Goal: Task Accomplishment & Management: Manage account settings

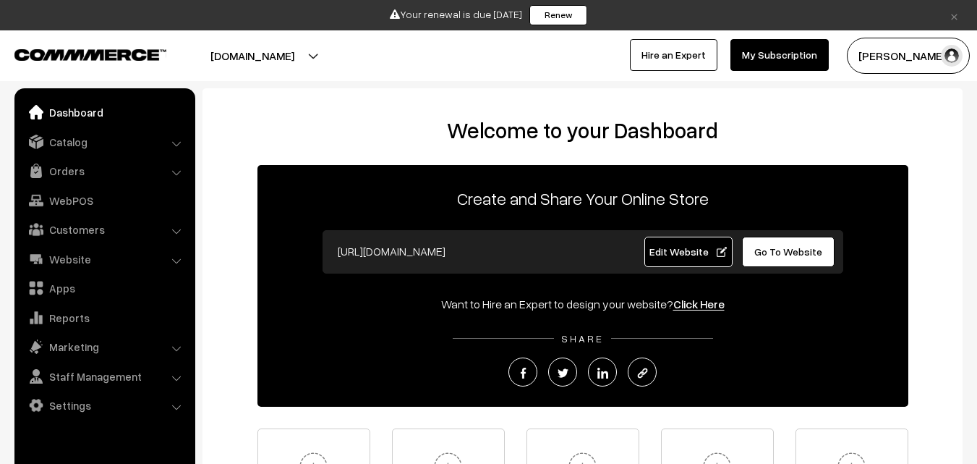
click at [72, 168] on link "Orders" at bounding box center [104, 171] width 172 height 26
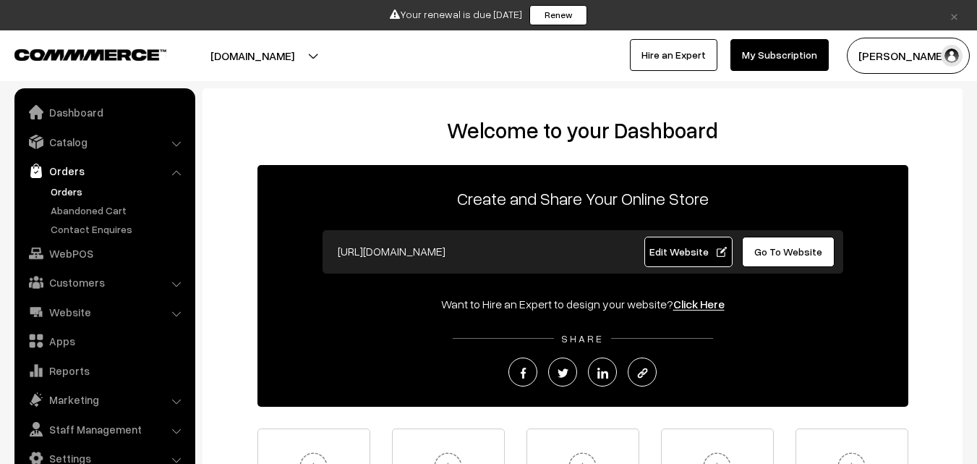
click at [72, 187] on link "Orders" at bounding box center [118, 191] width 143 height 15
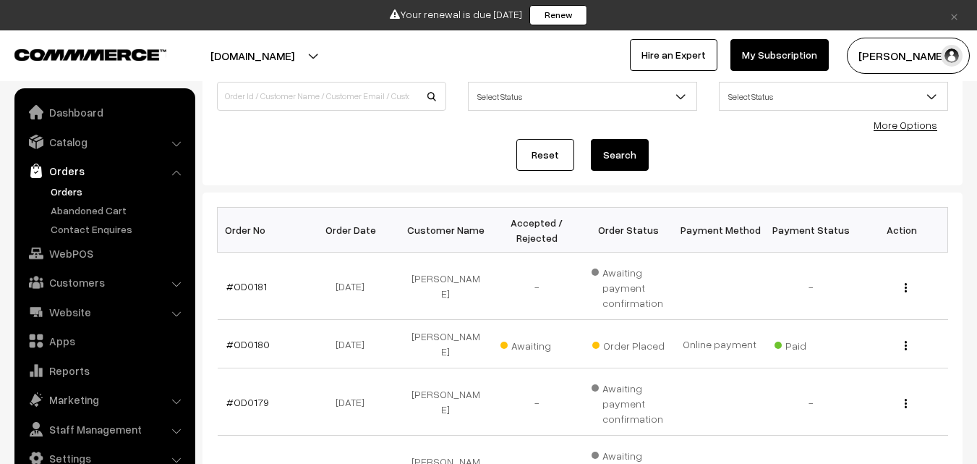
scroll to position [145, 0]
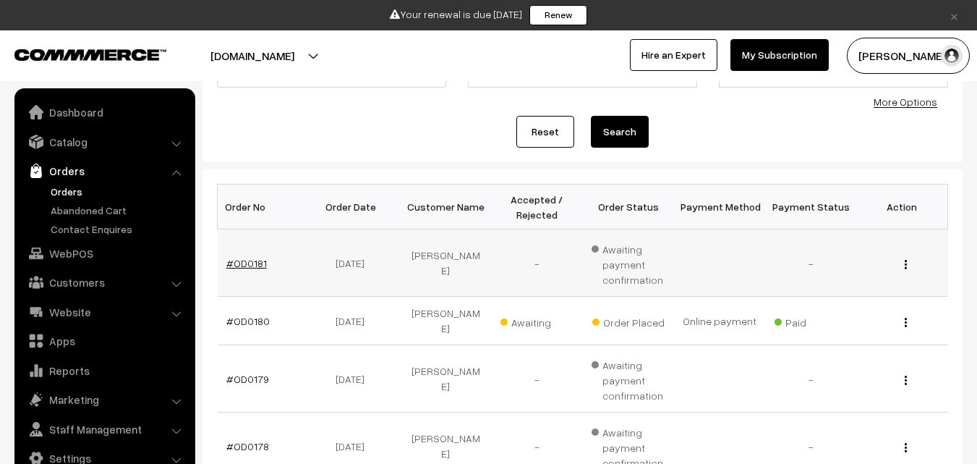
click at [242, 261] on link "#OD0181" at bounding box center [246, 263] width 41 height 12
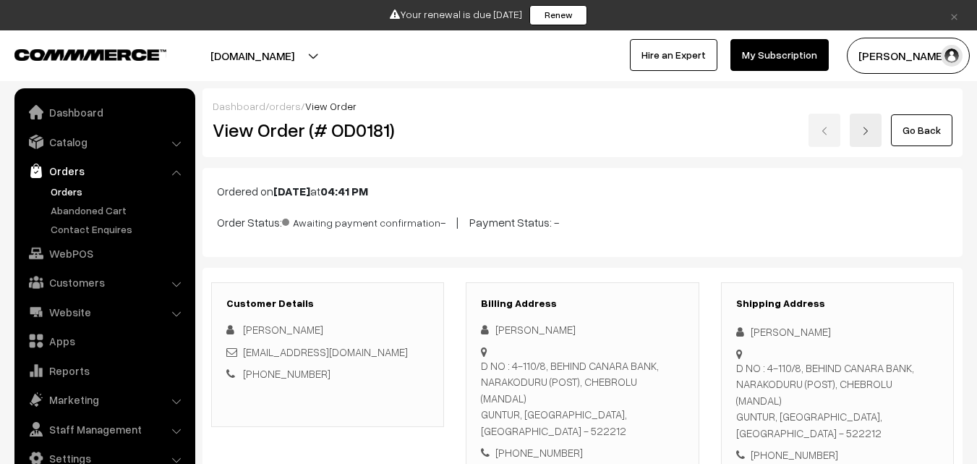
scroll to position [217, 0]
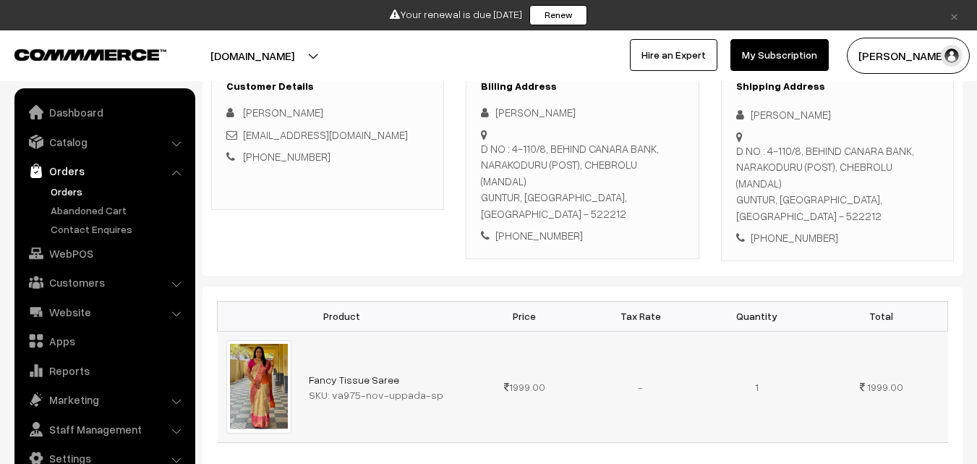
drag, startPoint x: 330, startPoint y: 363, endPoint x: 443, endPoint y: 376, distance: 113.5
click at [443, 376] on td "Fancy Tissue Saree SKU: va975-nov-uppada-sp" at bounding box center [383, 386] width 166 height 111
copy div "va975-nov-uppada-sp"
click at [73, 213] on link "Abandoned Cart" at bounding box center [118, 210] width 143 height 15
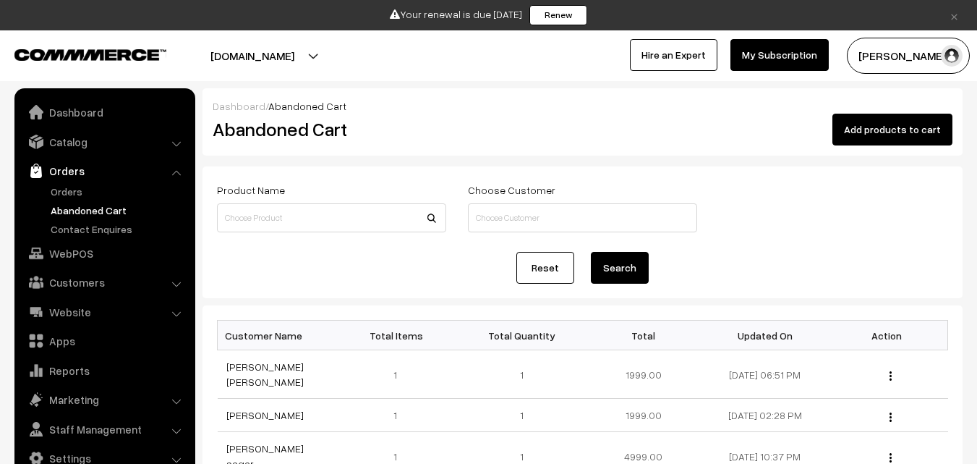
click at [886, 62] on button "Radha Krishna" at bounding box center [908, 56] width 123 height 36
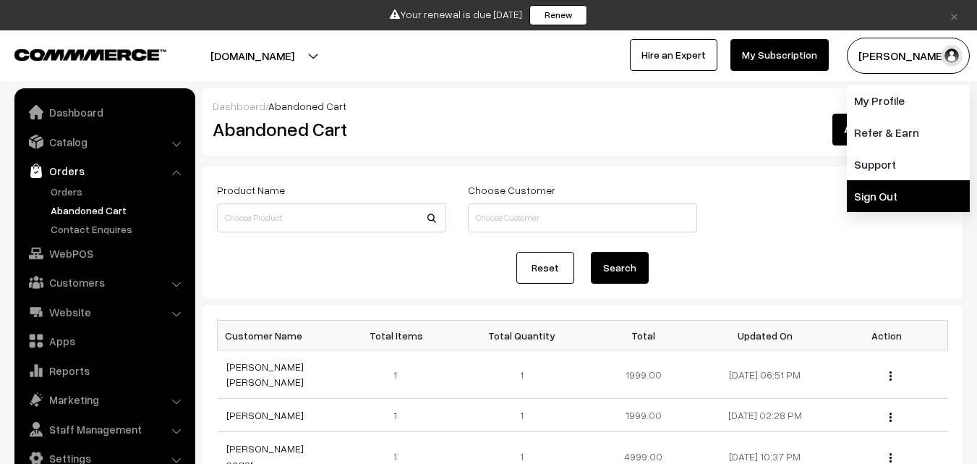
click at [882, 187] on link "Sign Out" at bounding box center [908, 196] width 123 height 32
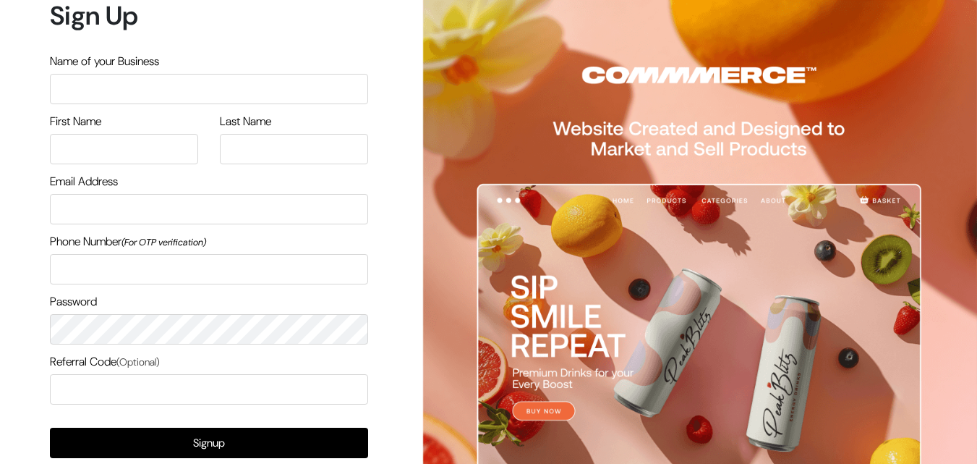
scroll to position [82, 0]
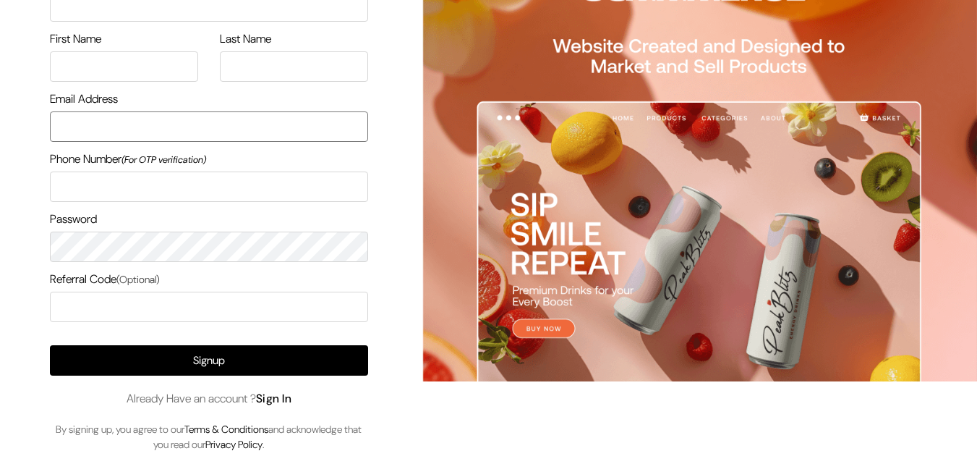
type input "[EMAIL_ADDRESS][DOMAIN_NAME]"
click at [277, 396] on link "Sign In" at bounding box center [274, 398] width 36 height 15
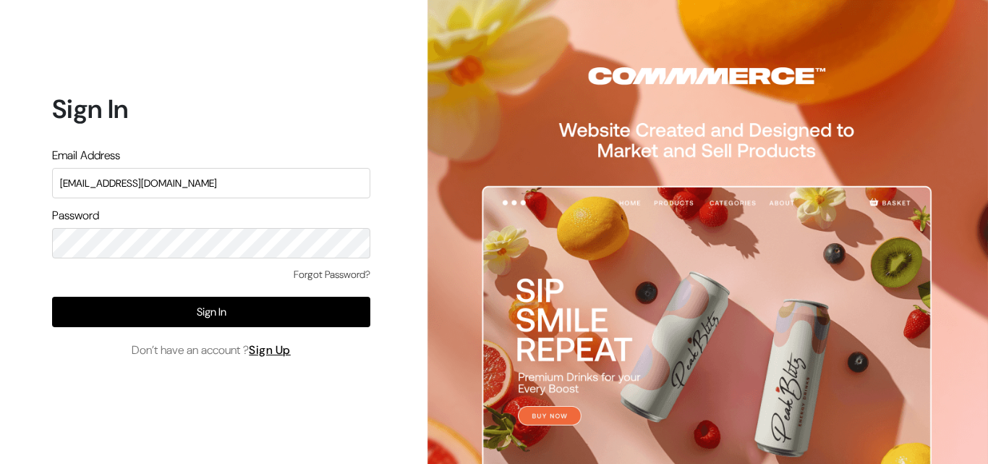
drag, startPoint x: 234, startPoint y: 173, endPoint x: 0, endPoint y: 183, distance: 233.9
click at [0, 183] on div "Sign In Email Address uppadasarees999@gmail.com Password Forgot Password? Sign …" at bounding box center [206, 232] width 412 height 464
type input "ksnaturals9@gmail.com"
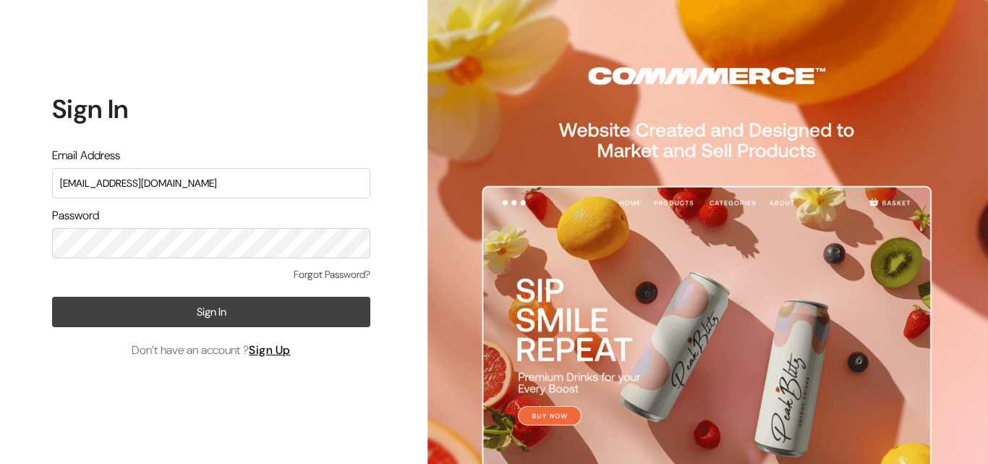
click at [93, 303] on button "Sign In" at bounding box center [211, 312] width 318 height 30
type input "uppadasarees999@gmail.com"
click at [171, 310] on button "Sign In" at bounding box center [211, 312] width 318 height 30
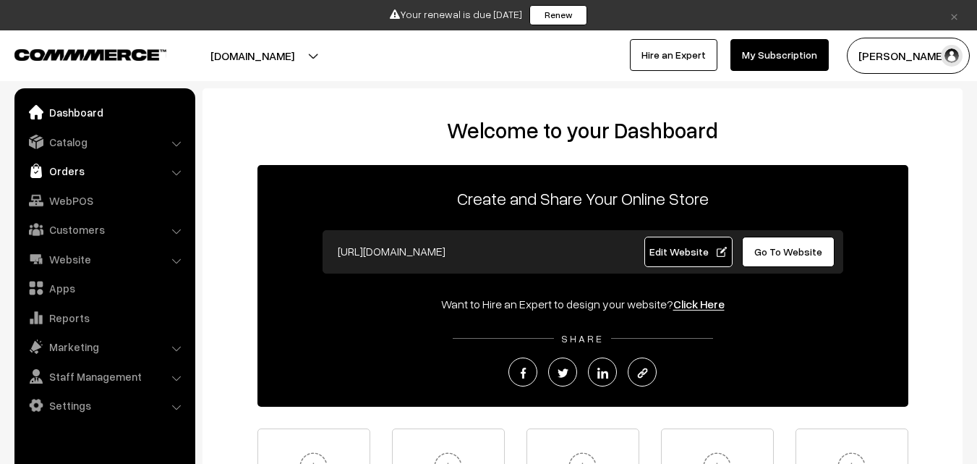
click at [75, 177] on link "Orders" at bounding box center [104, 171] width 172 height 26
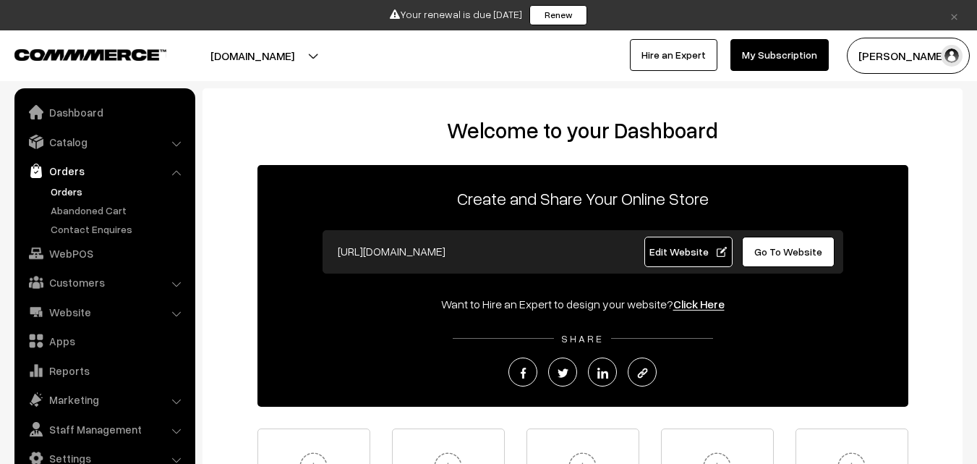
click at [72, 188] on link "Orders" at bounding box center [118, 191] width 143 height 15
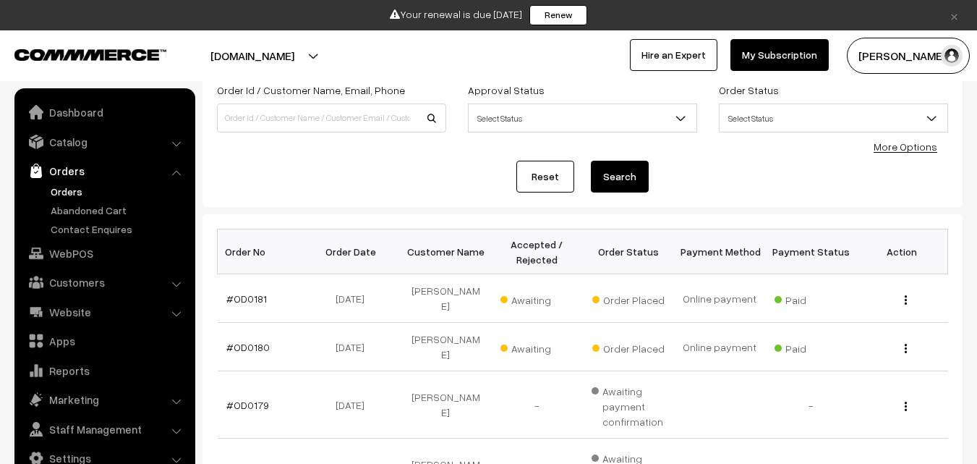
scroll to position [145, 0]
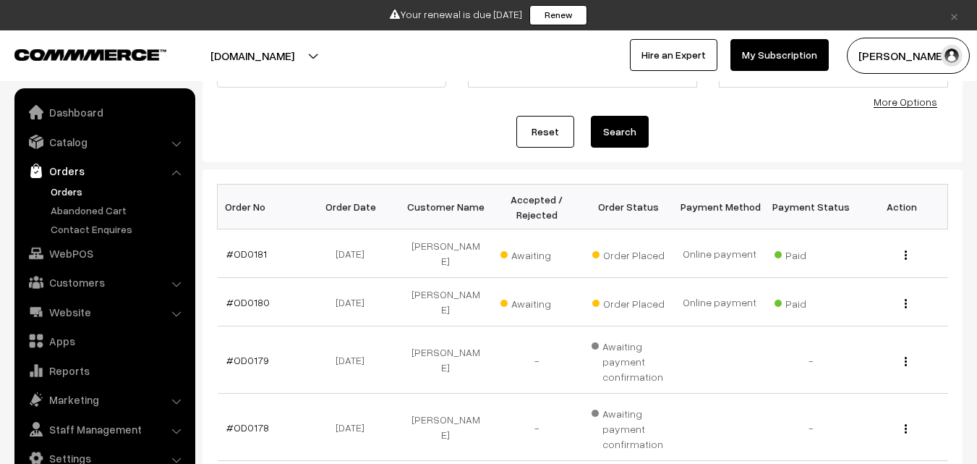
click at [881, 58] on button "[PERSON_NAME]" at bounding box center [908, 56] width 123 height 36
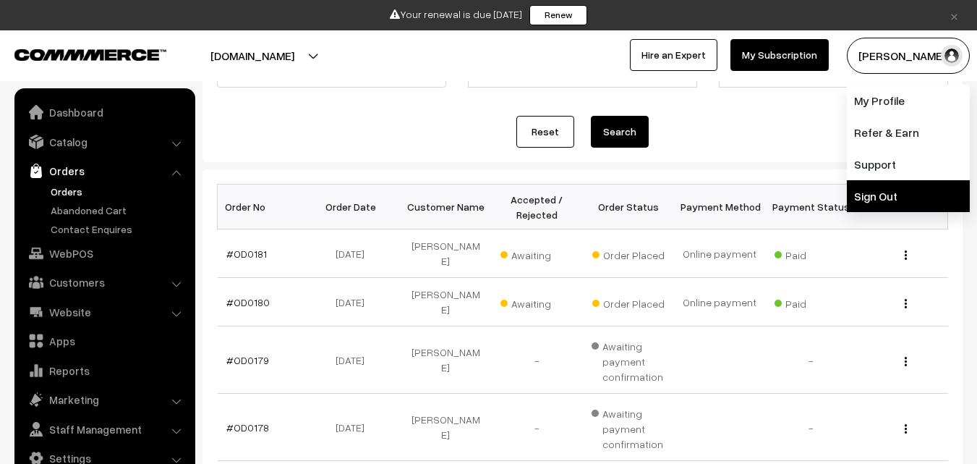
click at [875, 202] on link "Sign Out" at bounding box center [908, 196] width 123 height 32
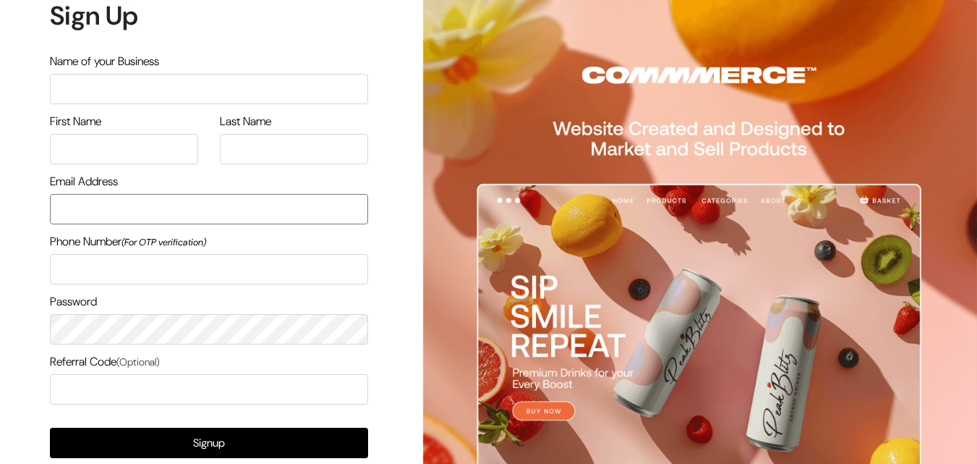
type input "[EMAIL_ADDRESS][DOMAIN_NAME]"
click at [220, 99] on input "text" at bounding box center [209, 89] width 318 height 30
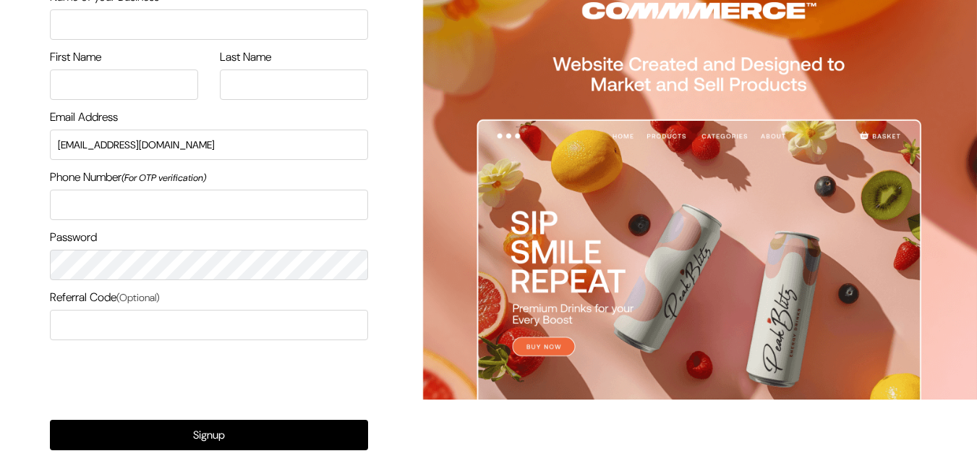
scroll to position [139, 0]
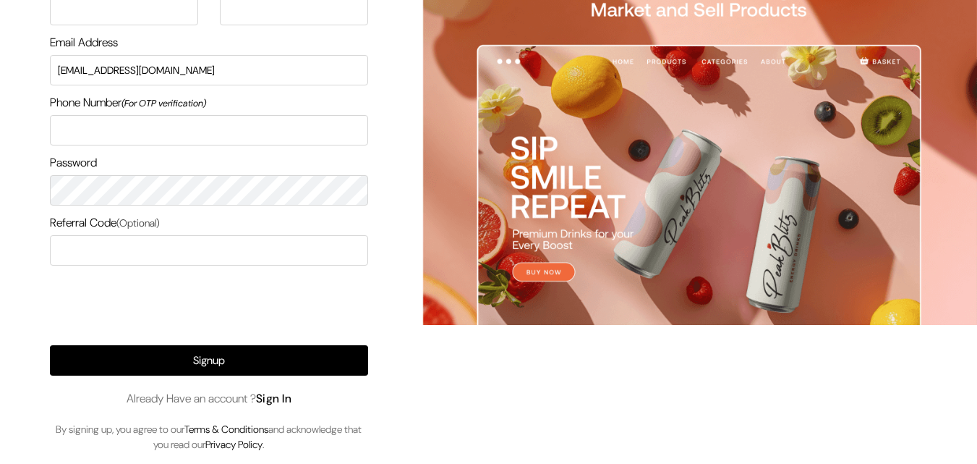
click at [284, 404] on link "Sign In" at bounding box center [274, 398] width 36 height 15
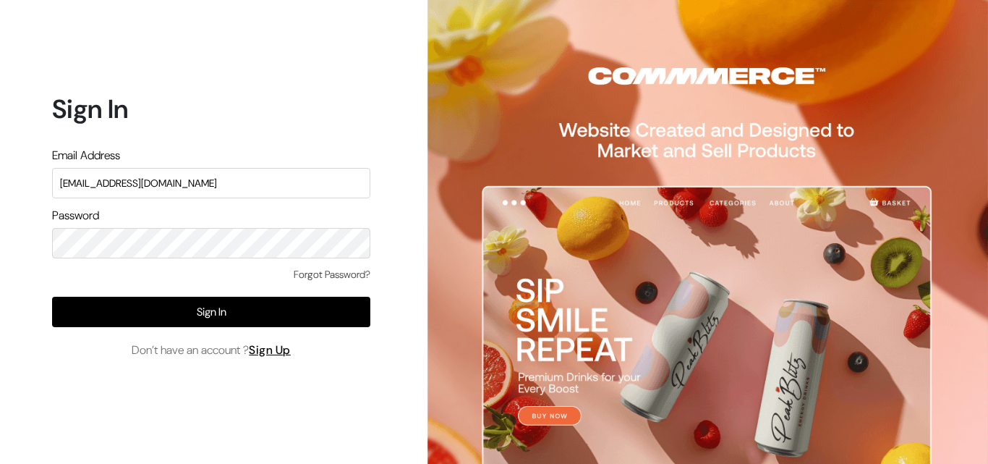
drag, startPoint x: 221, startPoint y: 187, endPoint x: 38, endPoint y: 187, distance: 183.1
click at [38, 187] on div "Sign In Email Address uppadasarees999@gmail.com Password Forgot Password? Sign …" at bounding box center [206, 232] width 412 height 464
type input "k"
type input "ksnaturals9@gmail.com"
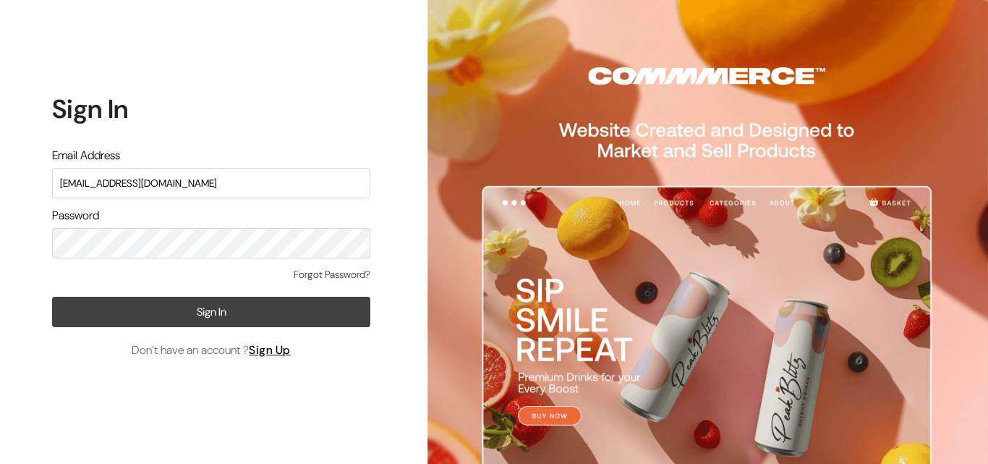
click at [63, 300] on button "Sign In" at bounding box center [211, 312] width 318 height 30
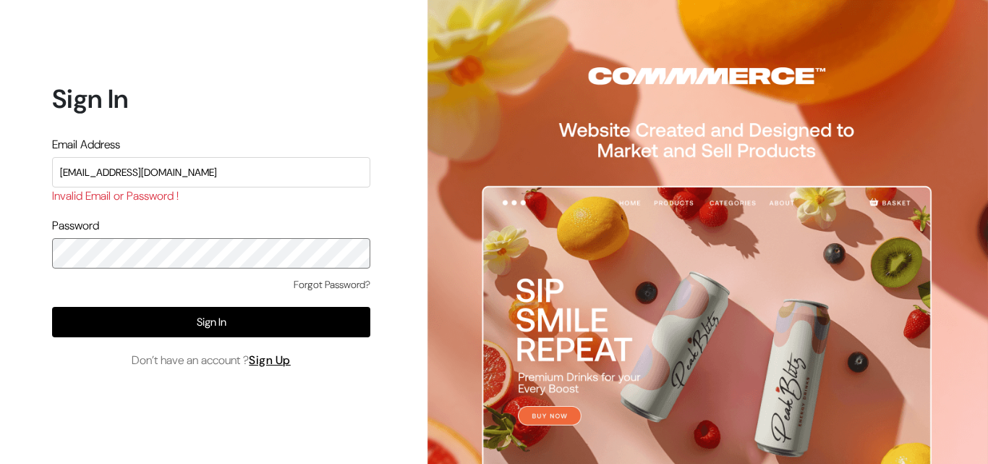
click at [0, 254] on div "Sign In Email Address uppadasarees999@gmail.com Invalid Email or Password ! Pas…" at bounding box center [206, 232] width 412 height 464
drag, startPoint x: 219, startPoint y: 170, endPoint x: 0, endPoint y: 191, distance: 220.2
click at [0, 191] on div "Sign In Email Address uppadasarees999@gmail.com Invalid Email or Password ! Pas…" at bounding box center [206, 232] width 412 height 464
type input "ksnaturals9@gmail.com"
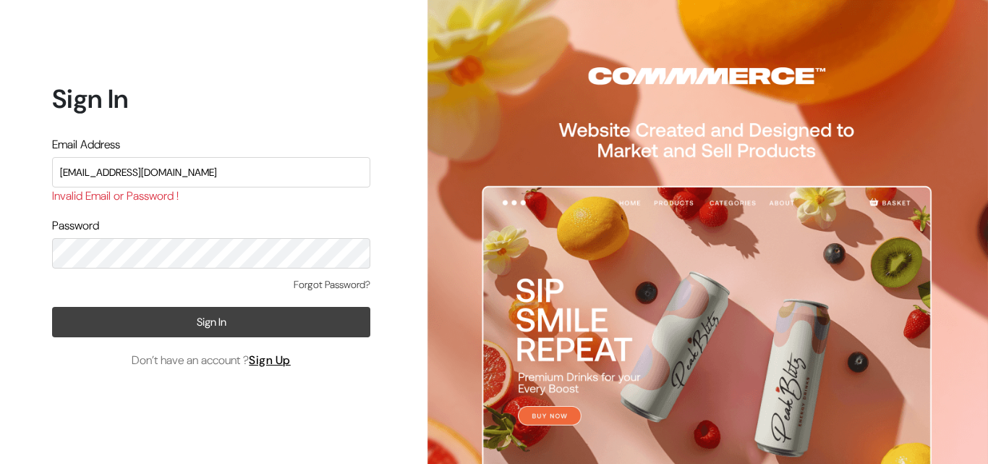
click at [59, 333] on button "Sign In" at bounding box center [211, 322] width 318 height 30
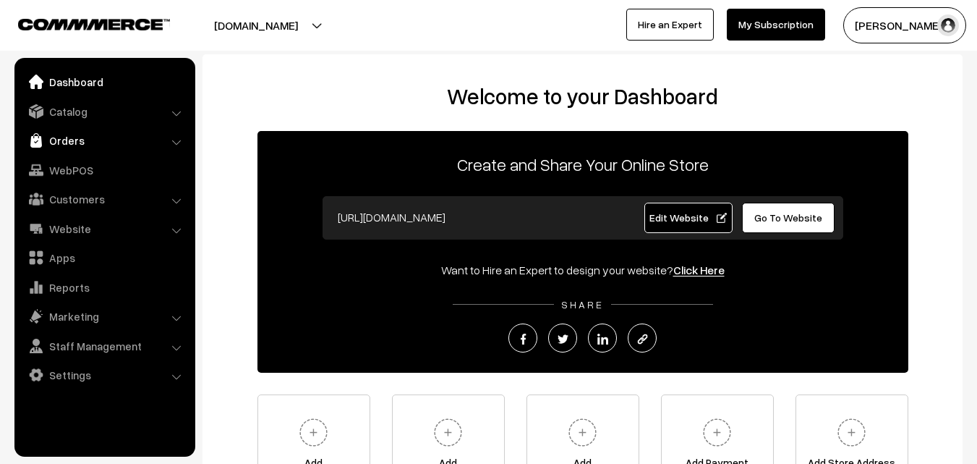
click at [72, 140] on link "Orders" at bounding box center [104, 140] width 172 height 26
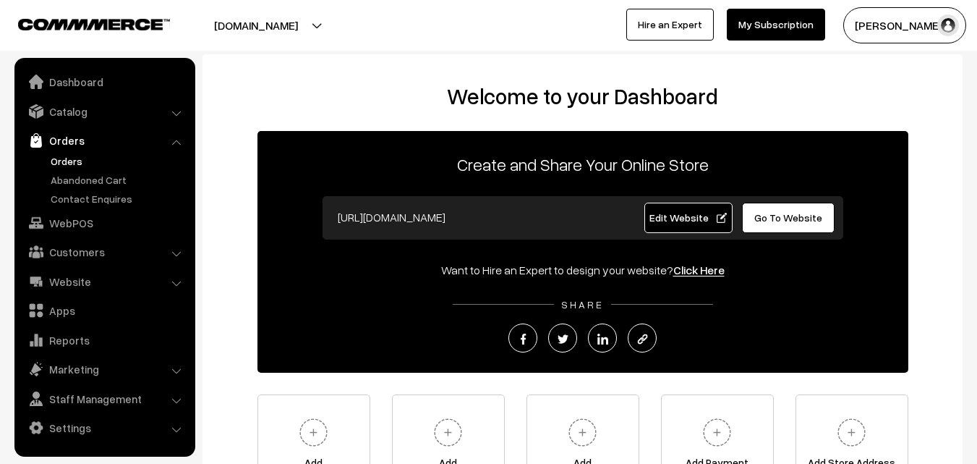
click at [72, 163] on link "Orders" at bounding box center [118, 160] width 143 height 15
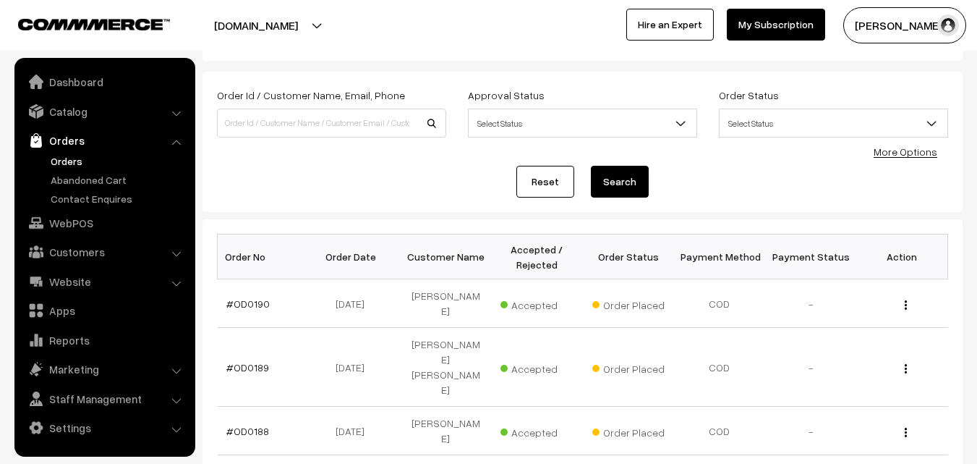
scroll to position [145, 0]
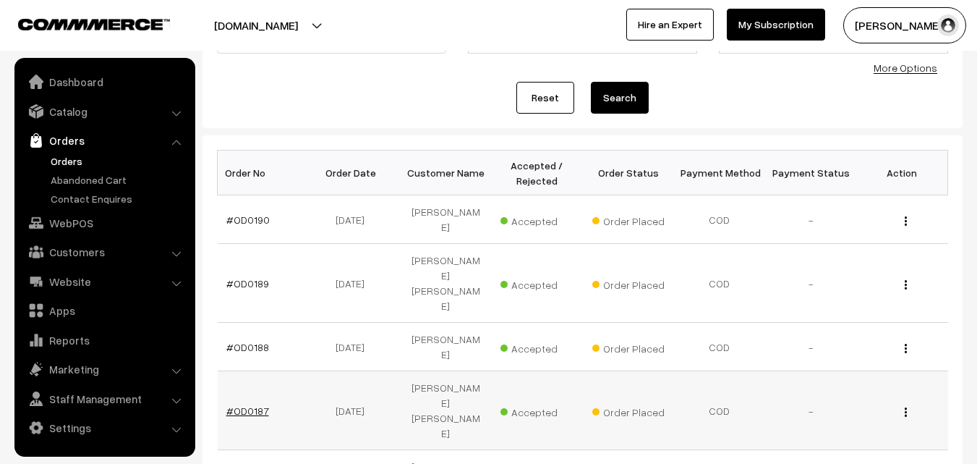
click at [237, 404] on link "#OD0187" at bounding box center [247, 410] width 43 height 12
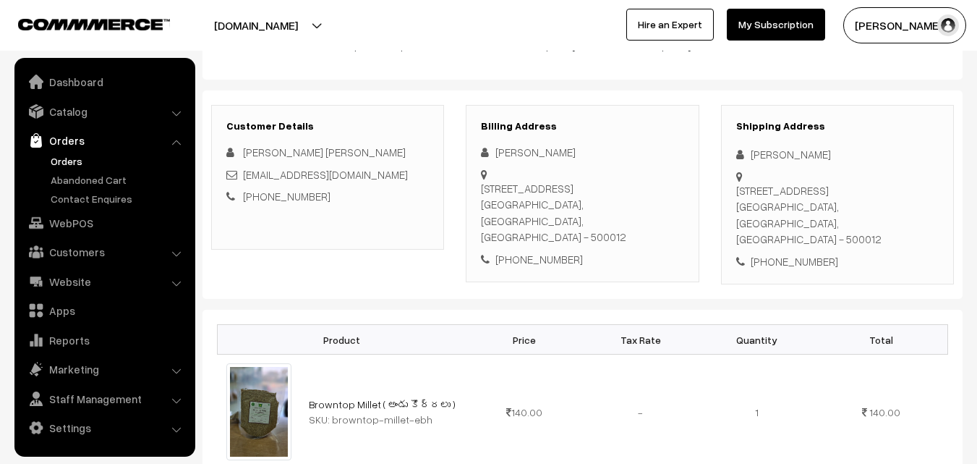
scroll to position [72, 0]
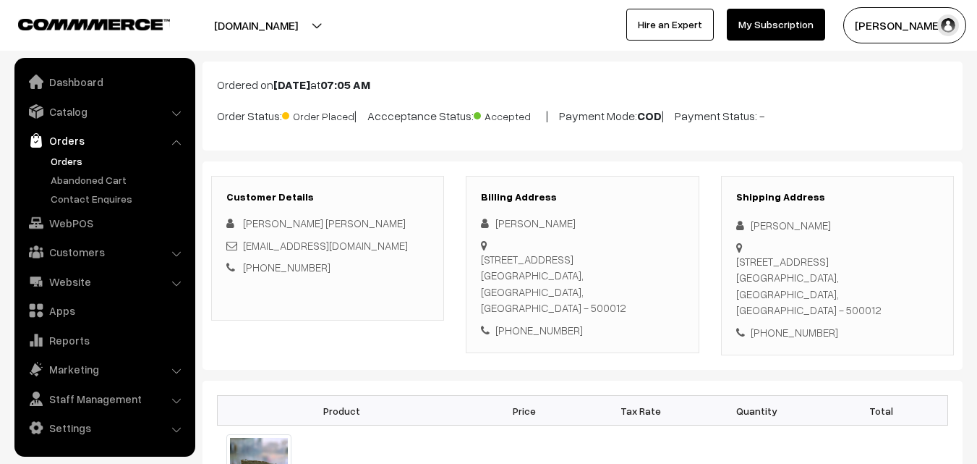
click at [70, 166] on link "Orders" at bounding box center [118, 160] width 143 height 15
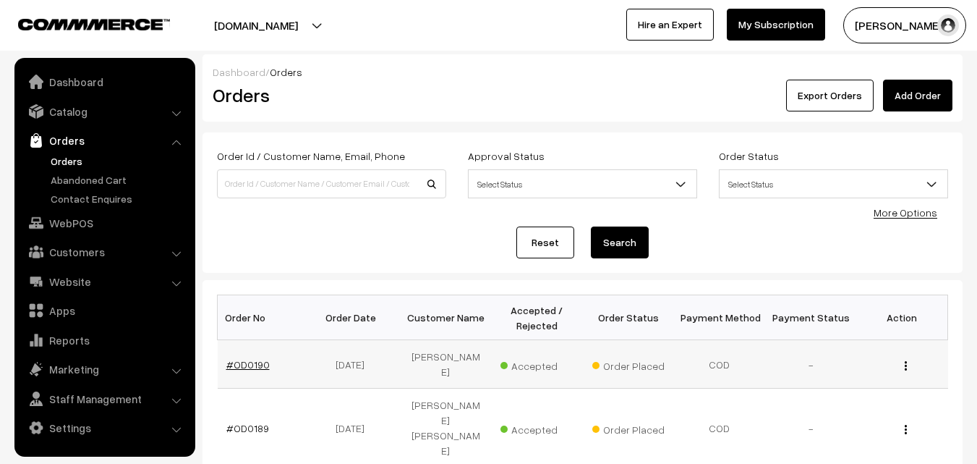
click at [253, 364] on link "#OD0190" at bounding box center [247, 364] width 43 height 12
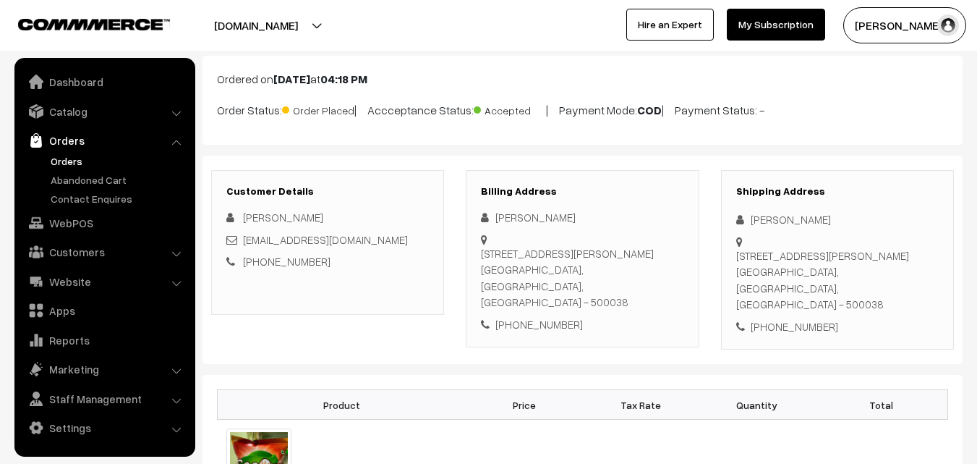
scroll to position [72, 0]
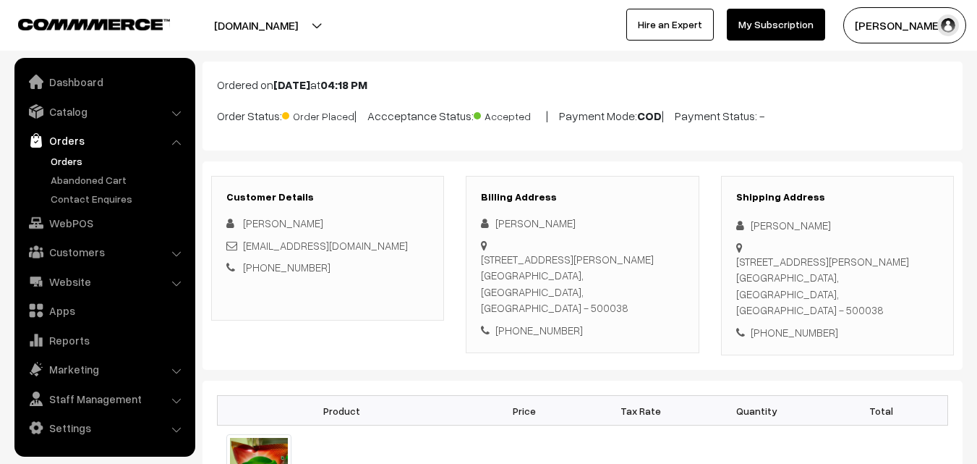
click at [75, 161] on link "Orders" at bounding box center [118, 160] width 143 height 15
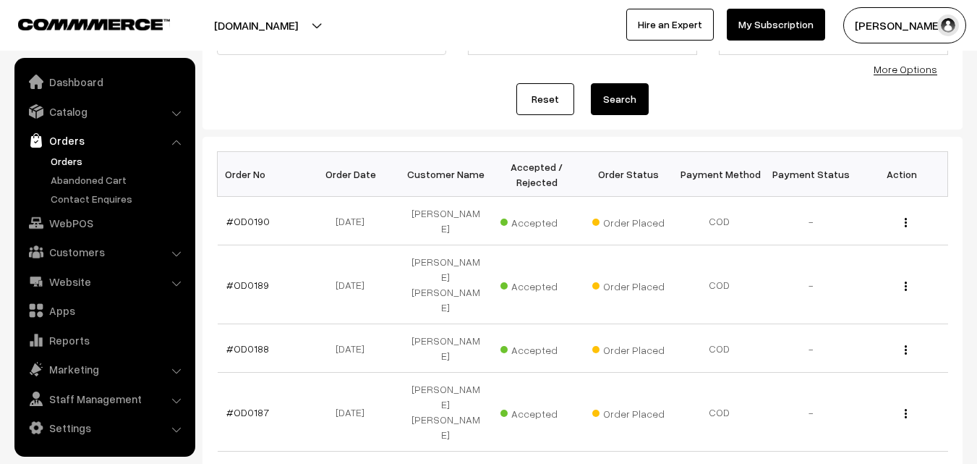
scroll to position [145, 0]
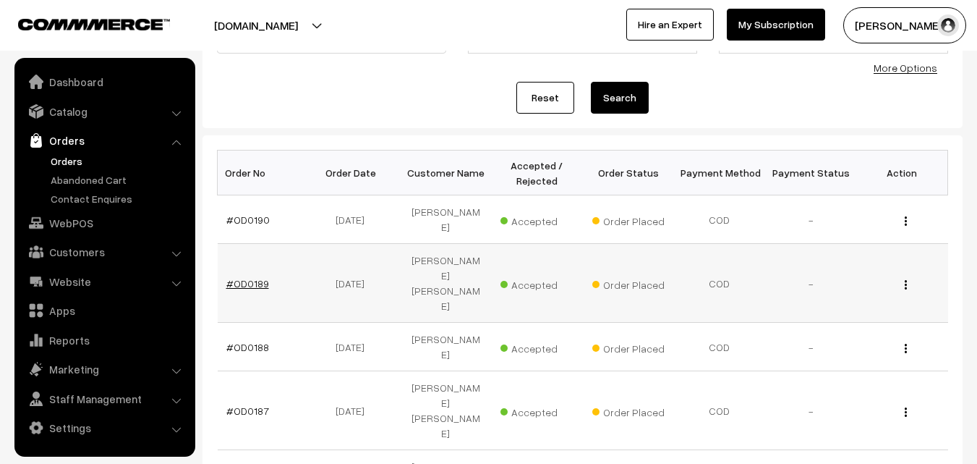
click at [256, 277] on link "#OD0189" at bounding box center [247, 283] width 43 height 12
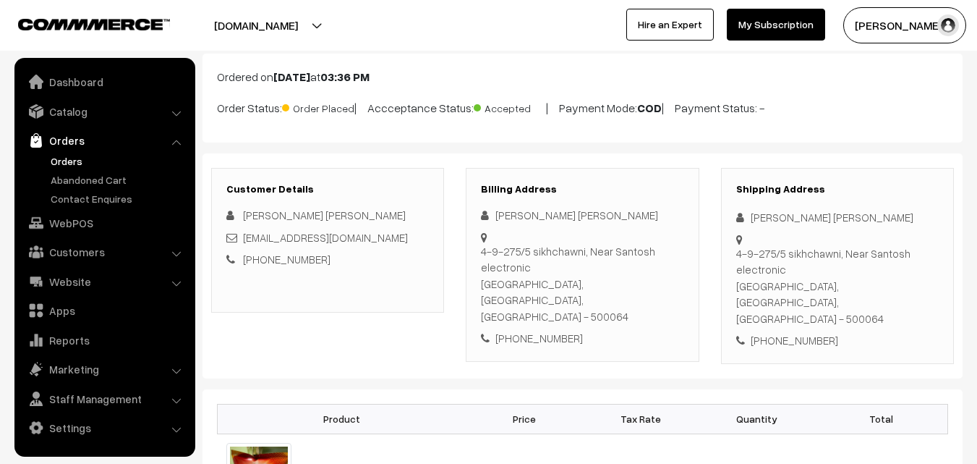
scroll to position [72, 0]
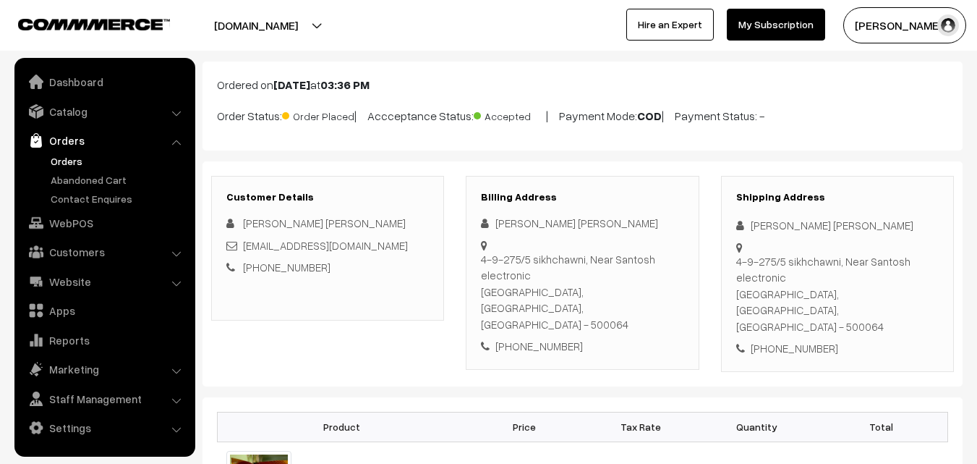
click at [80, 158] on link "Orders" at bounding box center [118, 160] width 143 height 15
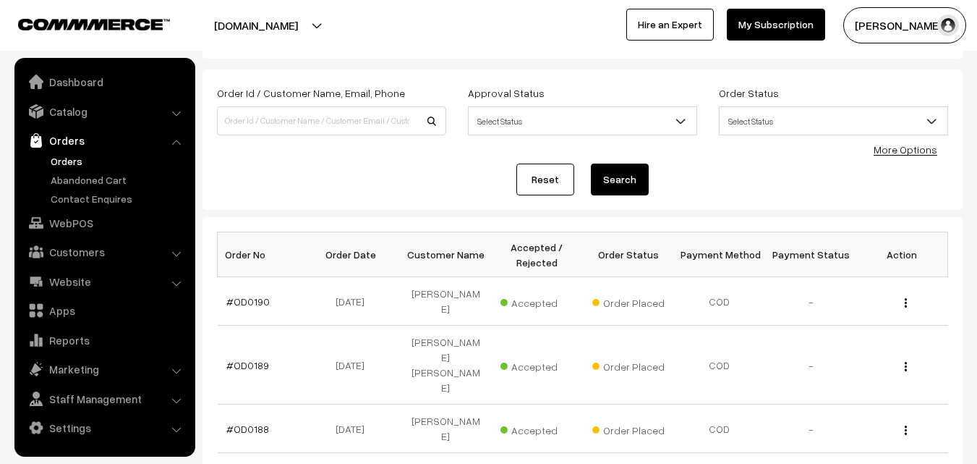
scroll to position [72, 0]
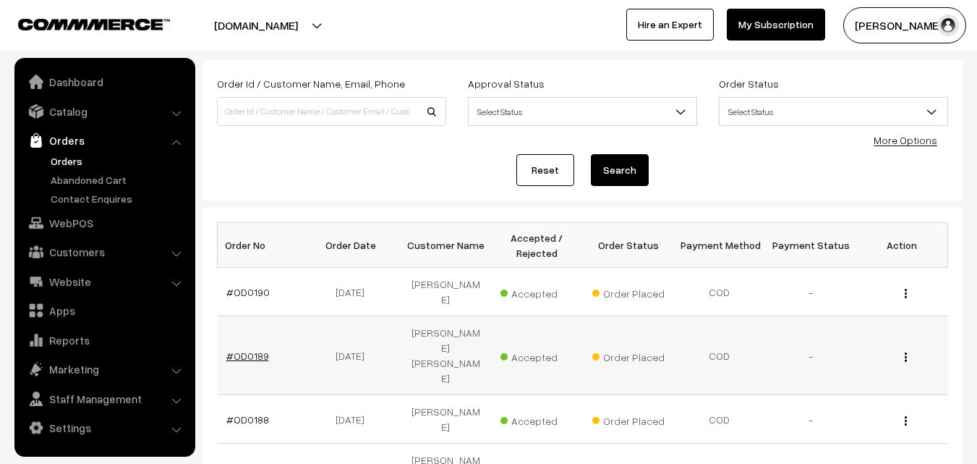
click at [253, 349] on link "#OD0189" at bounding box center [247, 355] width 43 height 12
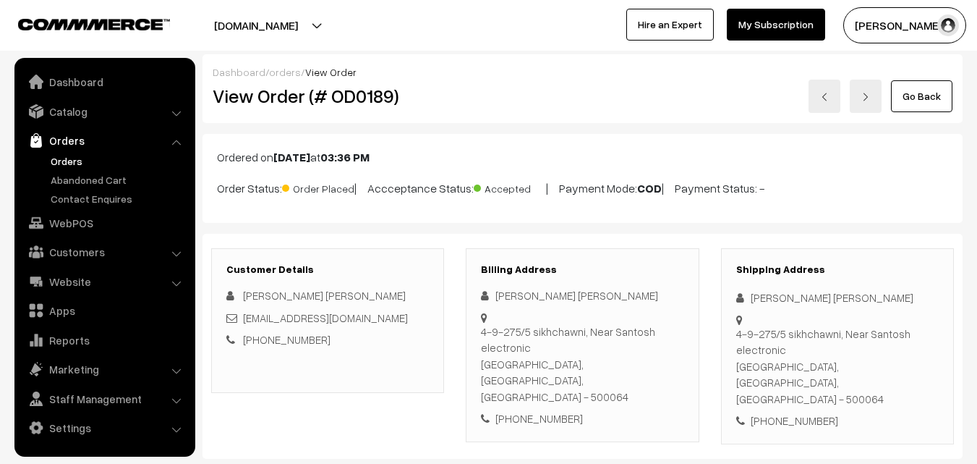
click at [71, 159] on link "Orders" at bounding box center [118, 160] width 143 height 15
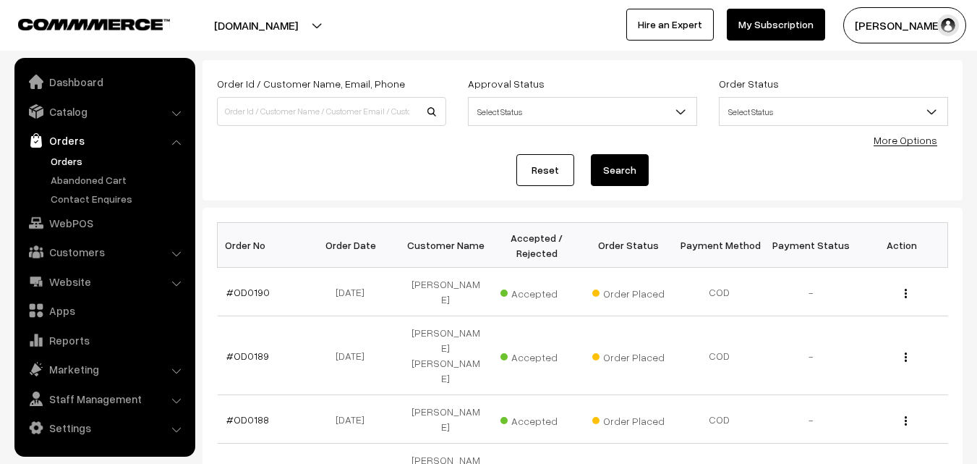
scroll to position [145, 0]
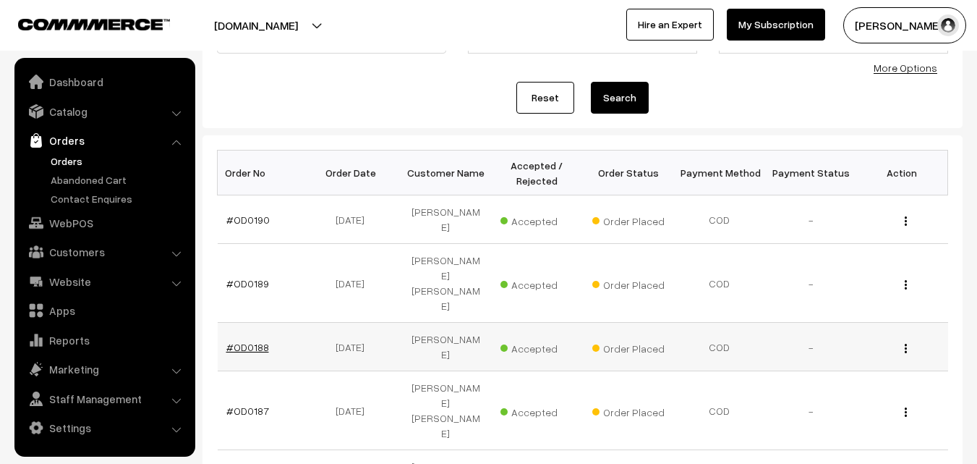
click at [252, 341] on link "#OD0188" at bounding box center [247, 347] width 43 height 12
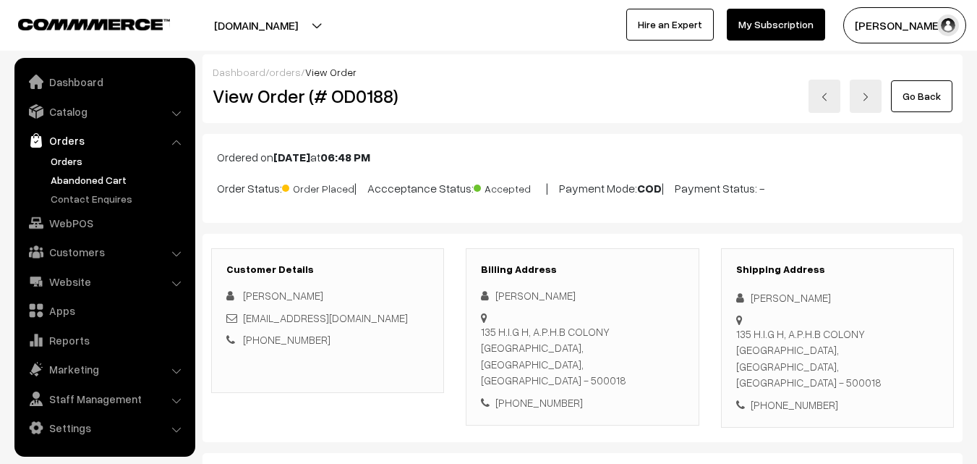
click at [99, 175] on link "Abandoned Cart" at bounding box center [118, 179] width 143 height 15
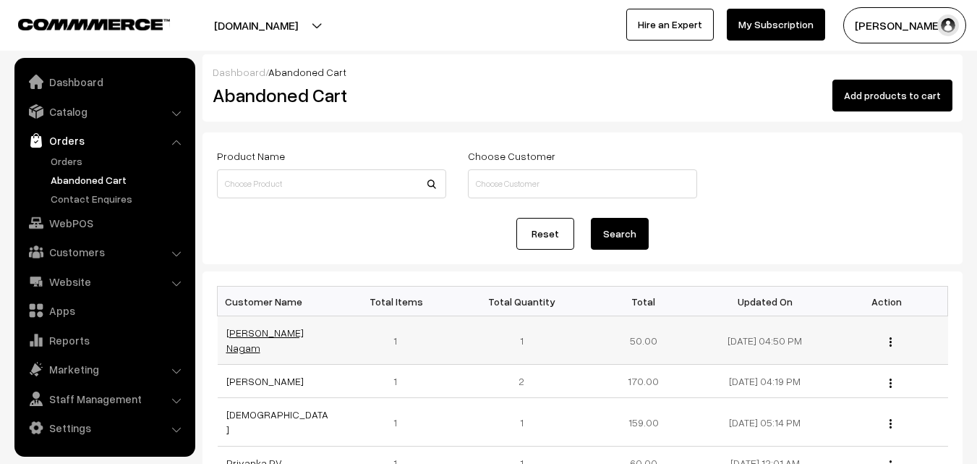
click at [237, 334] on link "Sravani Nagam" at bounding box center [264, 339] width 77 height 27
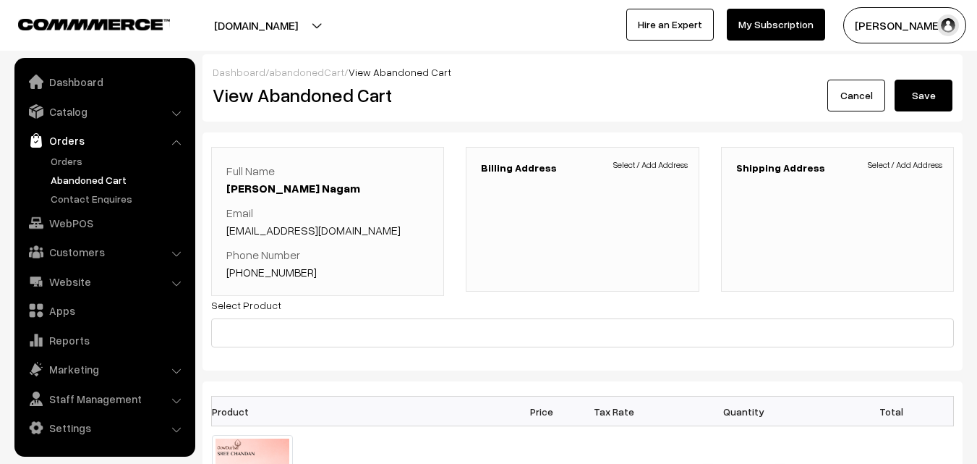
scroll to position [187, 0]
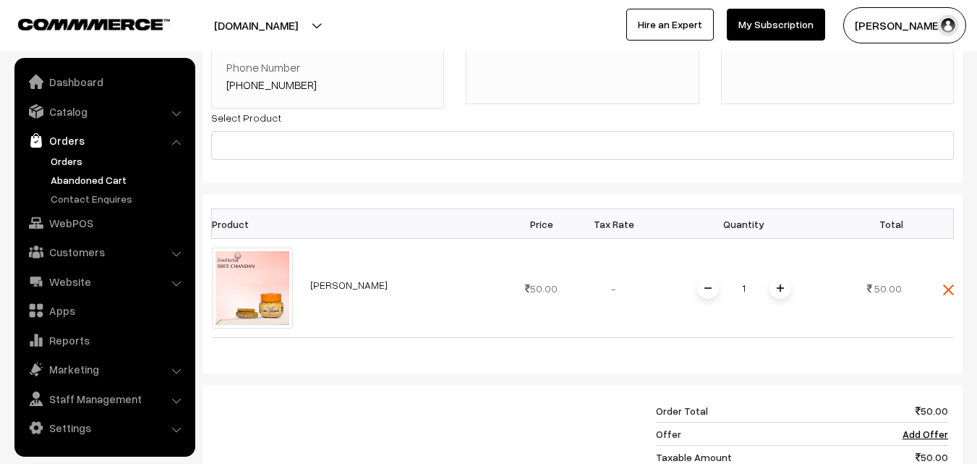
click at [62, 167] on link "Orders" at bounding box center [118, 160] width 143 height 15
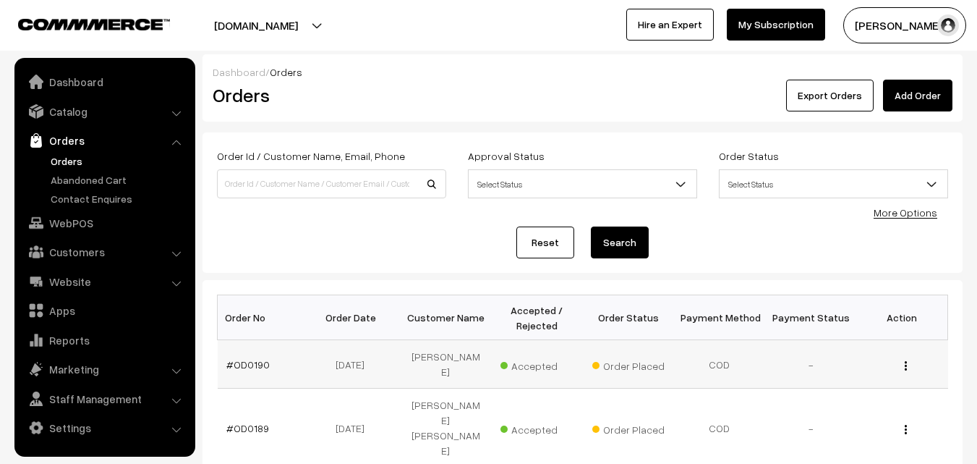
click at [905, 365] on img "button" at bounding box center [906, 365] width 2 height 9
click at [243, 370] on link "#OD0190" at bounding box center [247, 364] width 43 height 12
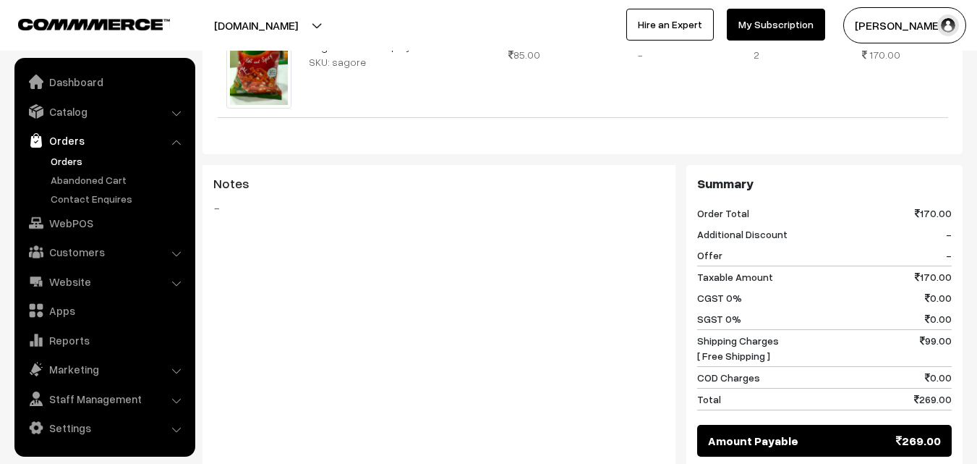
scroll to position [742, 0]
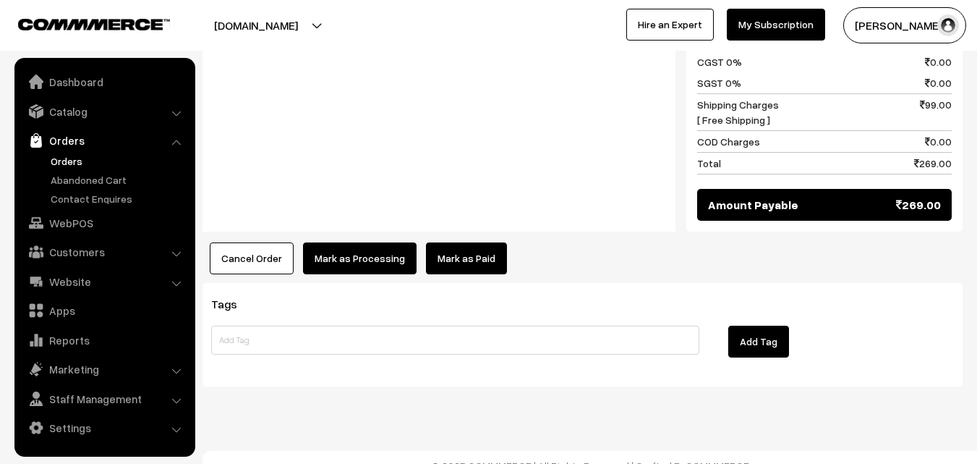
click at [255, 248] on button "Cancel Order" at bounding box center [252, 258] width 84 height 32
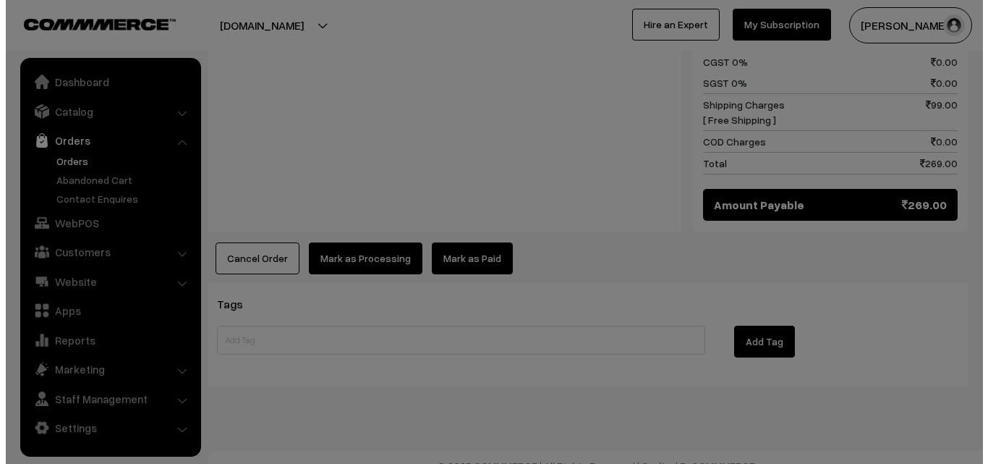
scroll to position [745, 0]
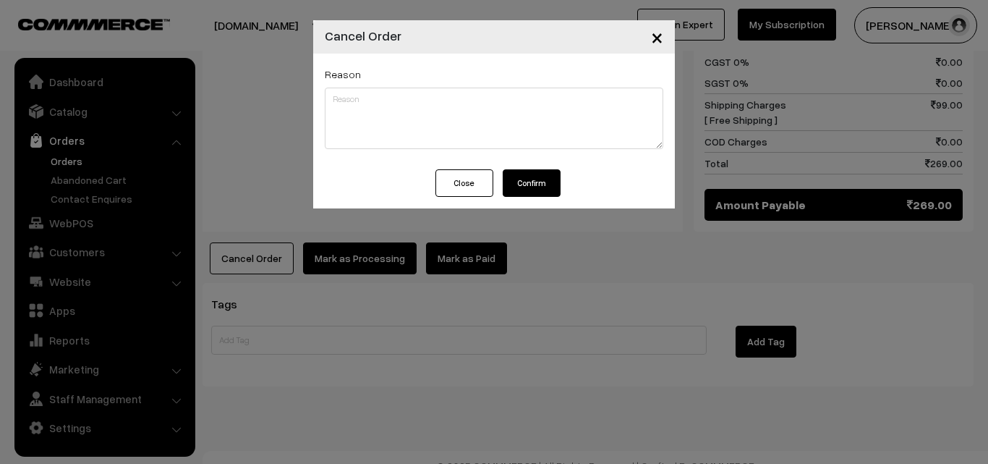
click at [538, 186] on button "Confirm" at bounding box center [532, 182] width 58 height 27
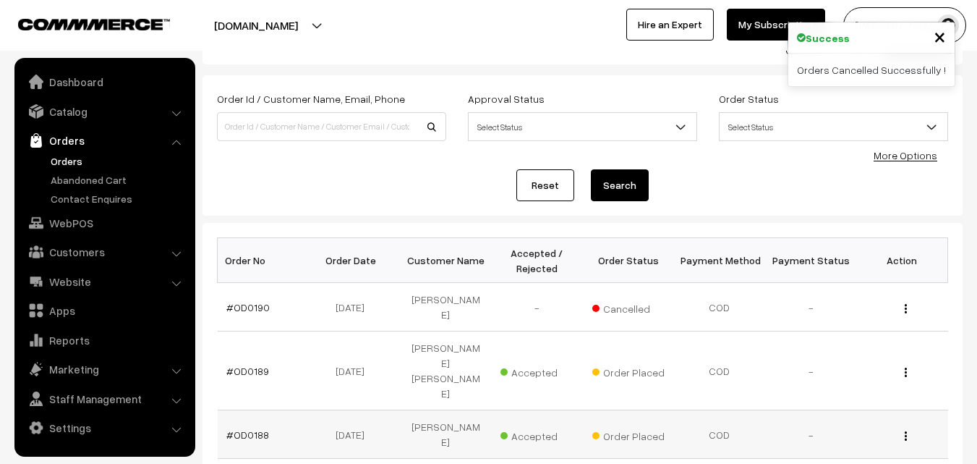
scroll to position [145, 0]
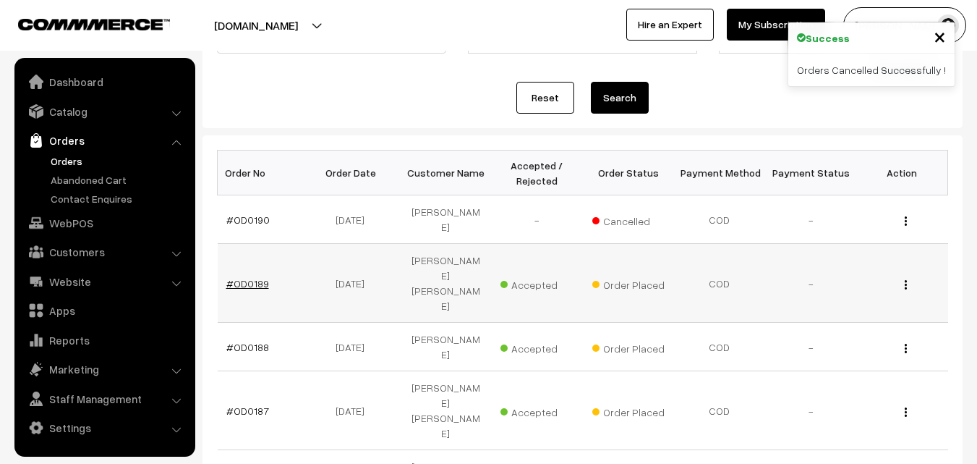
click at [247, 277] on link "#OD0189" at bounding box center [247, 283] width 43 height 12
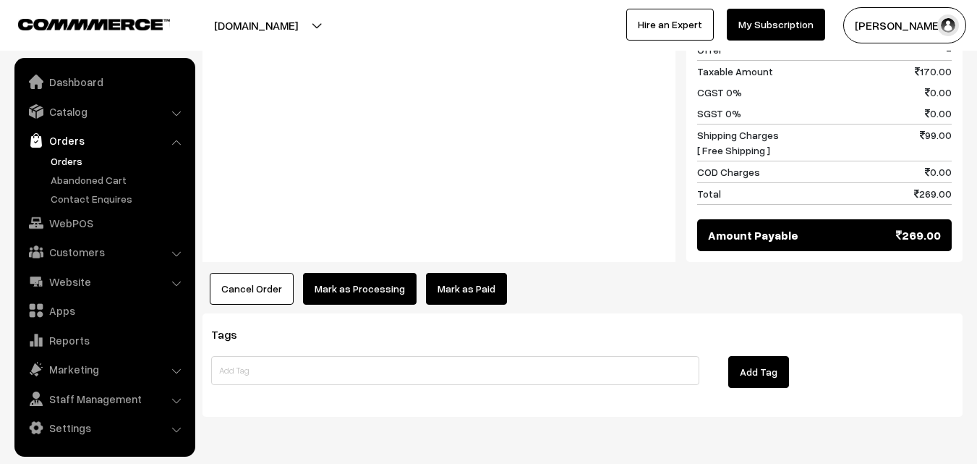
scroll to position [742, 0]
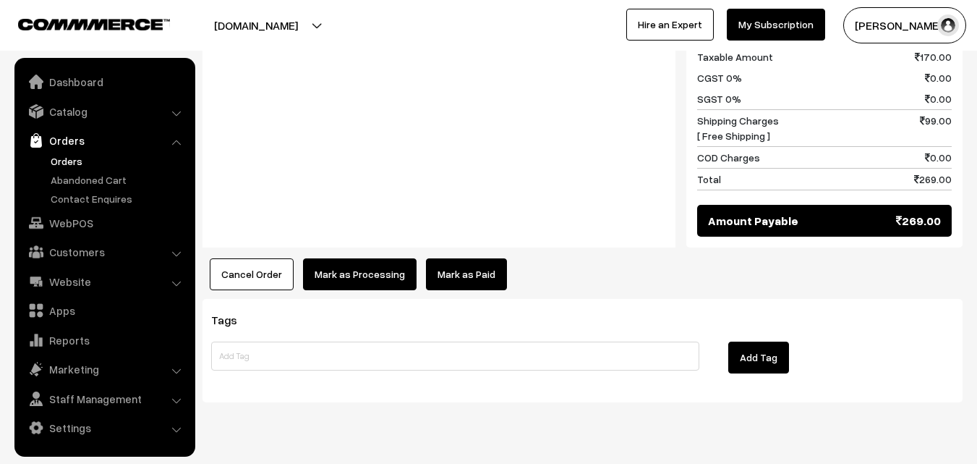
click at [256, 258] on button "Cancel Order" at bounding box center [252, 274] width 84 height 32
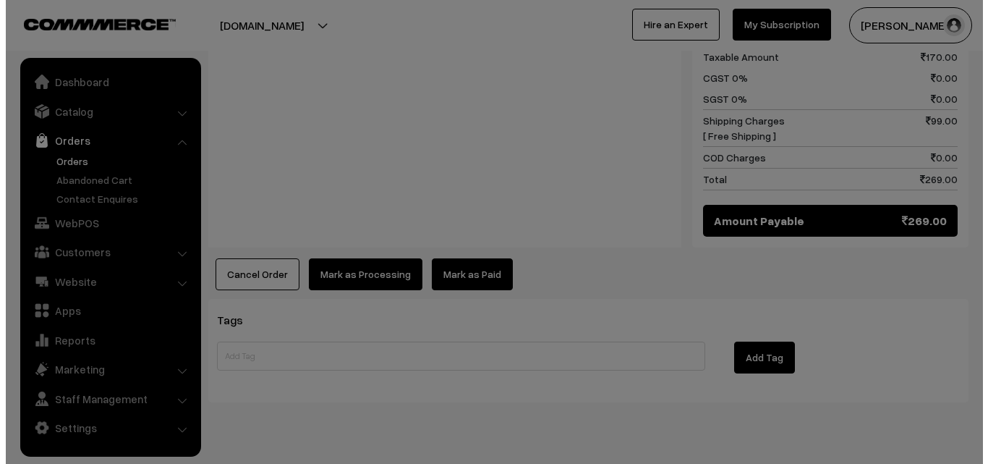
scroll to position [745, 0]
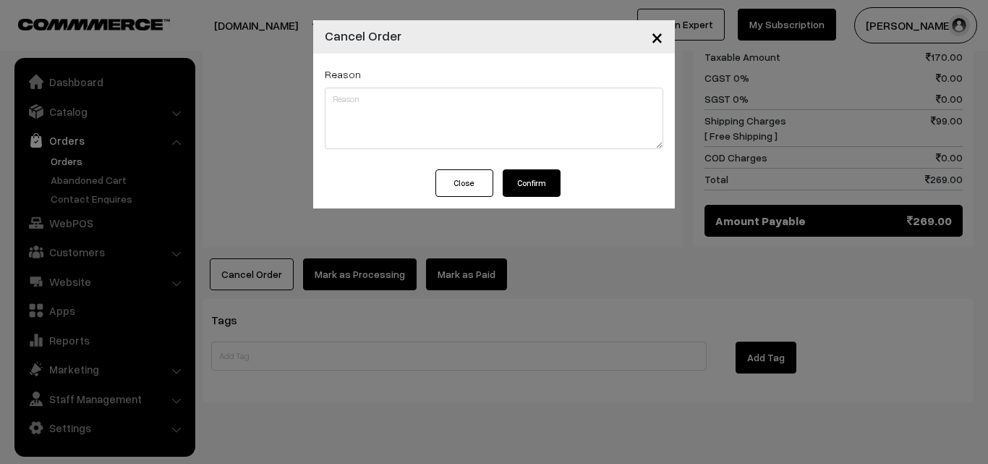
click at [541, 174] on button "Confirm" at bounding box center [532, 182] width 58 height 27
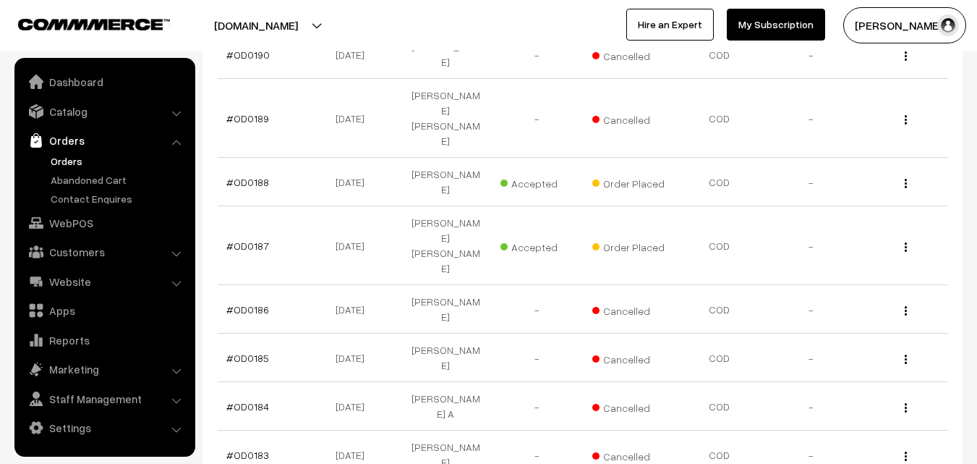
scroll to position [362, 0]
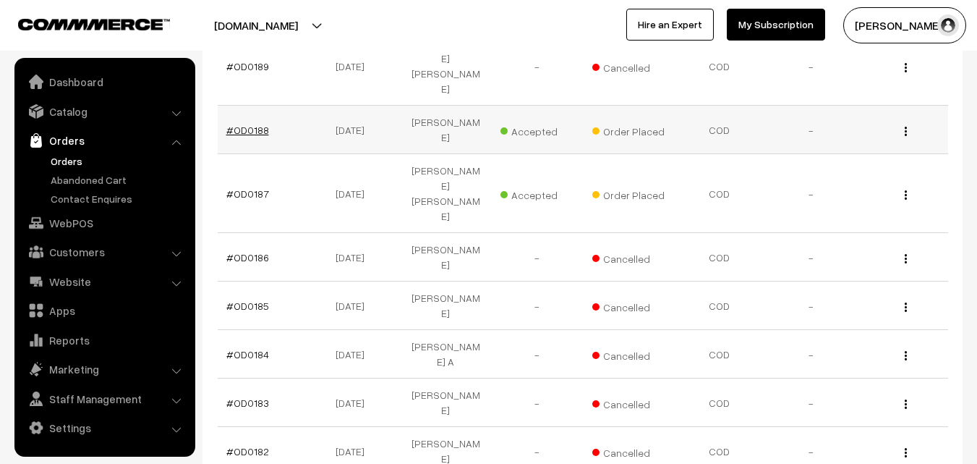
click at [261, 124] on link "#OD0188" at bounding box center [247, 130] width 43 height 12
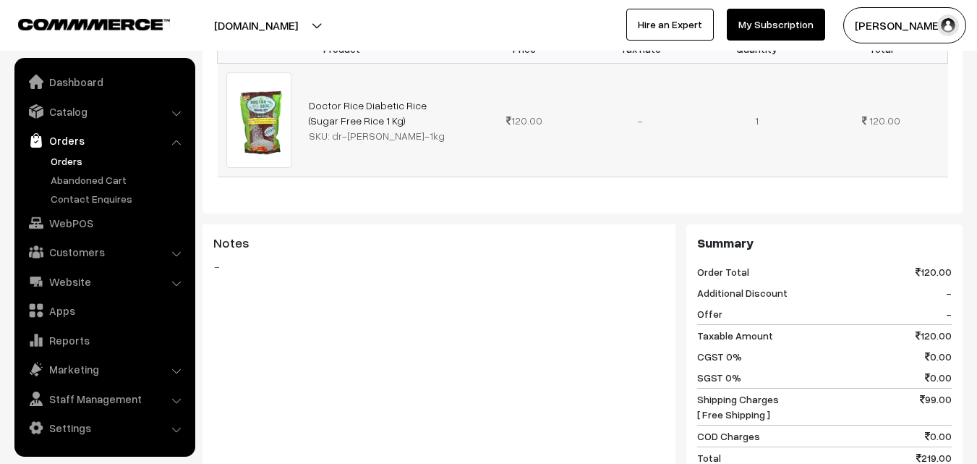
scroll to position [711, 0]
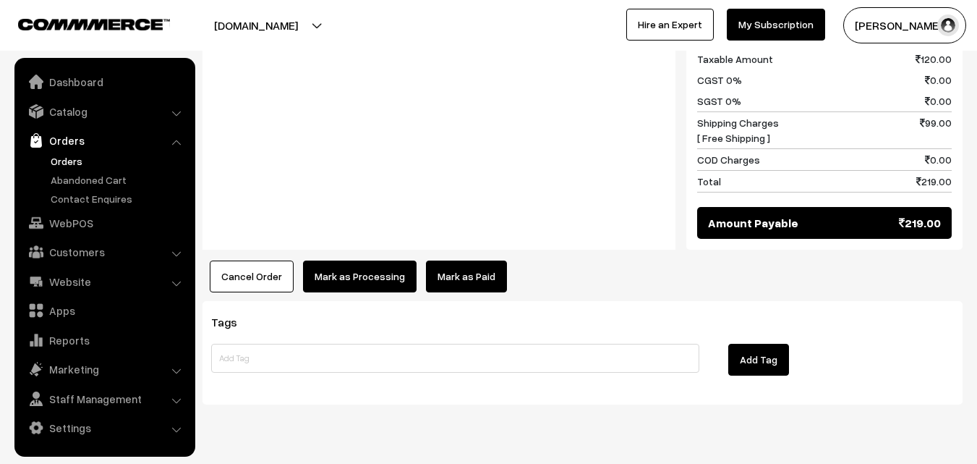
click at [247, 260] on button "Cancel Order" at bounding box center [252, 276] width 84 height 32
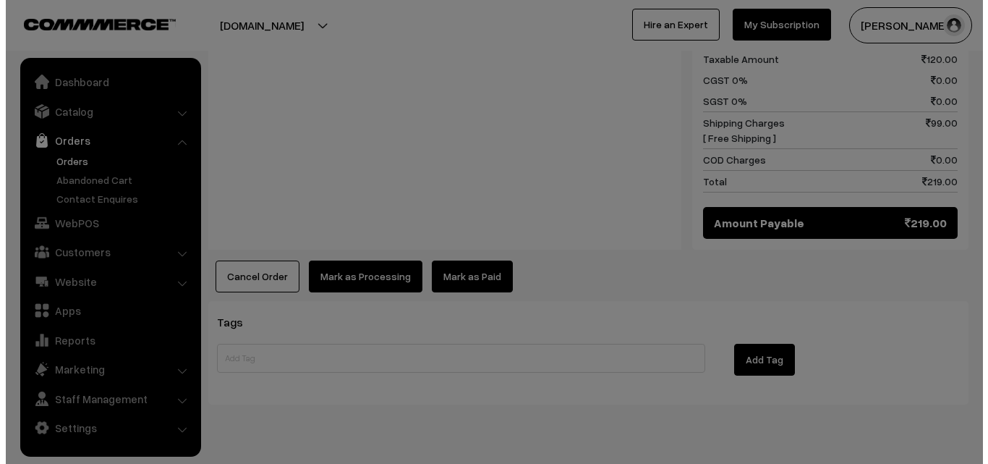
scroll to position [712, 0]
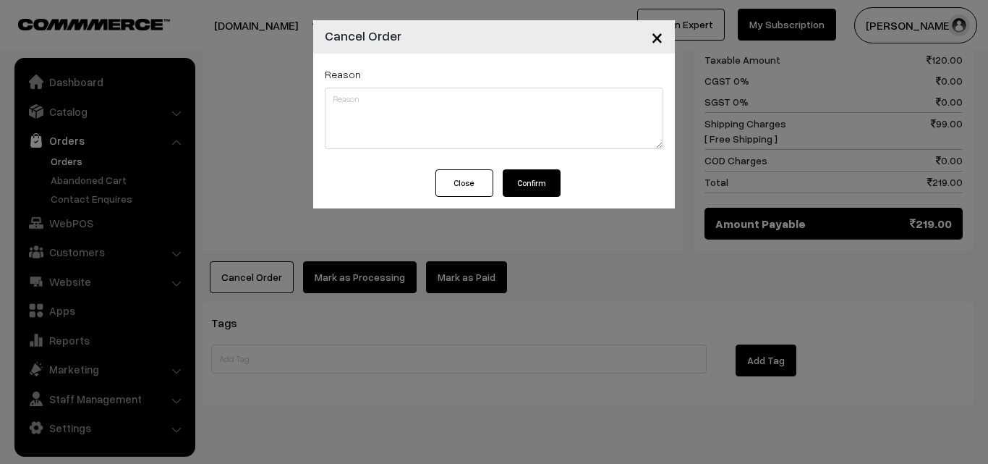
click at [520, 179] on button "Confirm" at bounding box center [532, 182] width 58 height 27
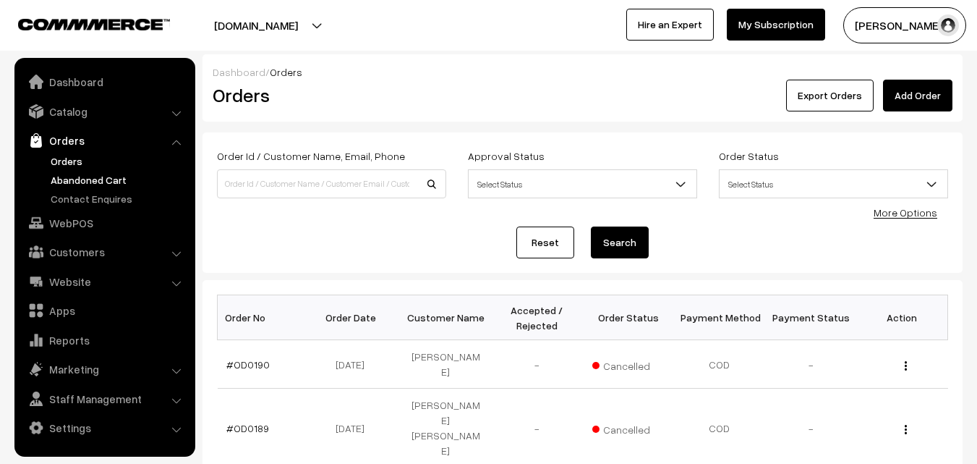
click at [51, 179] on link "Abandoned Cart" at bounding box center [118, 179] width 143 height 15
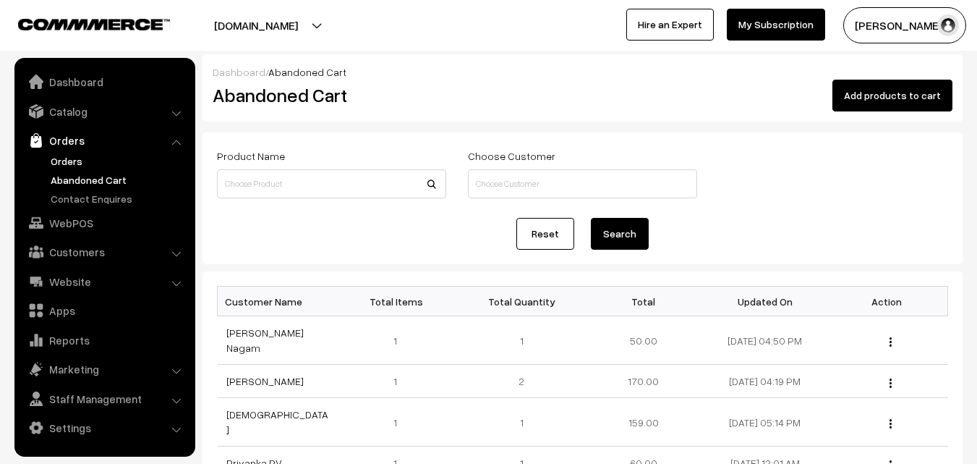
click at [62, 163] on link "Orders" at bounding box center [118, 160] width 143 height 15
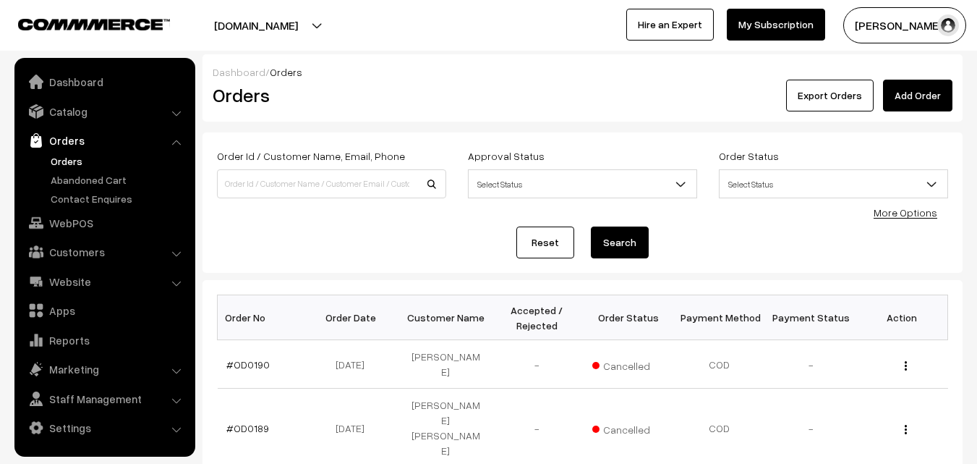
scroll to position [217, 0]
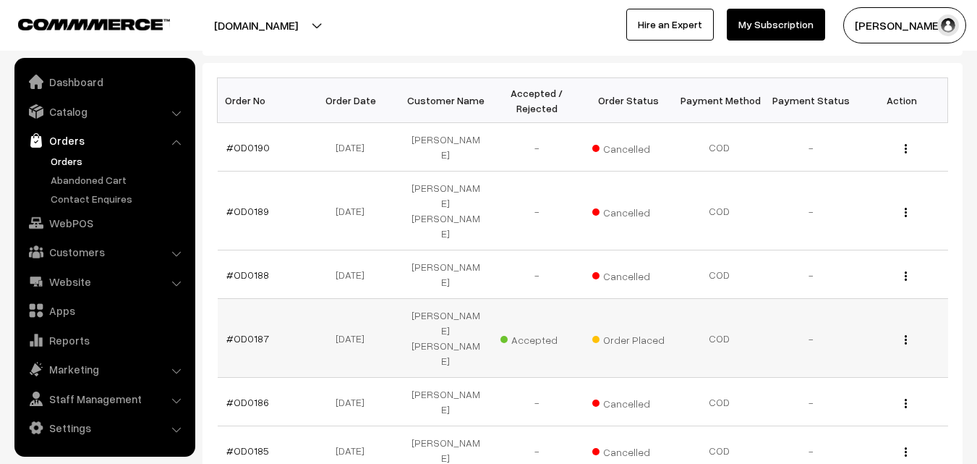
click at [237, 299] on td "#OD0187" at bounding box center [263, 338] width 91 height 79
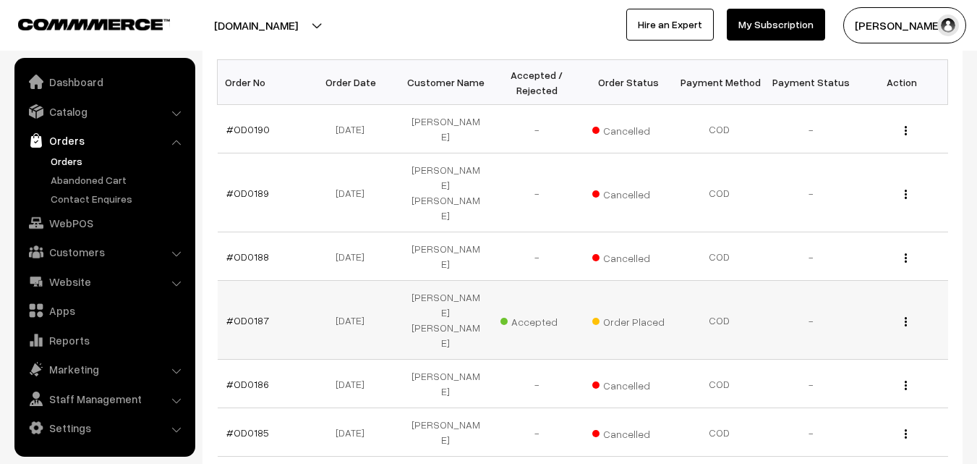
scroll to position [289, 0]
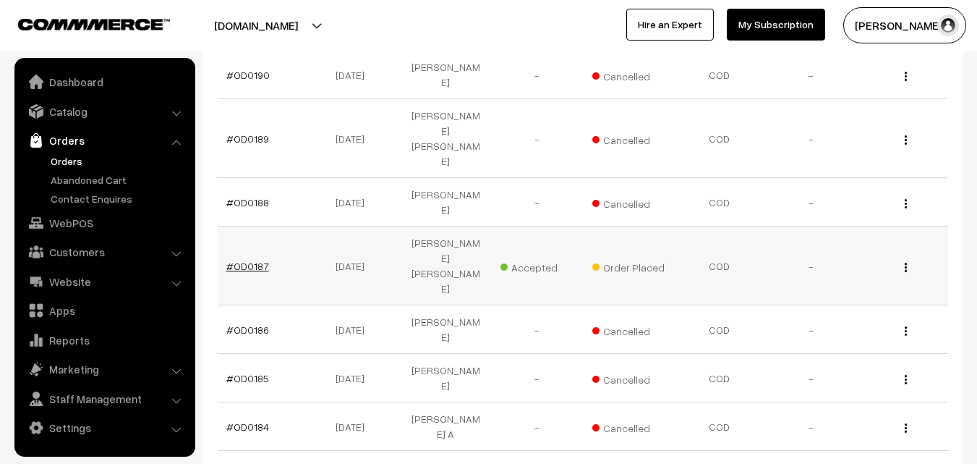
click at [247, 260] on link "#OD0187" at bounding box center [247, 266] width 43 height 12
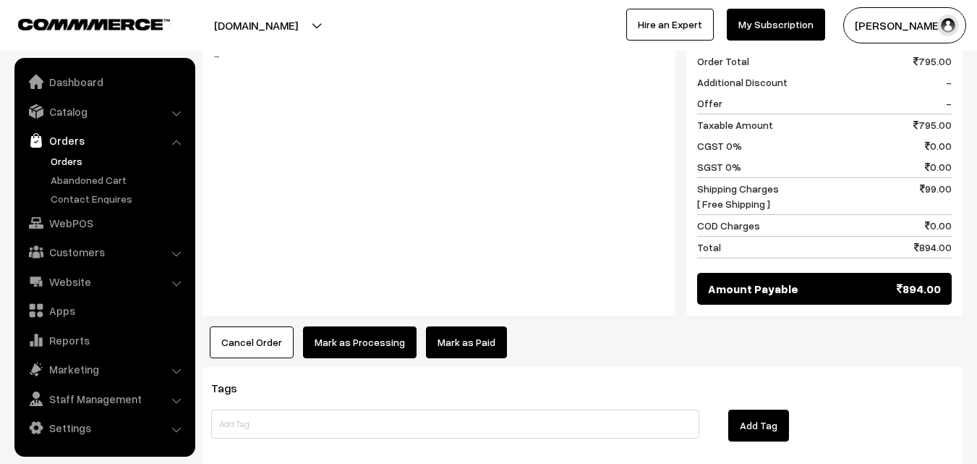
scroll to position [1230, 0]
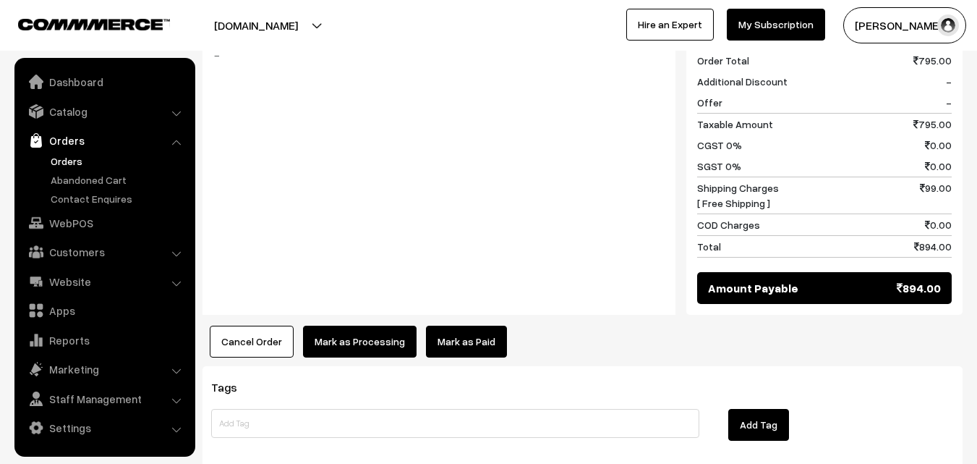
click at [245, 326] on button "Cancel Order" at bounding box center [252, 342] width 84 height 32
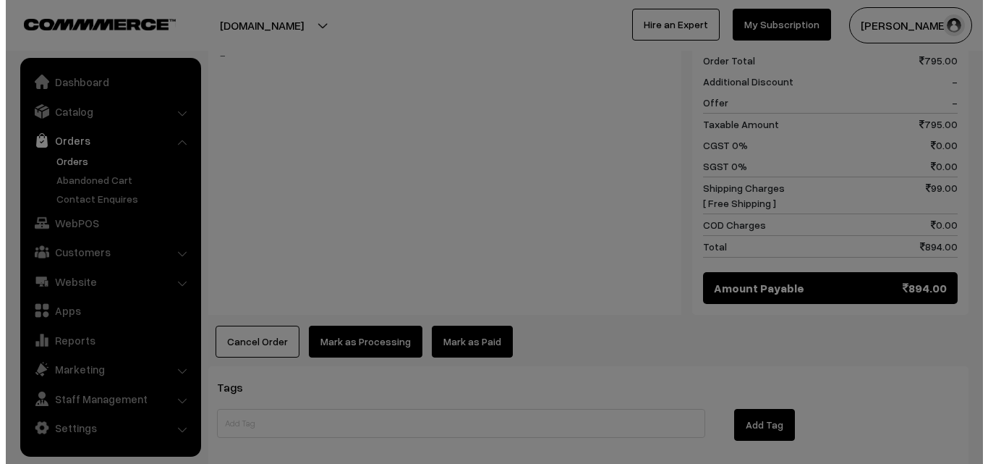
scroll to position [1242, 0]
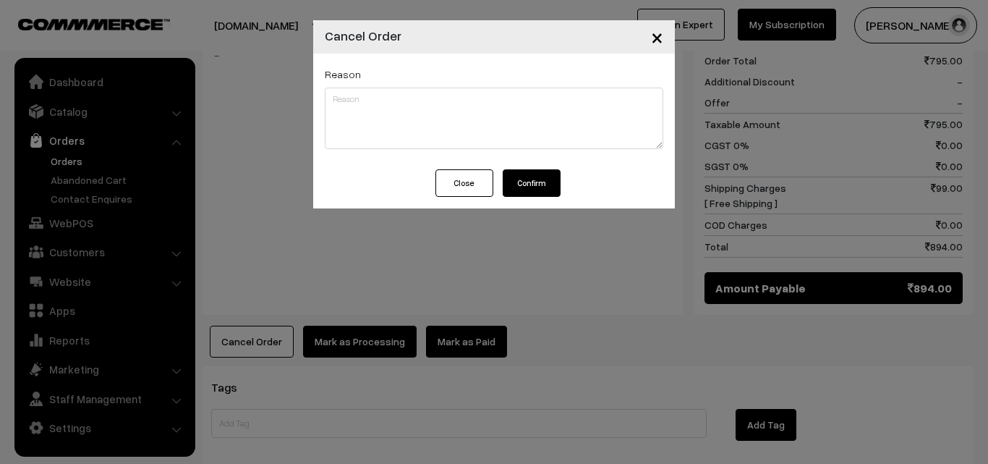
click at [529, 186] on button "Confirm" at bounding box center [532, 182] width 58 height 27
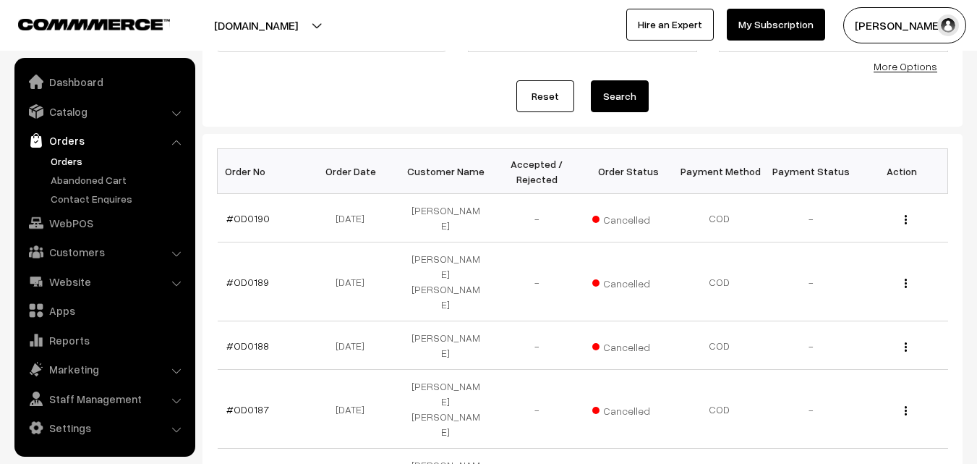
scroll to position [138, 0]
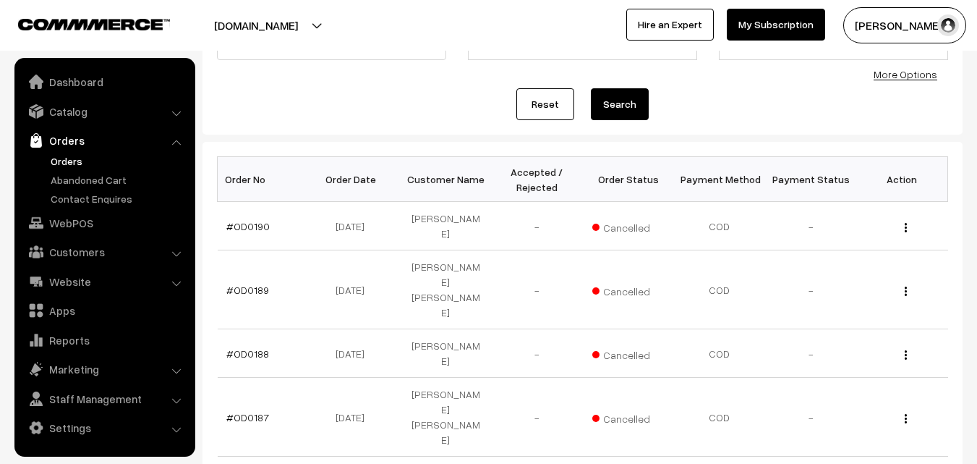
click at [899, 28] on button "[PERSON_NAME]" at bounding box center [905, 25] width 123 height 36
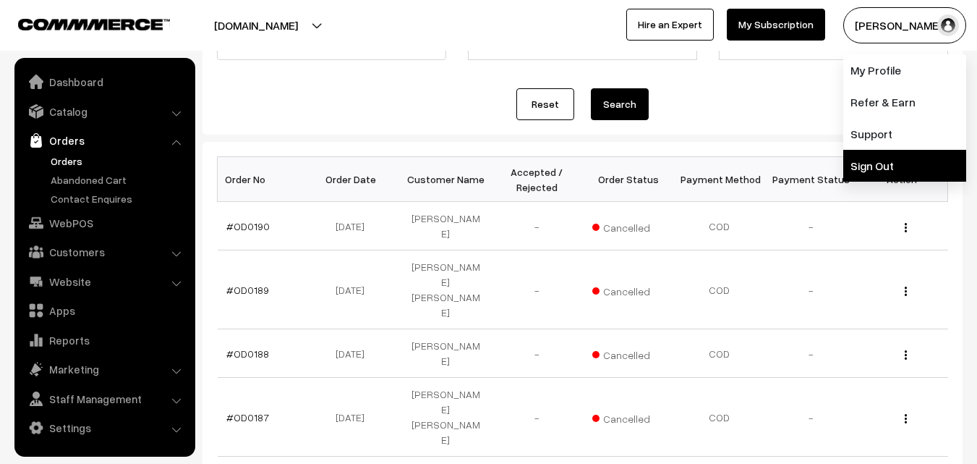
click at [886, 171] on link "Sign Out" at bounding box center [905, 166] width 123 height 32
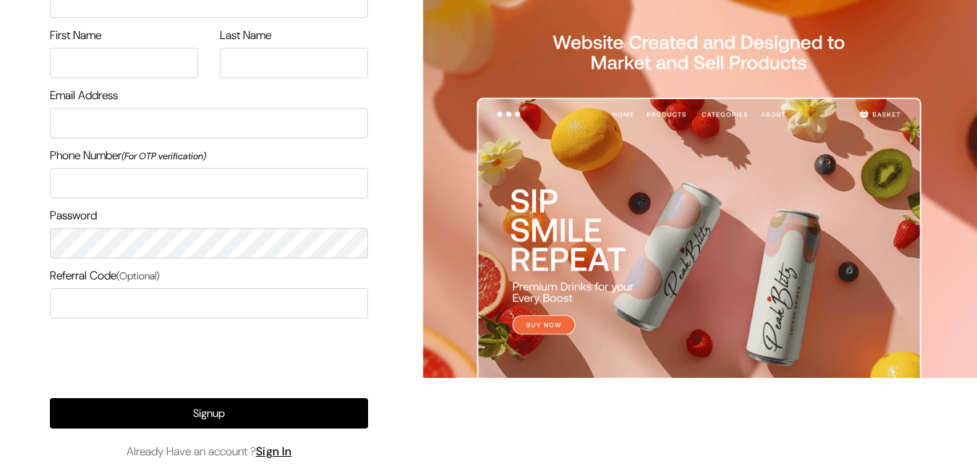
scroll to position [139, 0]
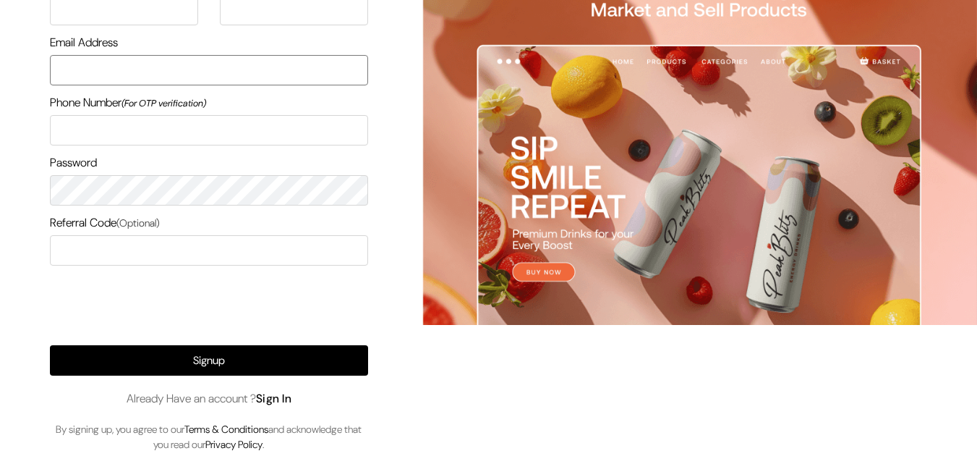
type input "uppadasarees999@gmail.com"
click at [292, 395] on link "Sign In" at bounding box center [274, 398] width 36 height 15
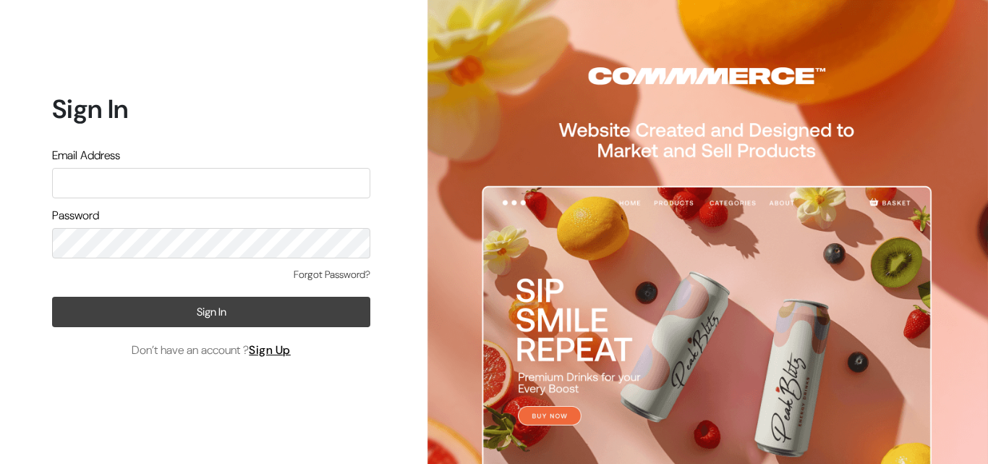
type input "[EMAIL_ADDRESS][DOMAIN_NAME]"
click at [239, 315] on button "Sign In" at bounding box center [211, 312] width 318 height 30
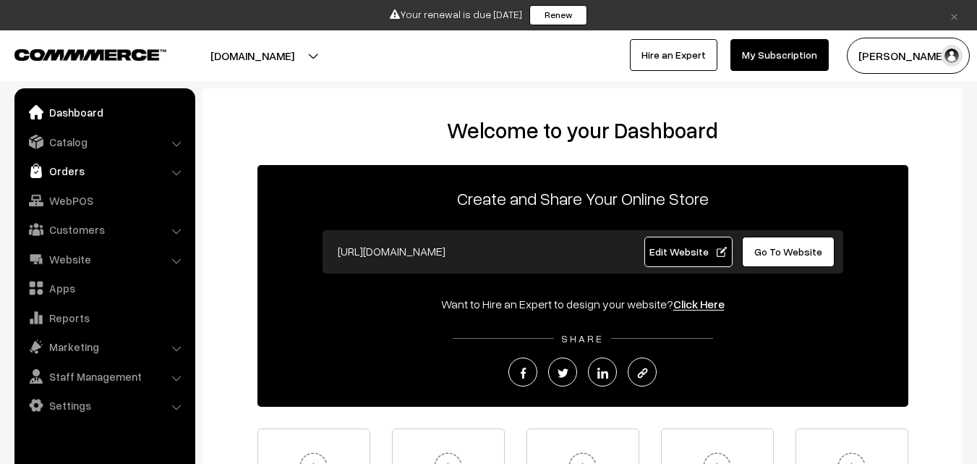
click at [68, 164] on link "Orders" at bounding box center [104, 171] width 172 height 26
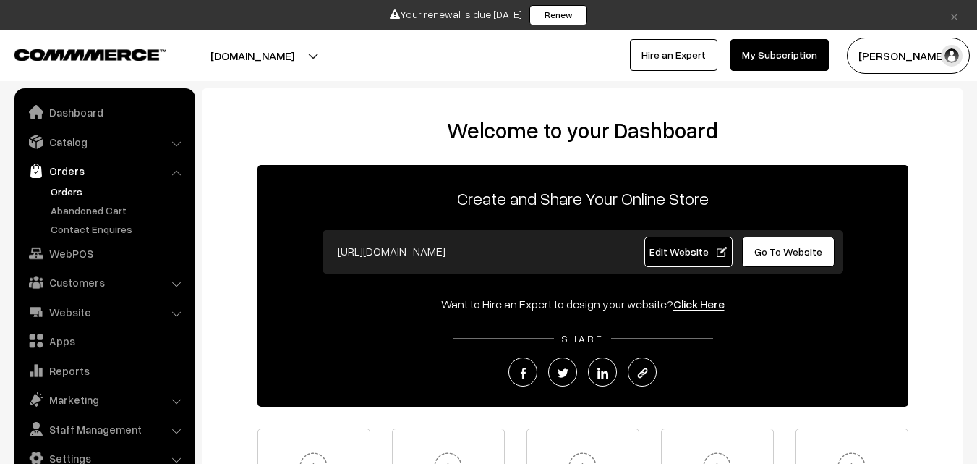
click at [67, 195] on link "Orders" at bounding box center [118, 191] width 143 height 15
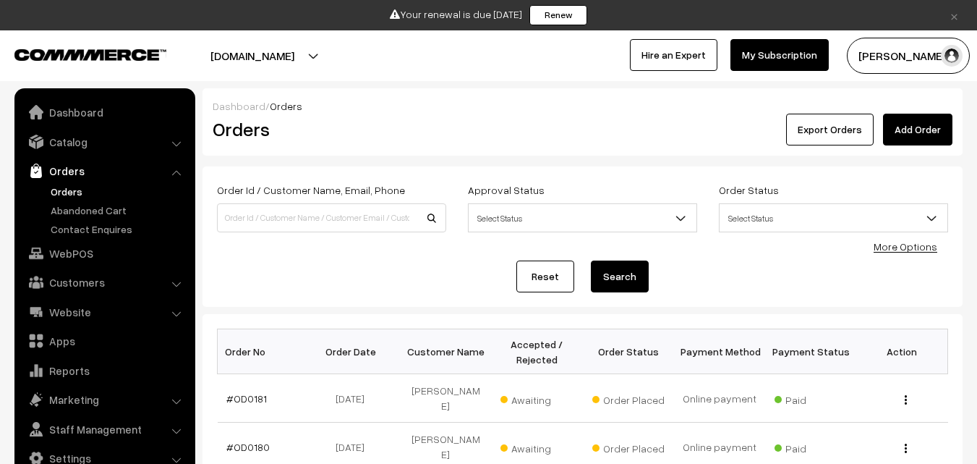
scroll to position [217, 0]
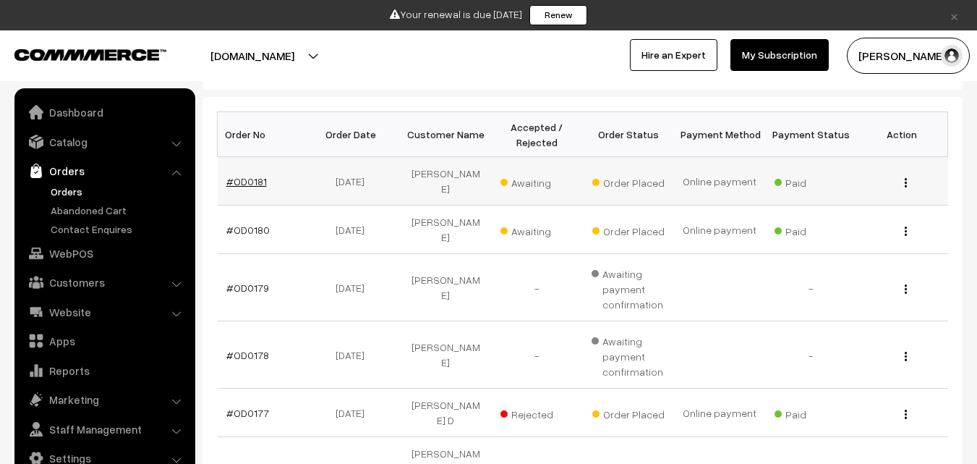
click at [253, 178] on link "#OD0181" at bounding box center [246, 181] width 41 height 12
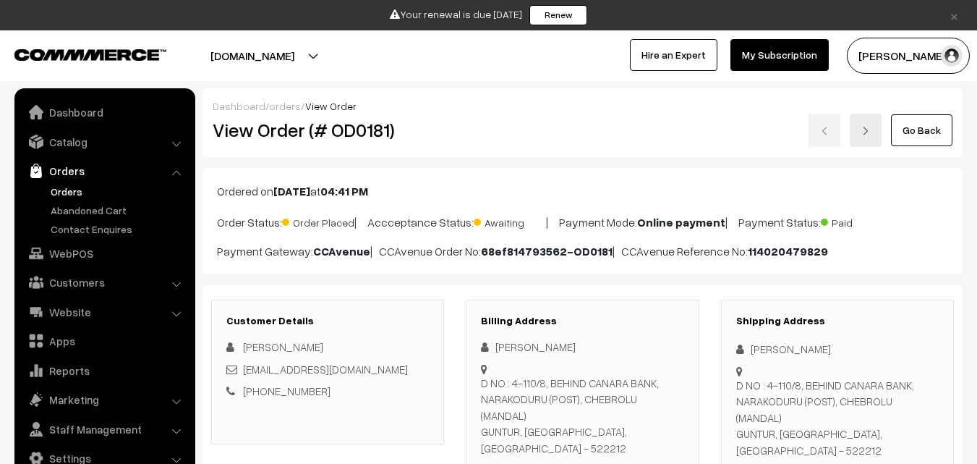
scroll to position [289, 0]
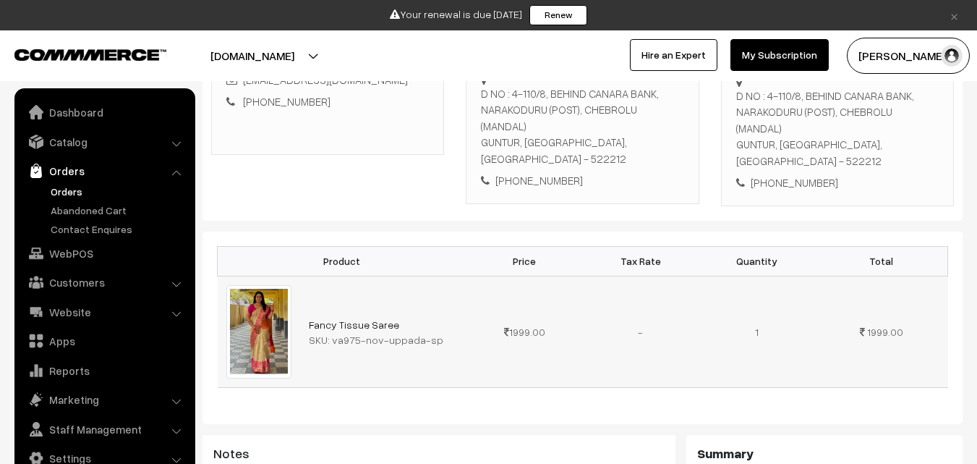
drag, startPoint x: 328, startPoint y: 310, endPoint x: 388, endPoint y: 307, distance: 59.4
click at [403, 332] on div "SKU: va975-nov-uppada-sp" at bounding box center [383, 339] width 149 height 15
click at [357, 332] on div "SKU: va975-nov-uppada-sp" at bounding box center [383, 339] width 149 height 15
drag, startPoint x: 331, startPoint y: 308, endPoint x: 457, endPoint y: 302, distance: 125.3
click at [457, 332] on div "SKU: va975-nov-uppada-sp" at bounding box center [383, 339] width 149 height 15
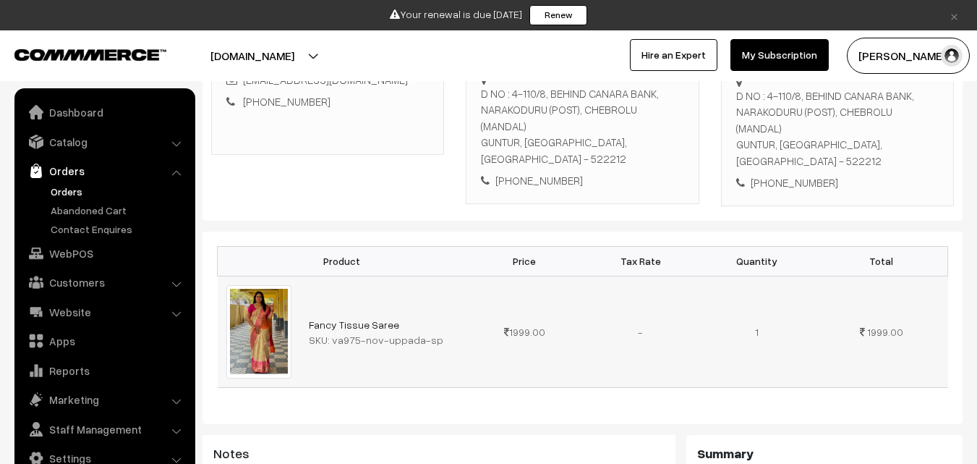
copy div "va975-nov-uppada-sp"
click at [85, 149] on link "Catalog" at bounding box center [104, 142] width 172 height 26
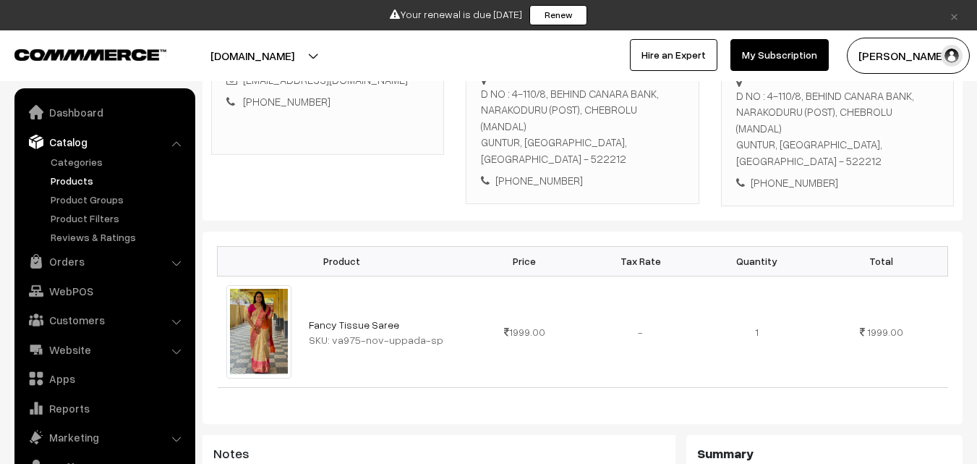
click at [75, 185] on link "Products" at bounding box center [118, 180] width 143 height 15
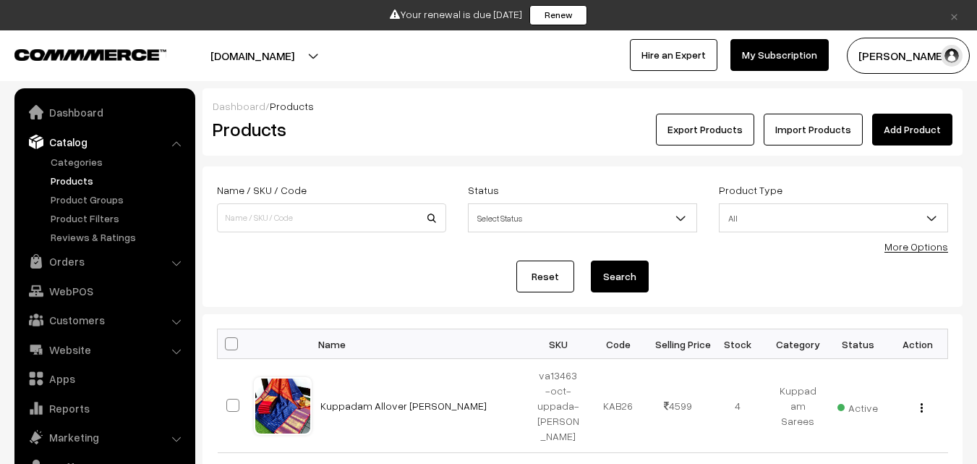
scroll to position [36, 0]
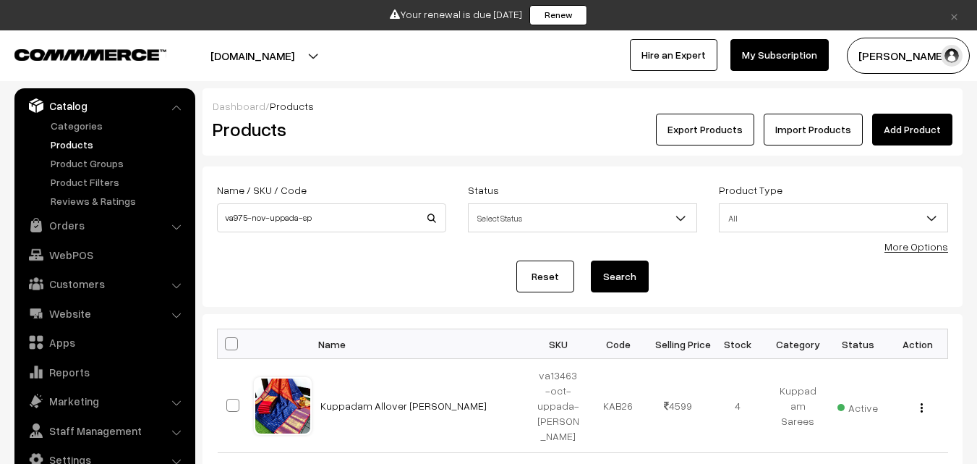
type input "va975-nov-uppada-sp"
click at [611, 275] on button "Search" at bounding box center [620, 276] width 58 height 32
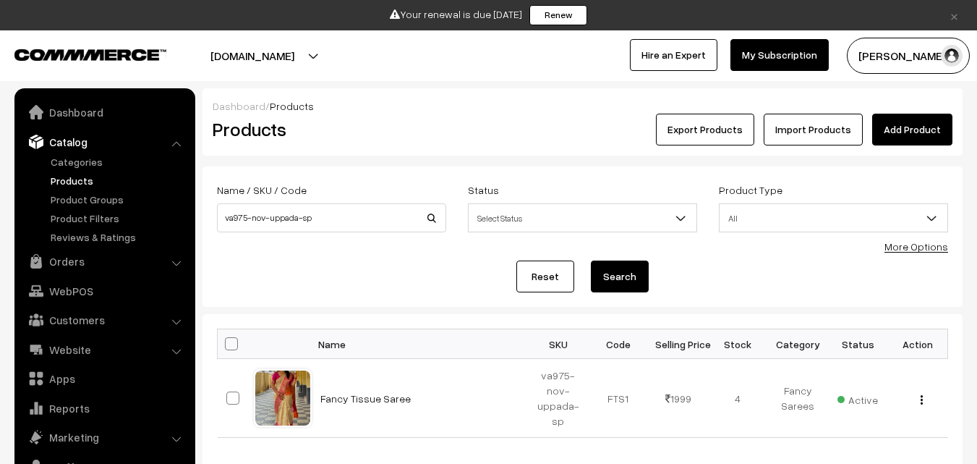
scroll to position [36, 0]
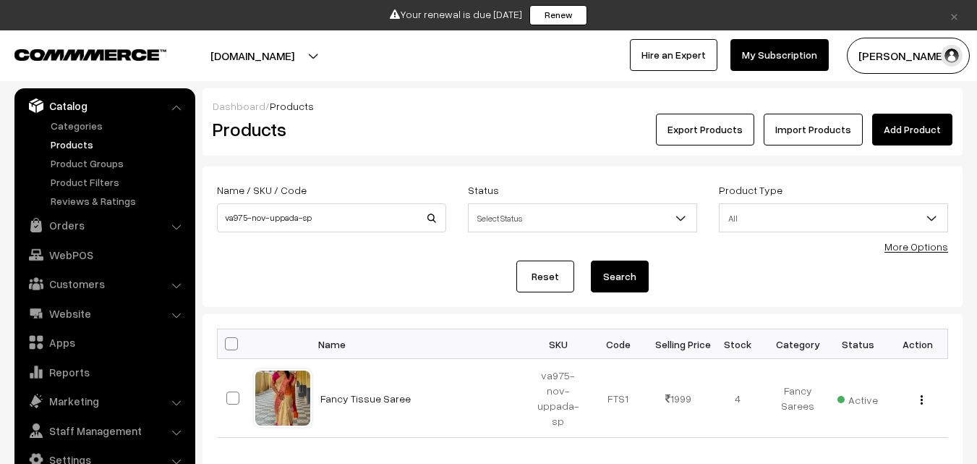
click at [365, 402] on link "Fancy Tissue Saree" at bounding box center [366, 398] width 90 height 12
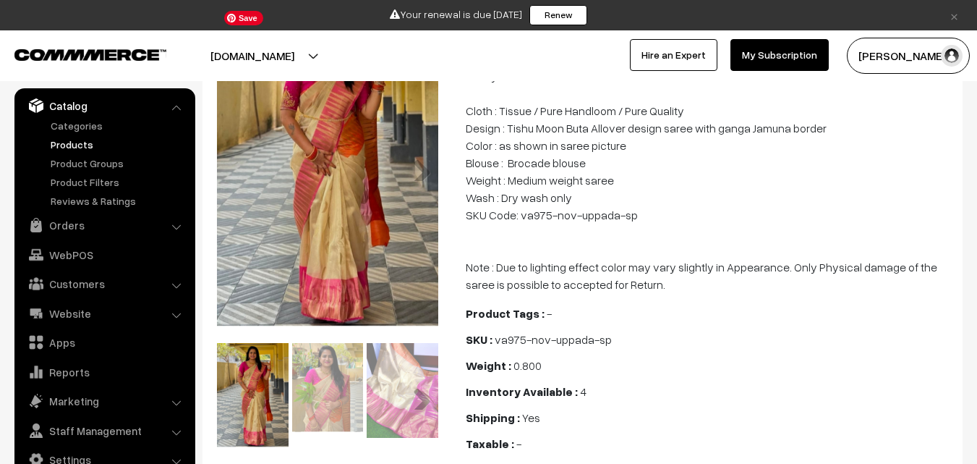
scroll to position [217, 0]
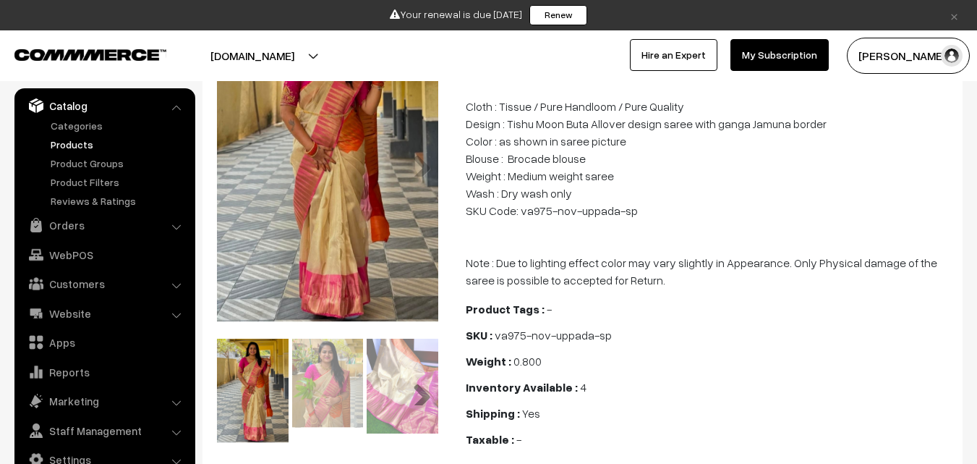
click at [417, 379] on link "Next" at bounding box center [416, 390] width 29 height 29
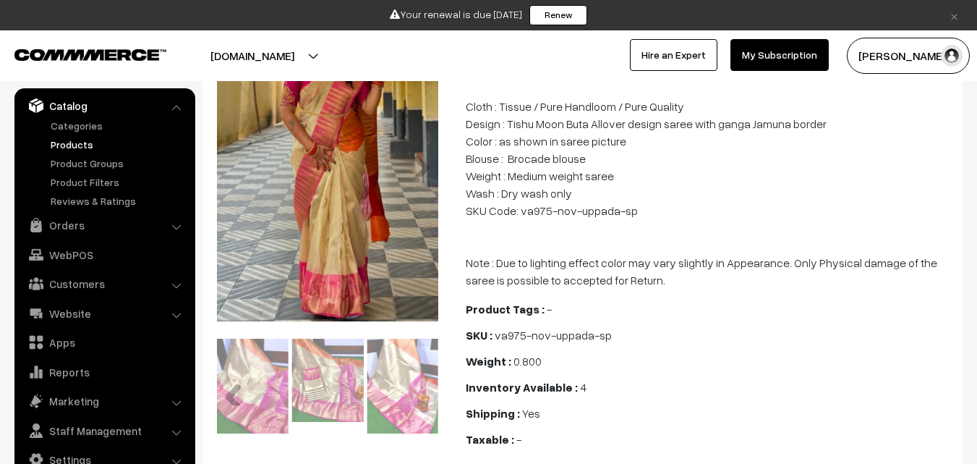
click at [240, 370] on img at bounding box center [253, 387] width 72 height 96
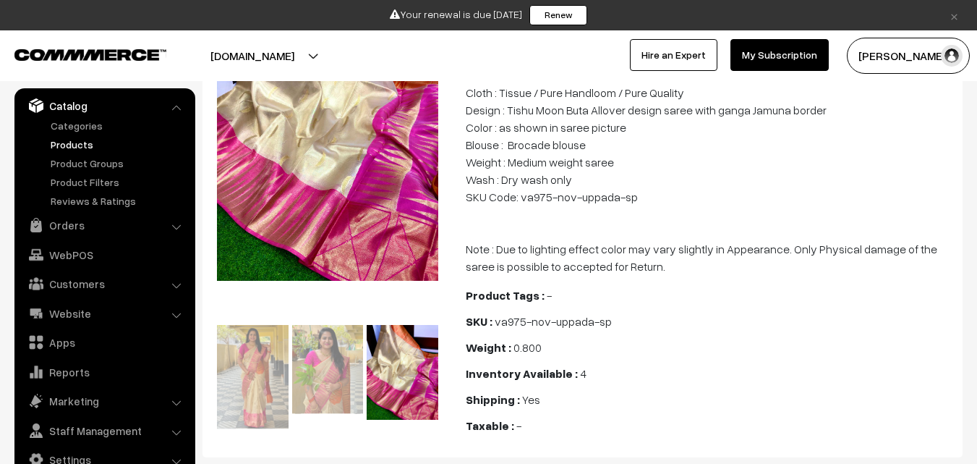
scroll to position [0, 0]
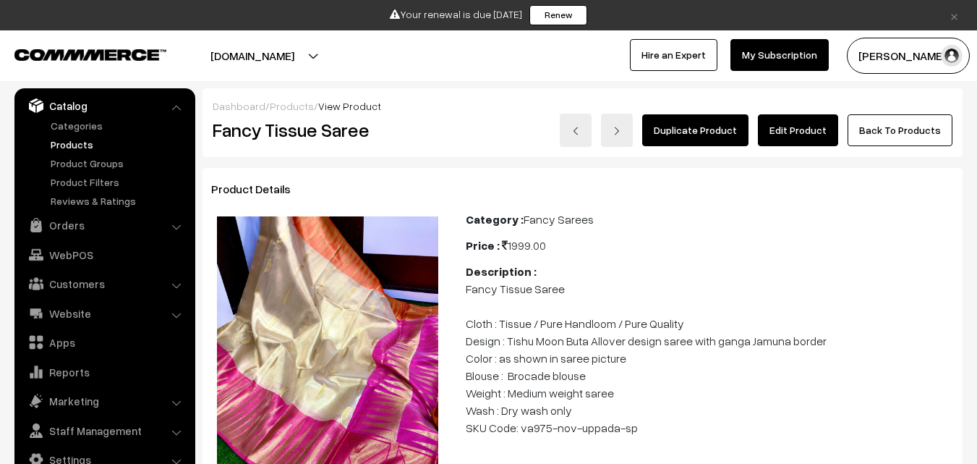
click at [809, 128] on link "Edit Product" at bounding box center [798, 130] width 80 height 32
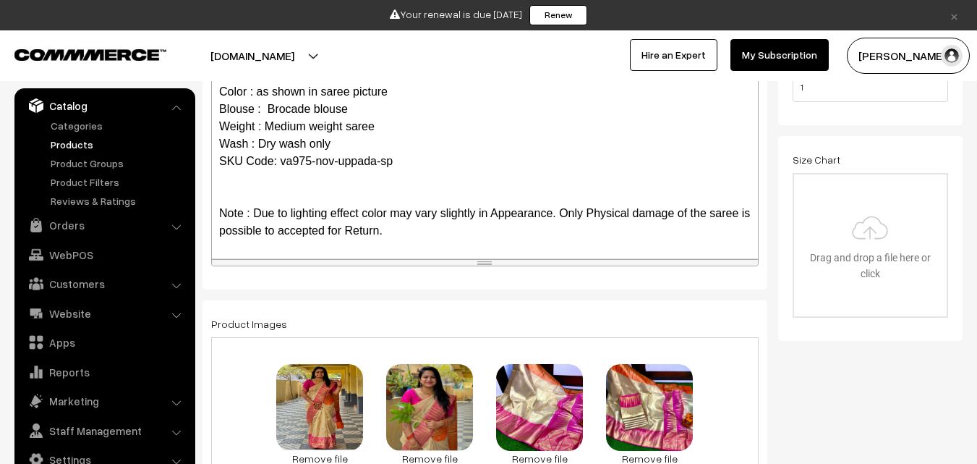
scroll to position [434, 0]
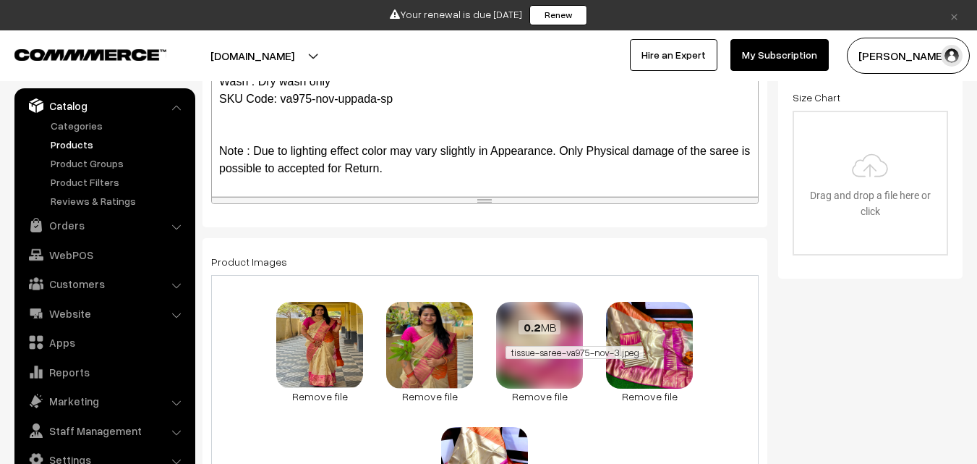
click at [555, 351] on span "tissue-saree-va975-nov-3.jpeg" at bounding box center [574, 352] width 137 height 13
click at [569, 331] on div "0.2 MB" at bounding box center [540, 328] width 68 height 14
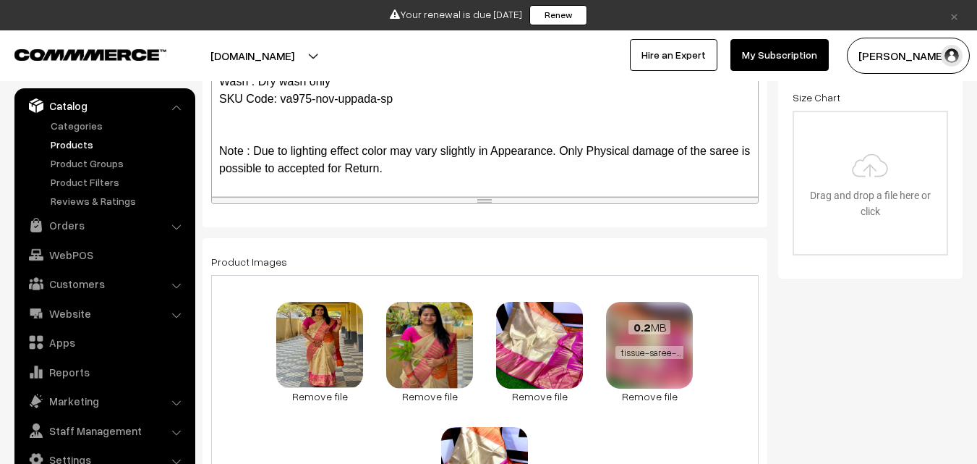
click at [652, 339] on div "0.2 MB tissue-saree-va975-nov-2.jpeg" at bounding box center [649, 340] width 87 height 77
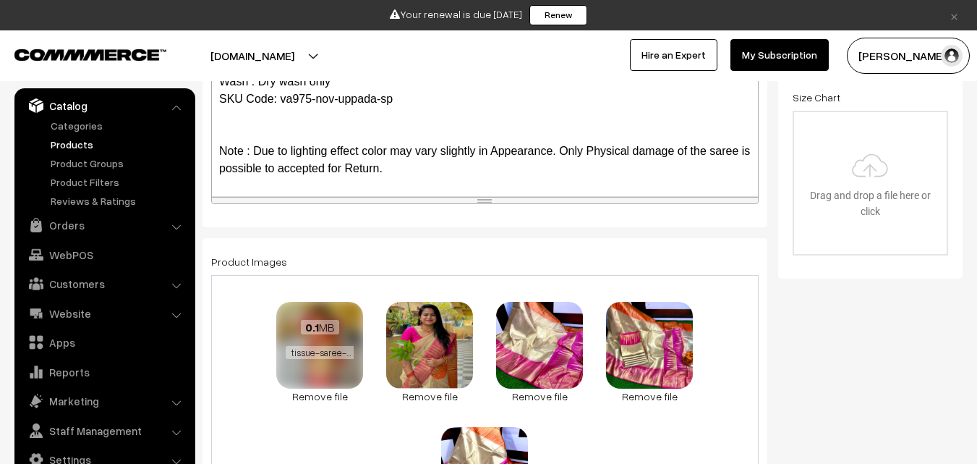
click at [309, 343] on div "0.1 MB tissue-saree-va975-nov-1.jpeg" at bounding box center [319, 340] width 87 height 77
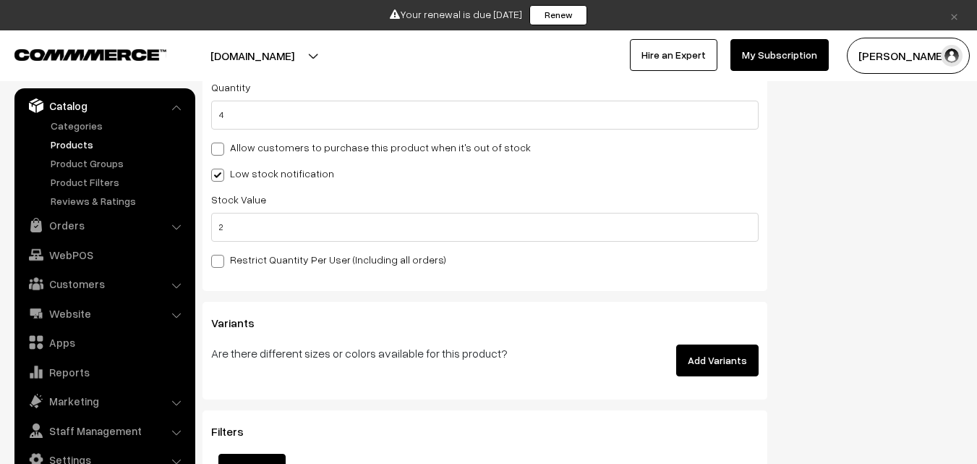
scroll to position [1664, 0]
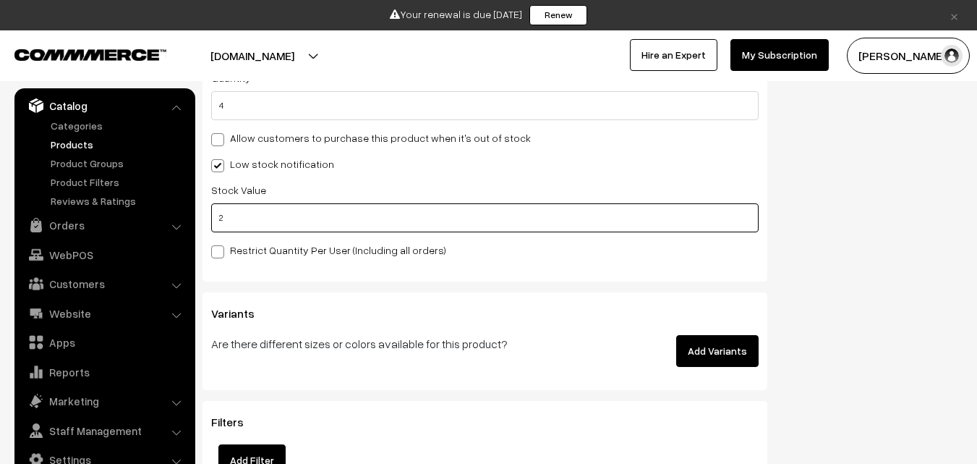
click at [244, 217] on input "2" at bounding box center [485, 217] width 548 height 29
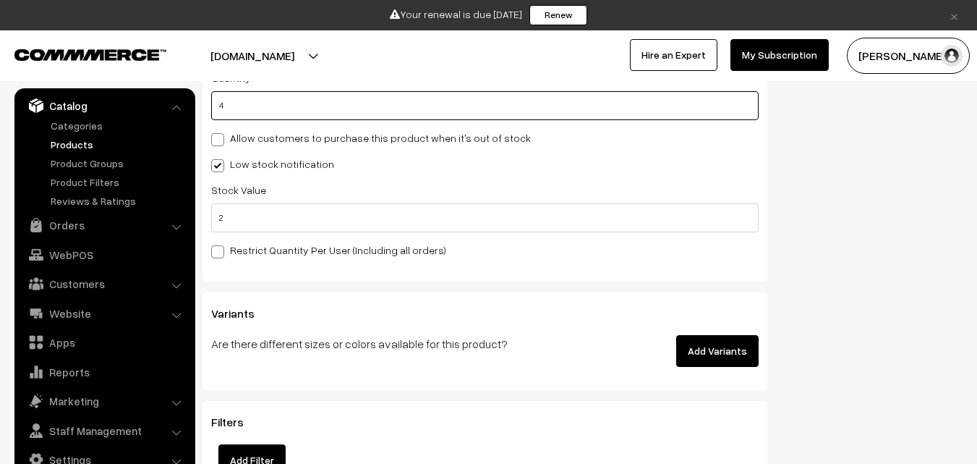
drag, startPoint x: 234, startPoint y: 110, endPoint x: 205, endPoint y: 109, distance: 29.0
click at [205, 109] on div "Inventory Inventory Tracking Condition Don't track inventory Track product's in…" at bounding box center [485, 123] width 565 height 315
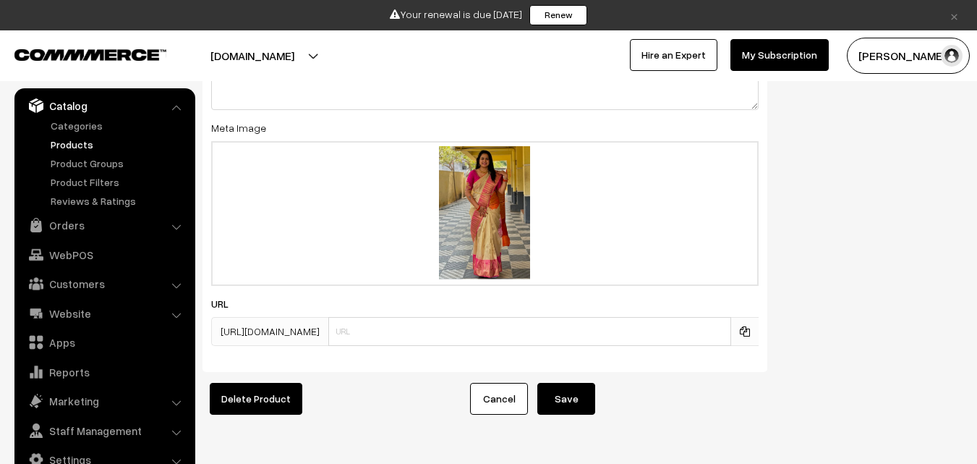
scroll to position [2388, 0]
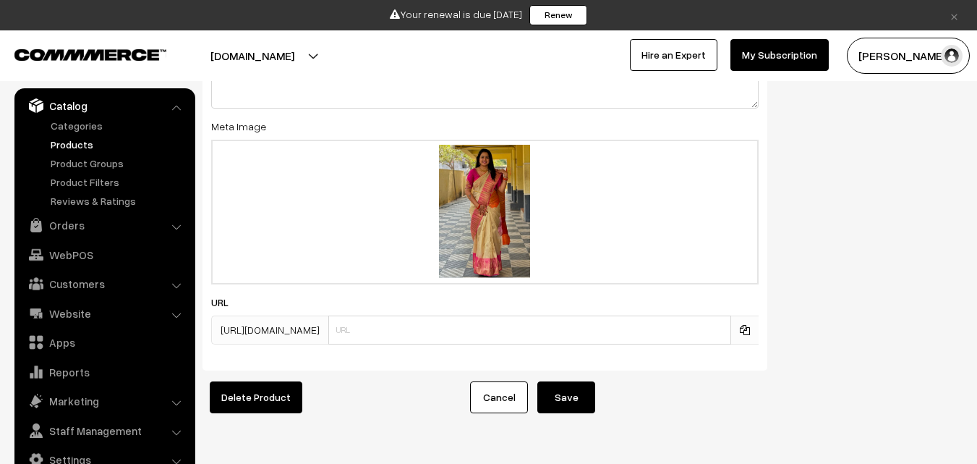
type input "0"
click at [563, 394] on button "Save" at bounding box center [567, 397] width 58 height 32
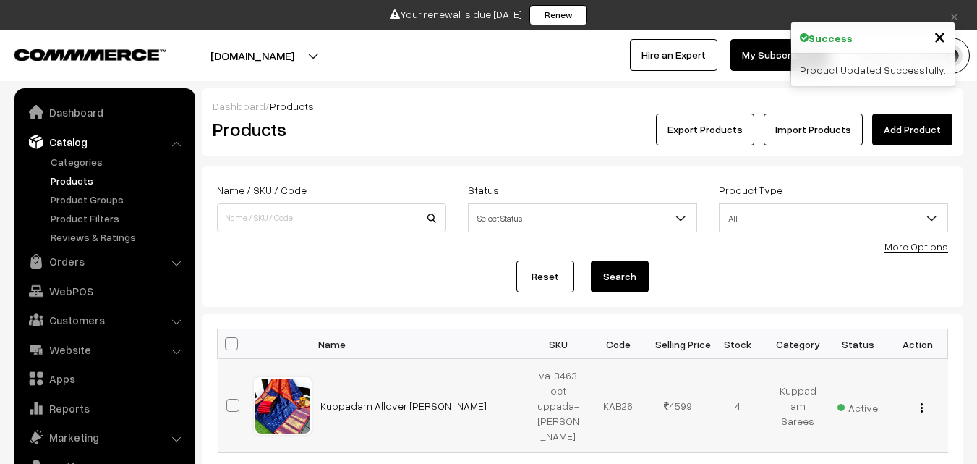
scroll to position [36, 0]
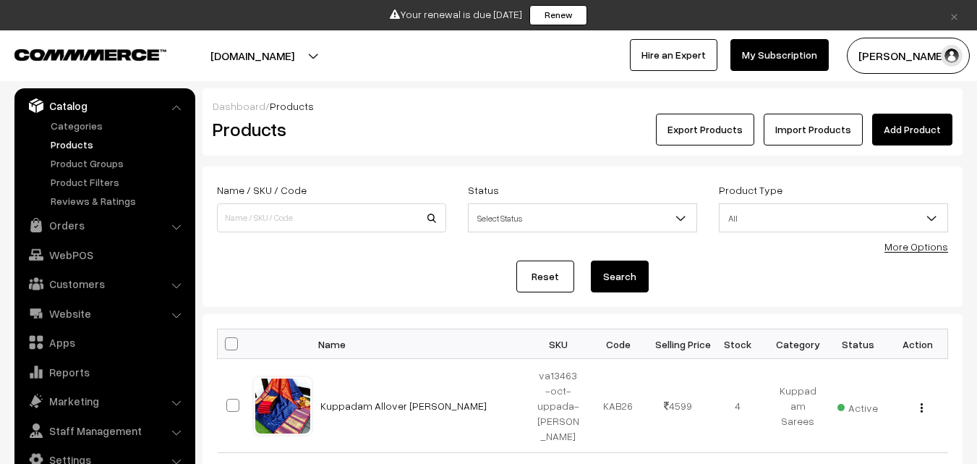
click at [77, 141] on link "Products" at bounding box center [118, 144] width 143 height 15
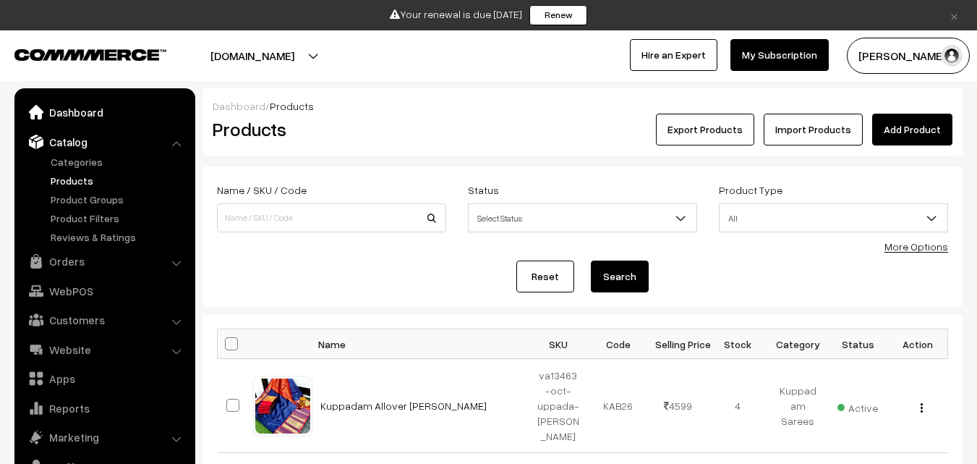
click at [64, 109] on link "Dashboard" at bounding box center [104, 112] width 172 height 26
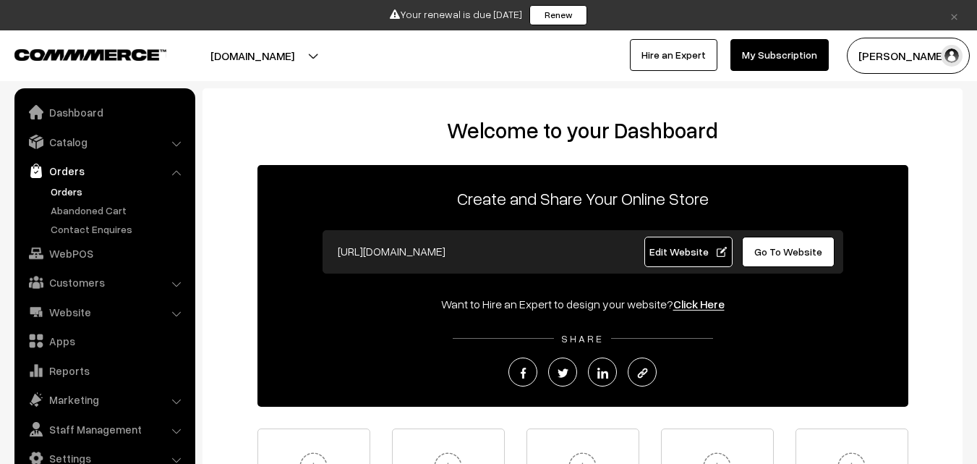
click at [66, 190] on link "Orders" at bounding box center [118, 191] width 143 height 15
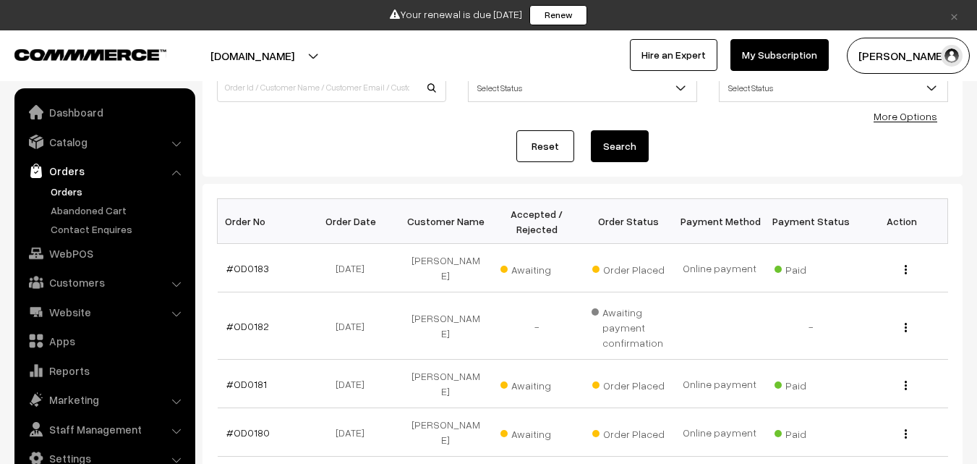
scroll to position [145, 0]
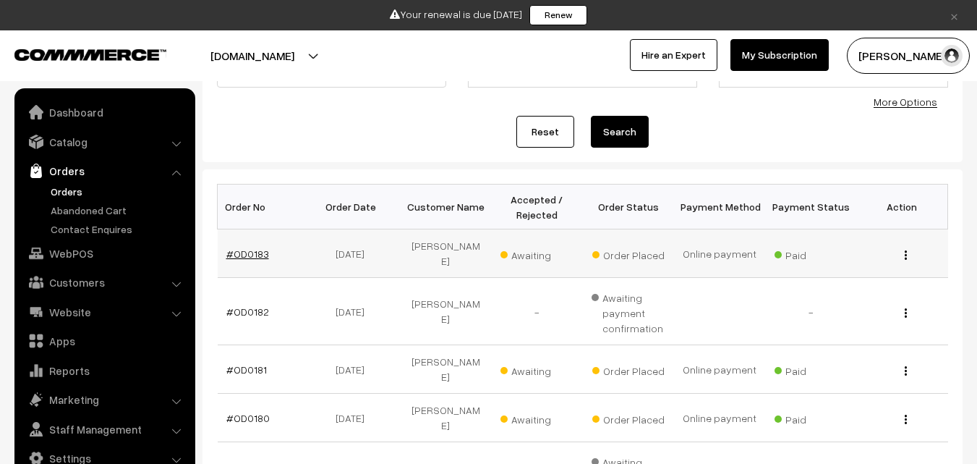
click at [251, 247] on link "#OD0183" at bounding box center [247, 253] width 43 height 12
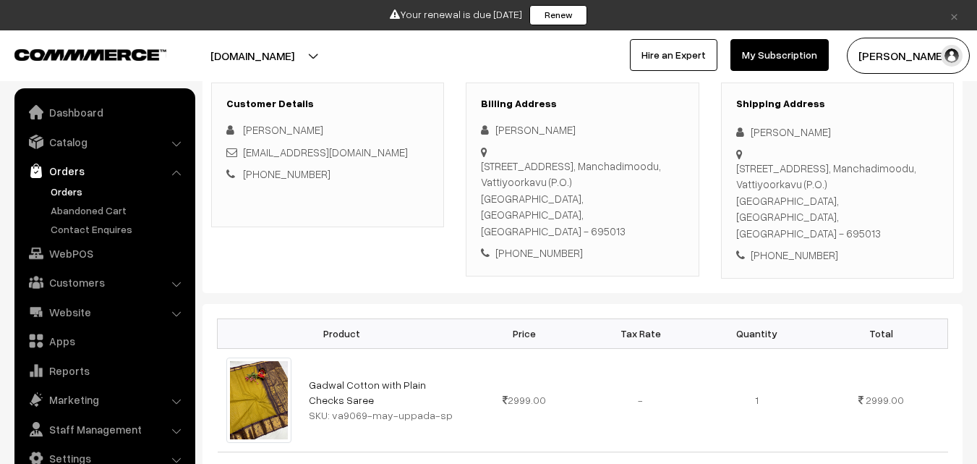
scroll to position [289, 0]
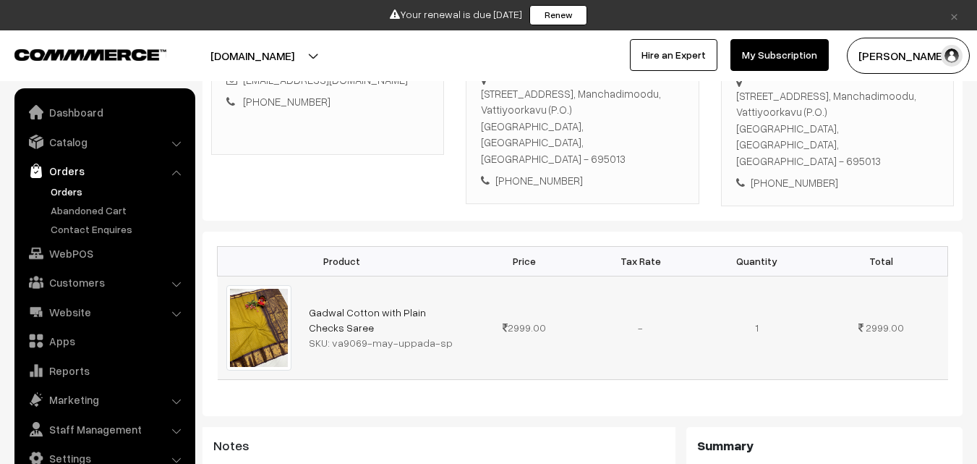
drag, startPoint x: 332, startPoint y: 310, endPoint x: 438, endPoint y: 310, distance: 105.6
click at [438, 335] on div "SKU: va9069-may-uppada-sp" at bounding box center [383, 342] width 149 height 15
click at [69, 194] on link "Orders" at bounding box center [118, 191] width 143 height 15
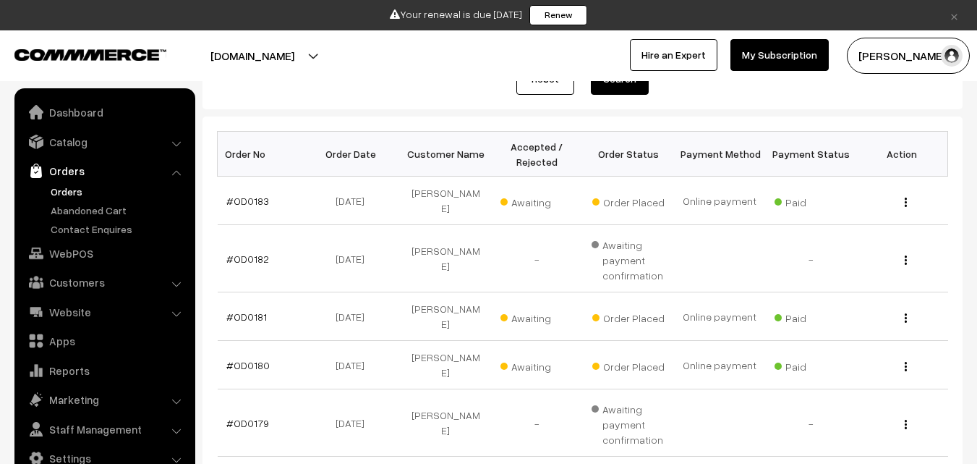
scroll to position [217, 0]
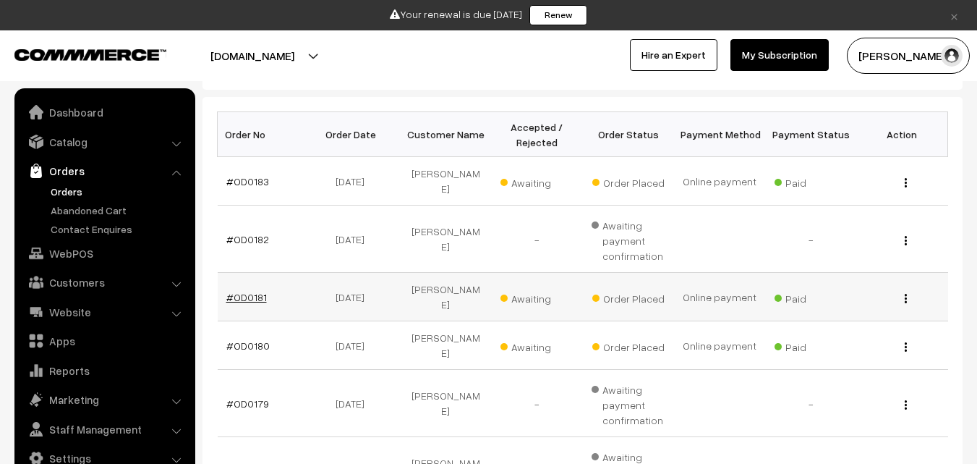
click at [237, 291] on link "#OD0181" at bounding box center [246, 297] width 41 height 12
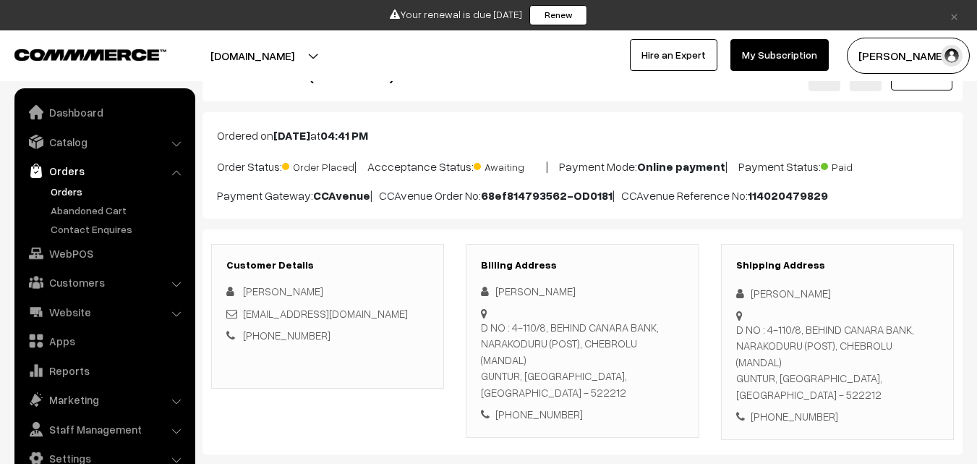
scroll to position [217, 0]
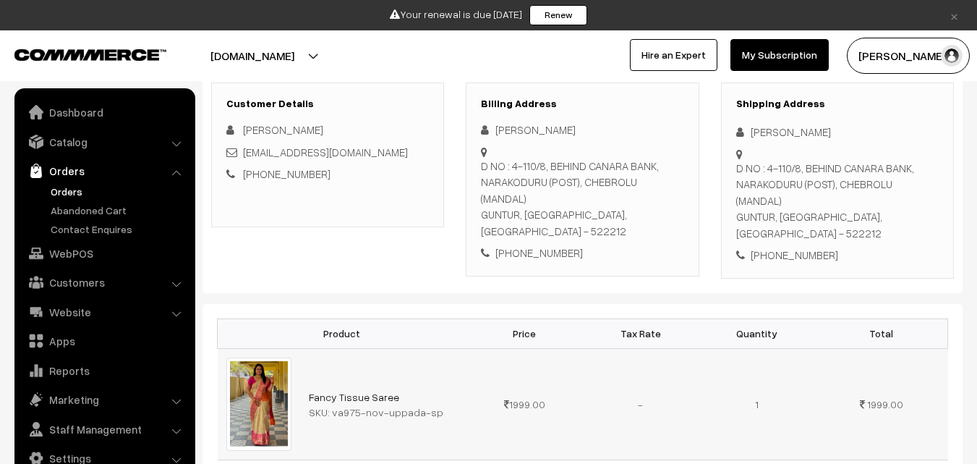
drag, startPoint x: 331, startPoint y: 379, endPoint x: 458, endPoint y: 383, distance: 127.4
click at [458, 383] on td "Fancy Tissue Saree SKU: va975-nov-uppada-sp" at bounding box center [383, 403] width 166 height 111
copy div "va975-nov-uppada-sp"
click at [67, 147] on link "Catalog" at bounding box center [104, 142] width 172 height 26
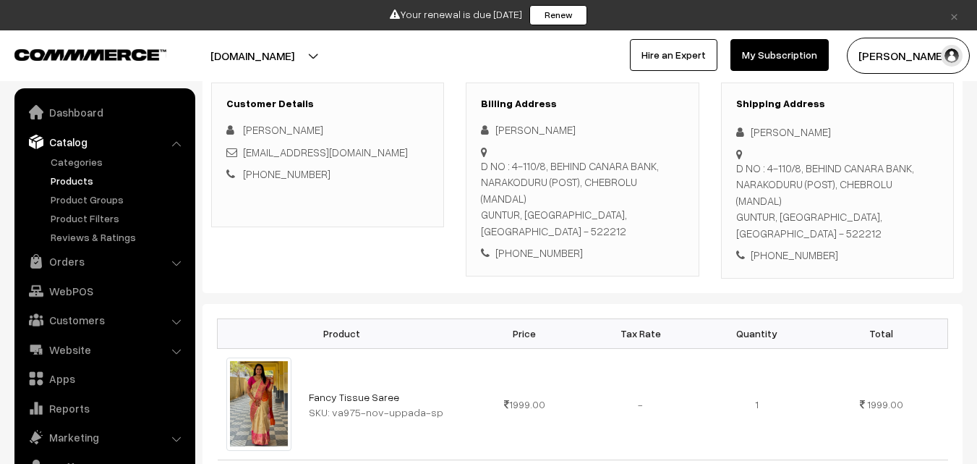
click at [69, 180] on link "Products" at bounding box center [118, 180] width 143 height 15
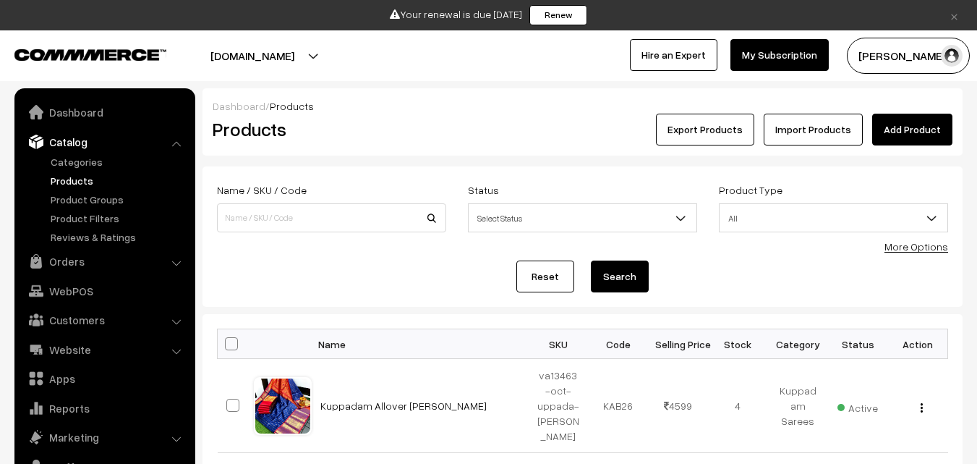
scroll to position [36, 0]
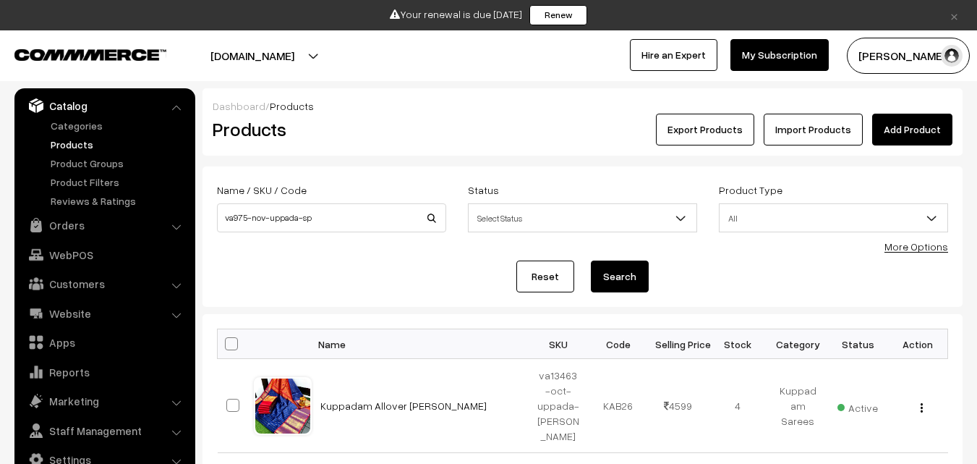
type input "va975-nov-uppada-sp"
click at [628, 274] on button "Search" at bounding box center [620, 276] width 58 height 32
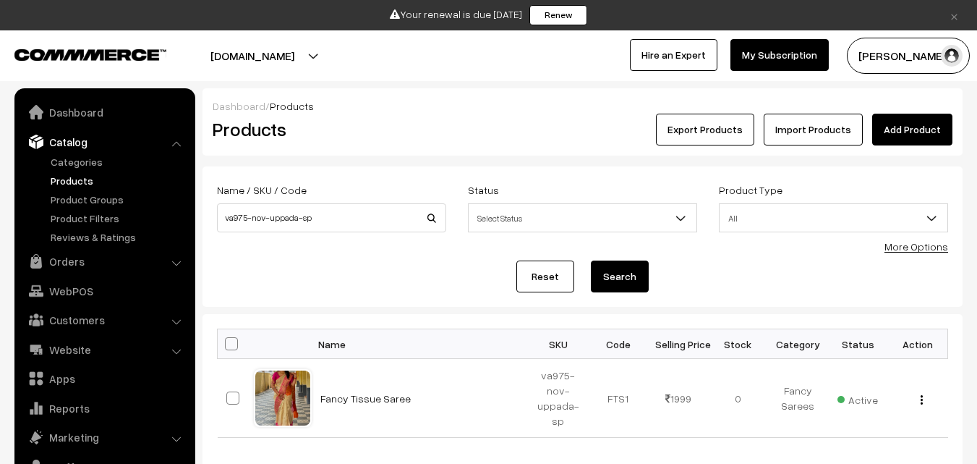
scroll to position [36, 0]
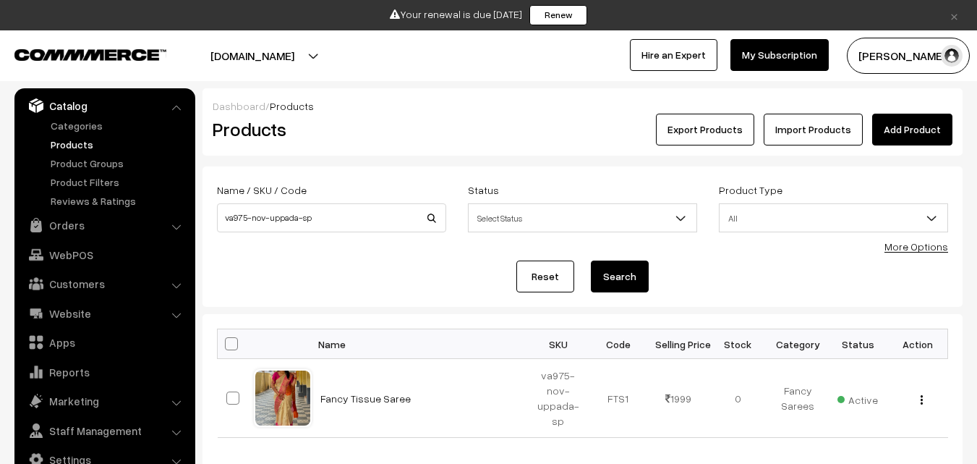
click at [64, 145] on link "Products" at bounding box center [118, 144] width 143 height 15
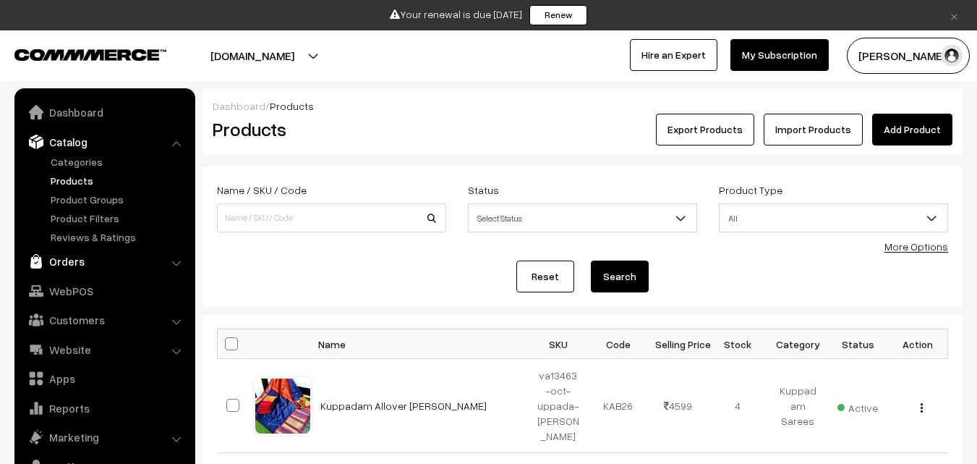
click at [75, 263] on link "Orders" at bounding box center [104, 261] width 172 height 26
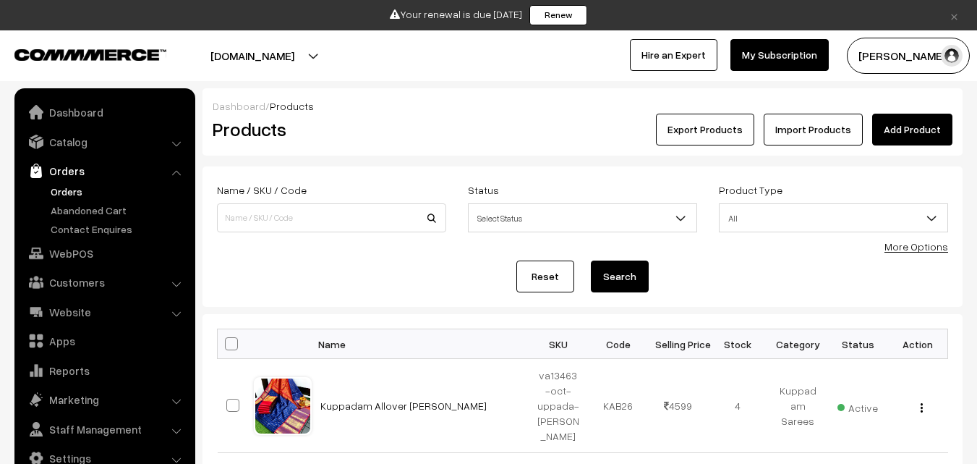
click at [56, 193] on link "Orders" at bounding box center [118, 191] width 143 height 15
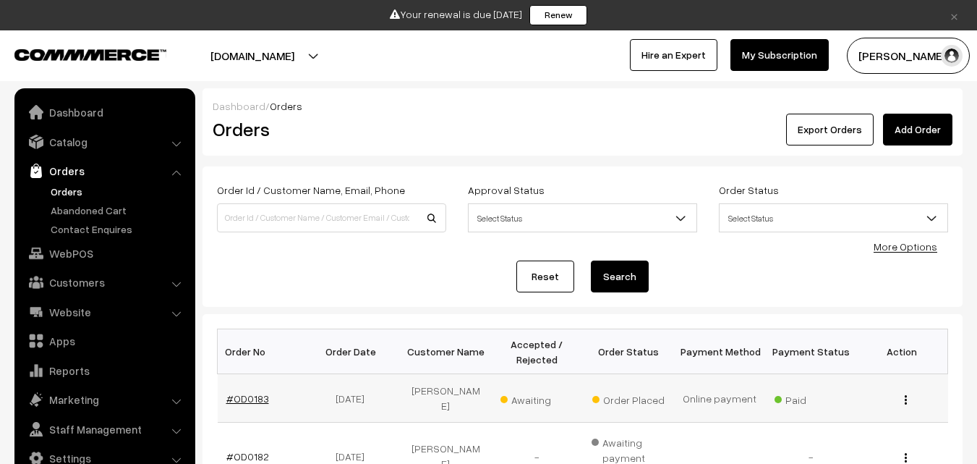
click at [243, 392] on link "#OD0183" at bounding box center [247, 398] width 43 height 12
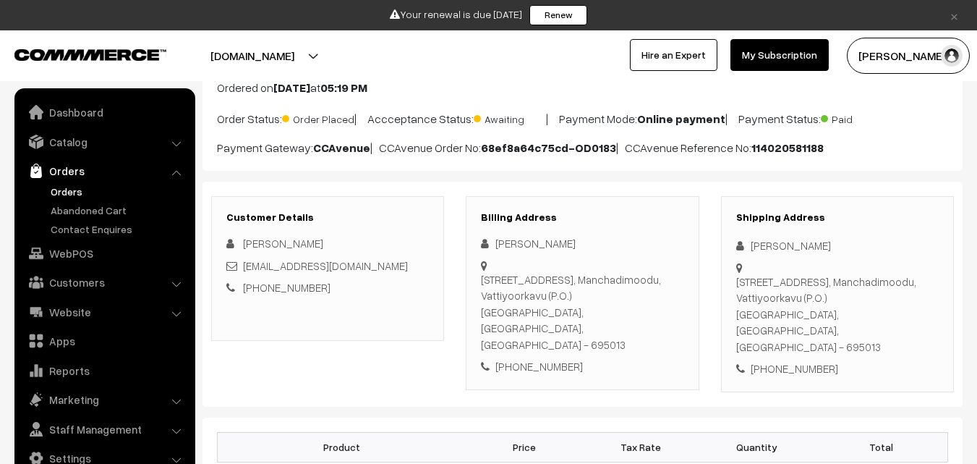
scroll to position [289, 0]
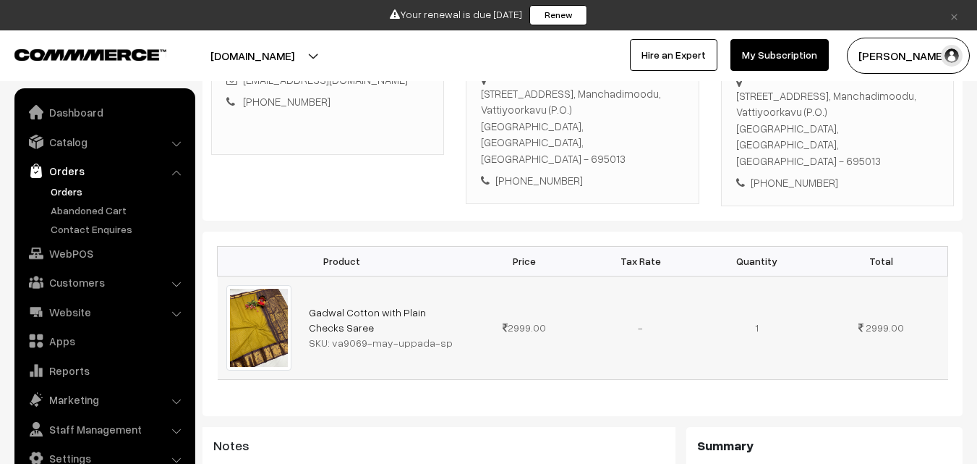
drag, startPoint x: 329, startPoint y: 310, endPoint x: 457, endPoint y: 315, distance: 127.4
click at [457, 335] on div "SKU: va9069-may-uppada-sp" at bounding box center [383, 342] width 149 height 15
copy div "va9069-may-uppada-sp"
click at [74, 135] on link "Catalog" at bounding box center [104, 142] width 172 height 26
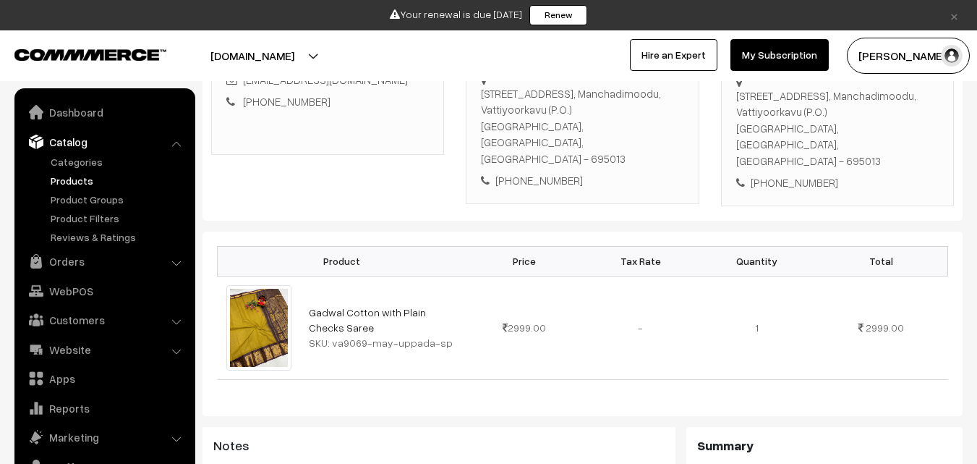
click at [79, 180] on link "Products" at bounding box center [118, 180] width 143 height 15
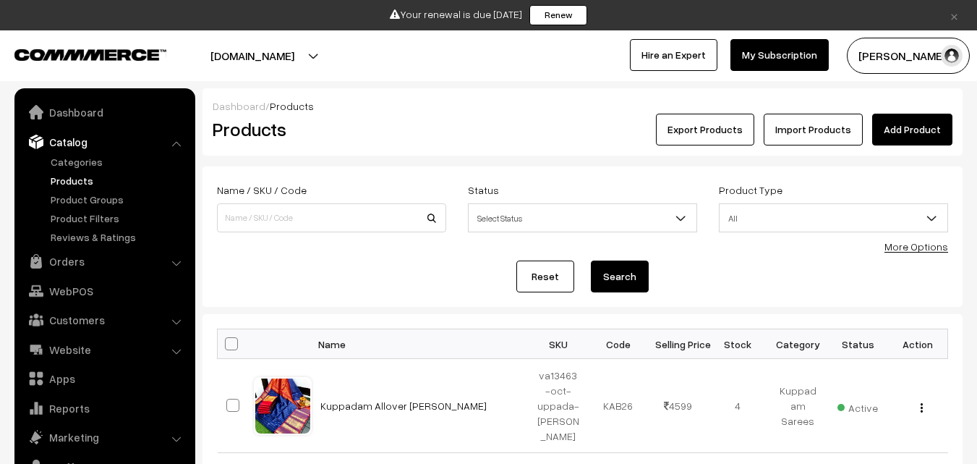
scroll to position [36, 0]
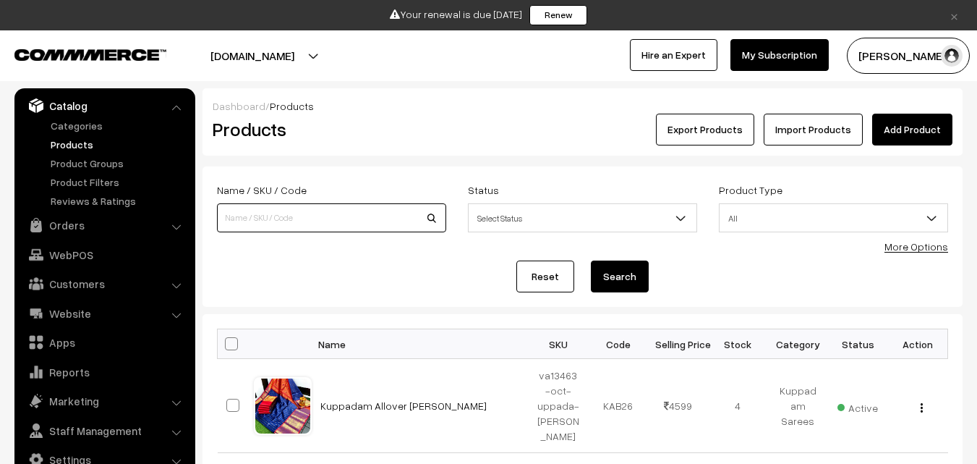
paste input "va9069-may-uppada-sp"
type input "va9069-may-uppada-sp"
click at [635, 272] on button "Search" at bounding box center [620, 276] width 58 height 32
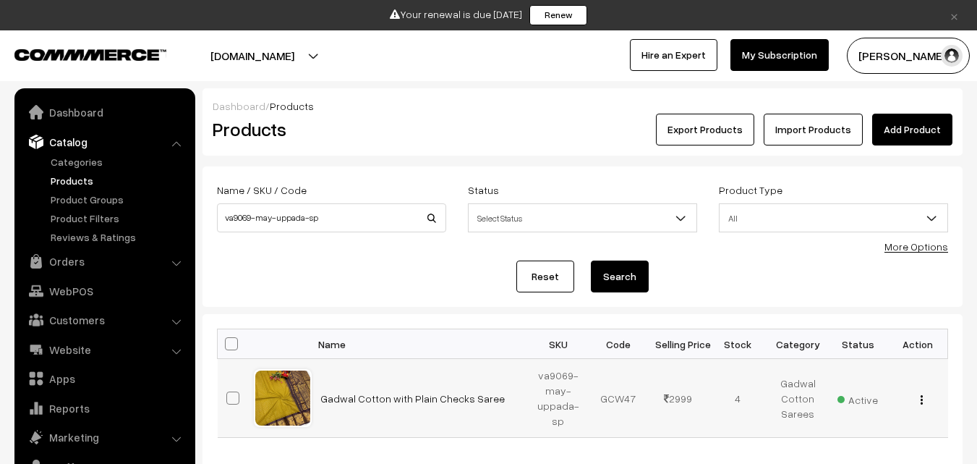
scroll to position [36, 0]
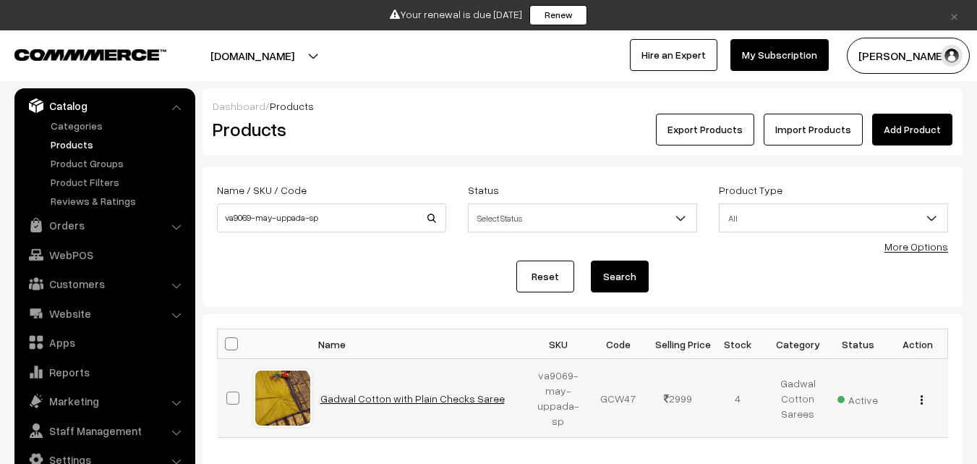
click at [410, 392] on link "Gadwal Cotton with Plain Checks Saree" at bounding box center [413, 398] width 185 height 12
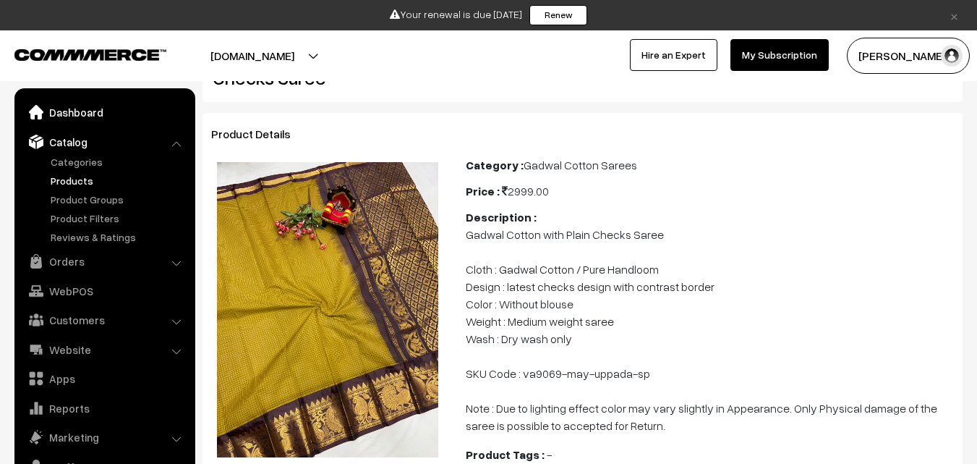
click at [88, 114] on link "Dashboard" at bounding box center [104, 112] width 172 height 26
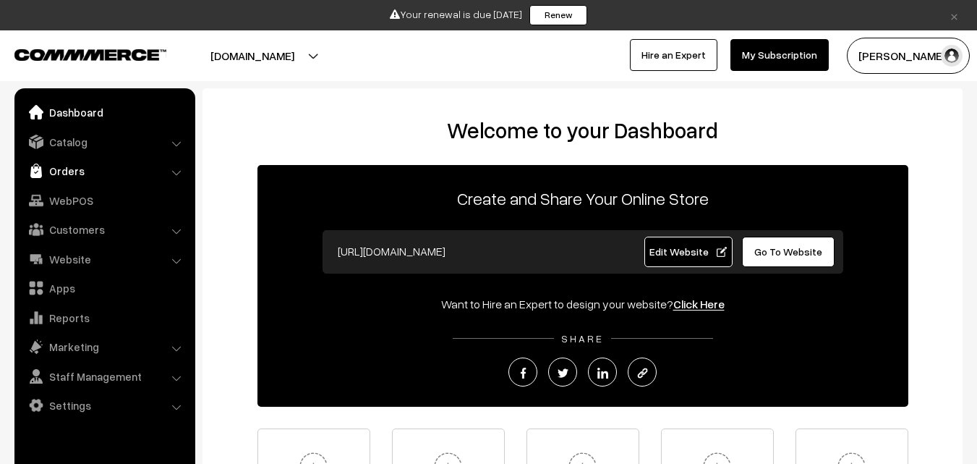
click at [76, 173] on link "Orders" at bounding box center [104, 171] width 172 height 26
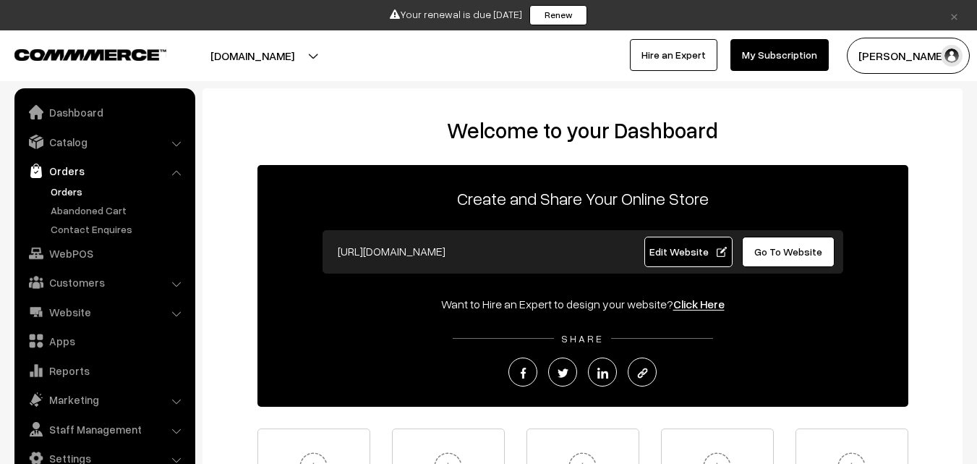
click at [75, 187] on link "Orders" at bounding box center [118, 191] width 143 height 15
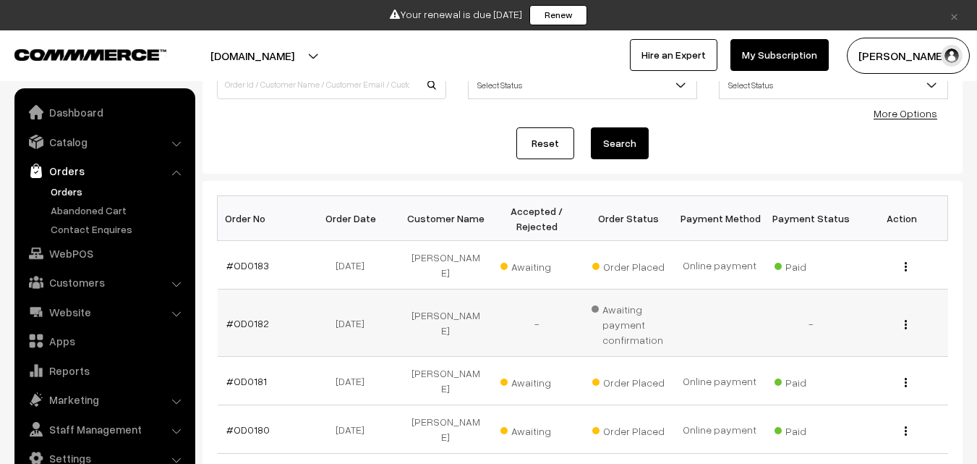
scroll to position [145, 0]
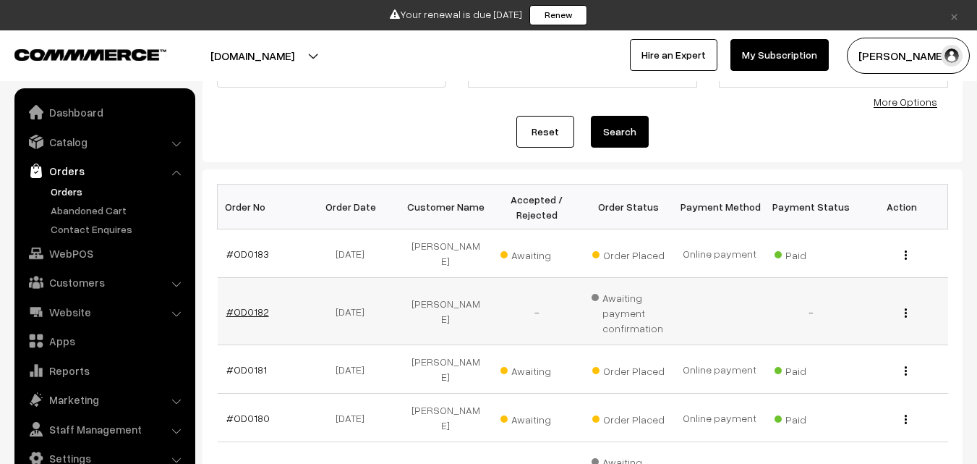
click at [243, 305] on link "#OD0182" at bounding box center [247, 311] width 43 height 12
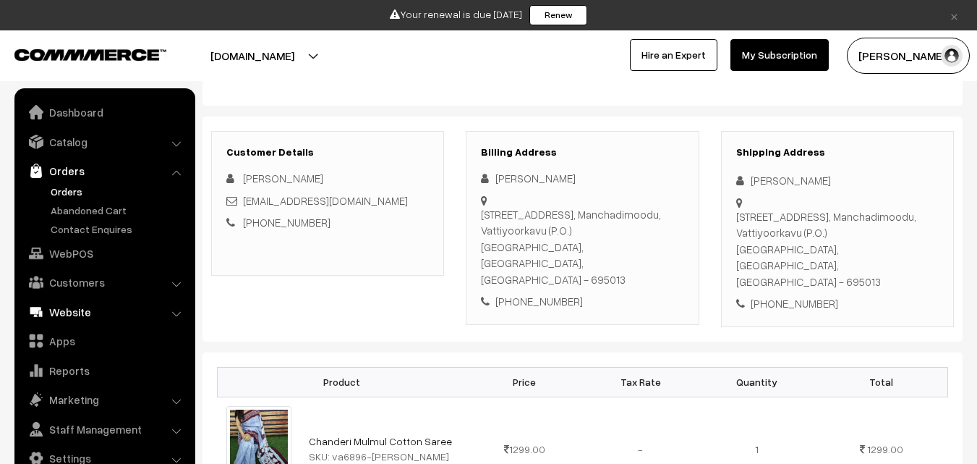
scroll to position [145, 0]
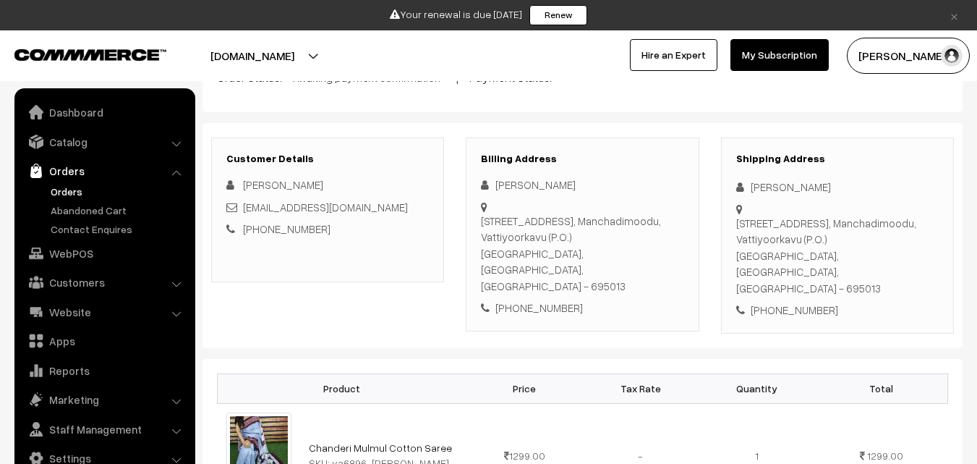
click at [73, 188] on link "Orders" at bounding box center [118, 191] width 143 height 15
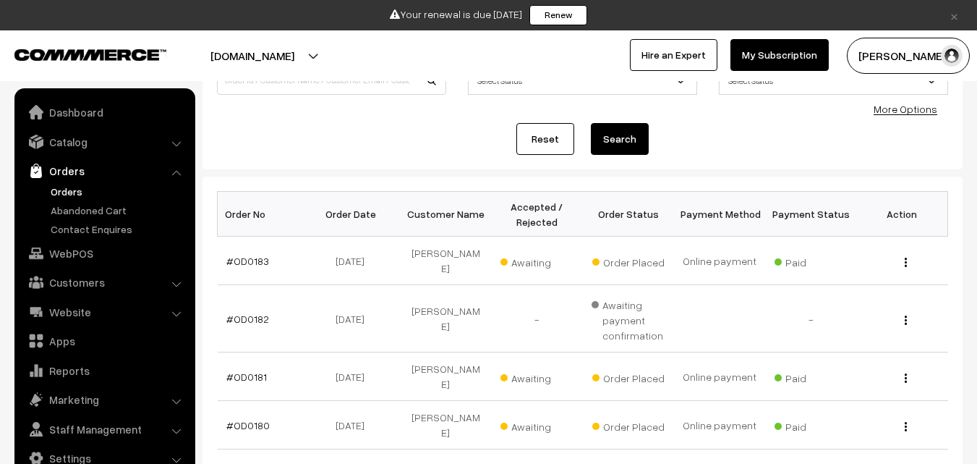
scroll to position [145, 0]
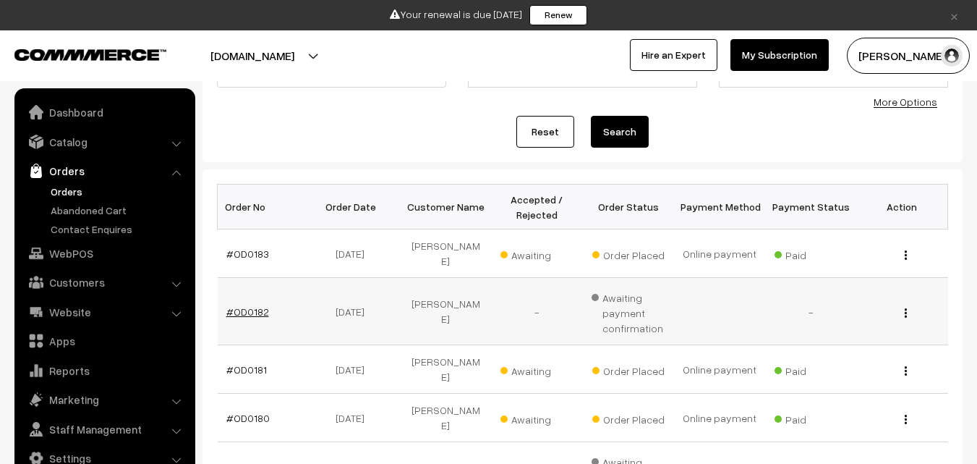
click at [248, 305] on link "#OD0182" at bounding box center [247, 311] width 43 height 12
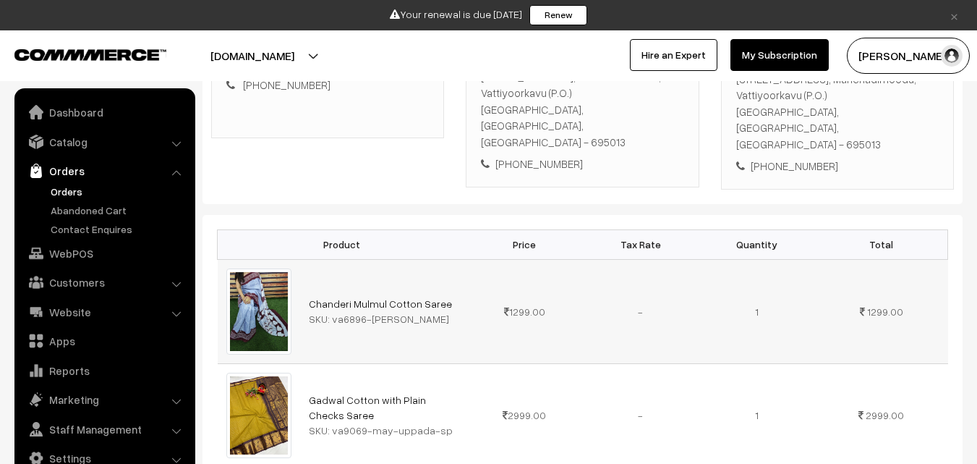
scroll to position [289, 0]
click at [67, 194] on link "Orders" at bounding box center [118, 191] width 143 height 15
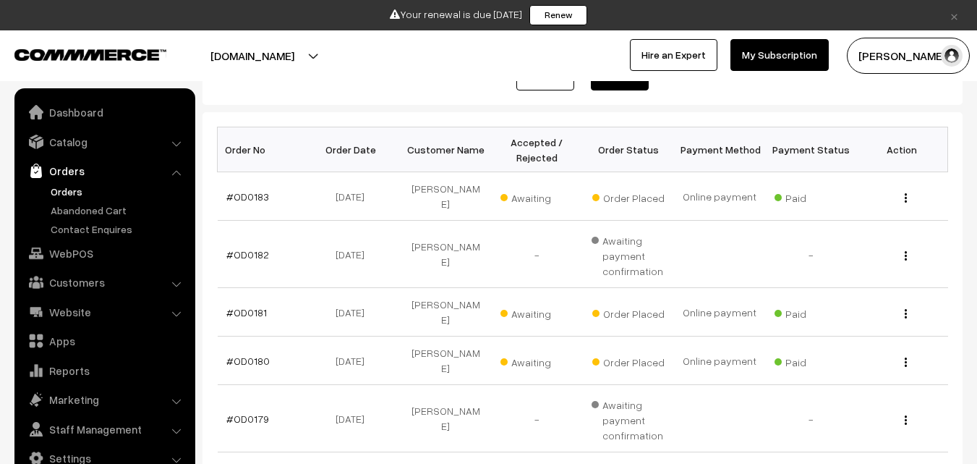
scroll to position [217, 0]
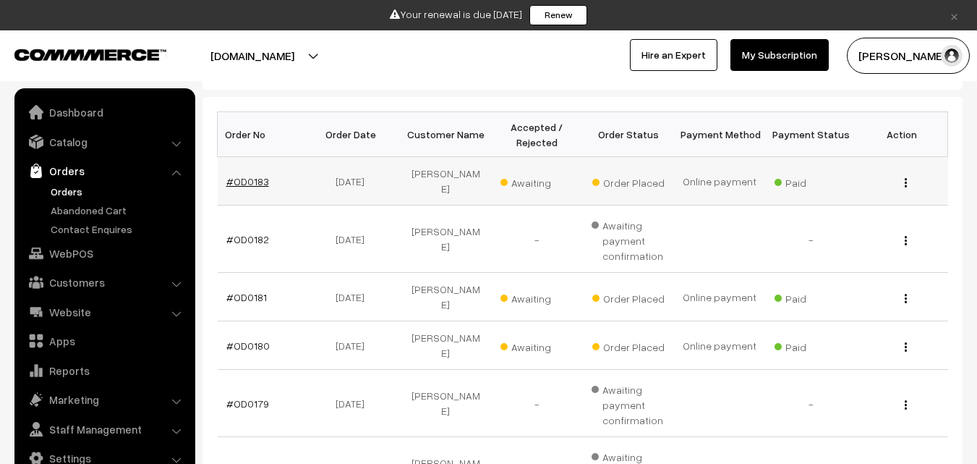
click at [263, 175] on link "#OD0183" at bounding box center [247, 181] width 43 height 12
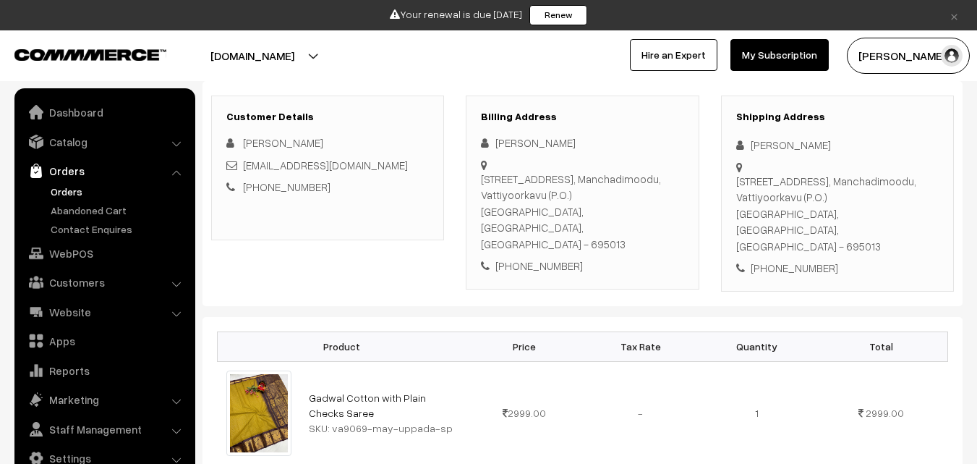
scroll to position [217, 0]
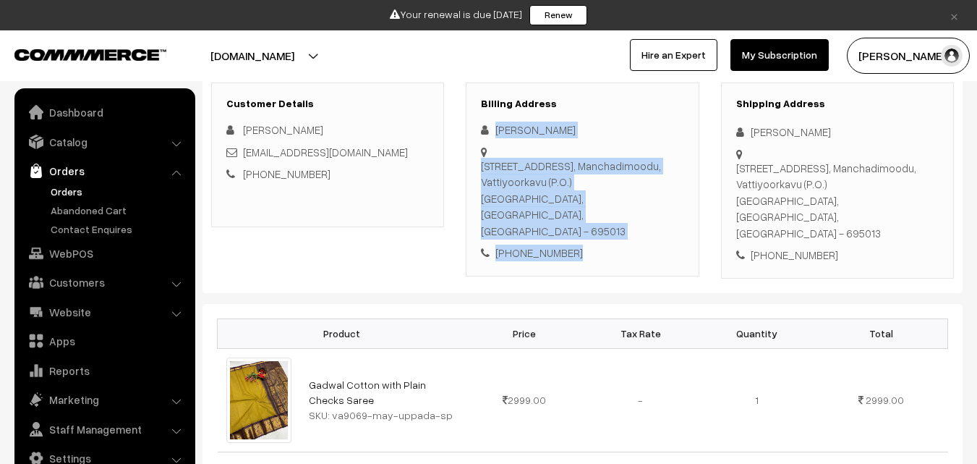
drag, startPoint x: 497, startPoint y: 127, endPoint x: 589, endPoint y: 218, distance: 128.9
click at [589, 218] on div "Rajasree Varma KRWA 216A, Kuthirakadu Lane, Manchadimoodu, Vattiyoorkavu (P.O.)…" at bounding box center [582, 192] width 203 height 140
copy div "Rajasree Varma KRWA 216A, Kuthirakadu Lane, Manchadimoodu, Vattiyoorkavu (P.O.)…"
click at [54, 196] on link "Orders" at bounding box center [118, 191] width 143 height 15
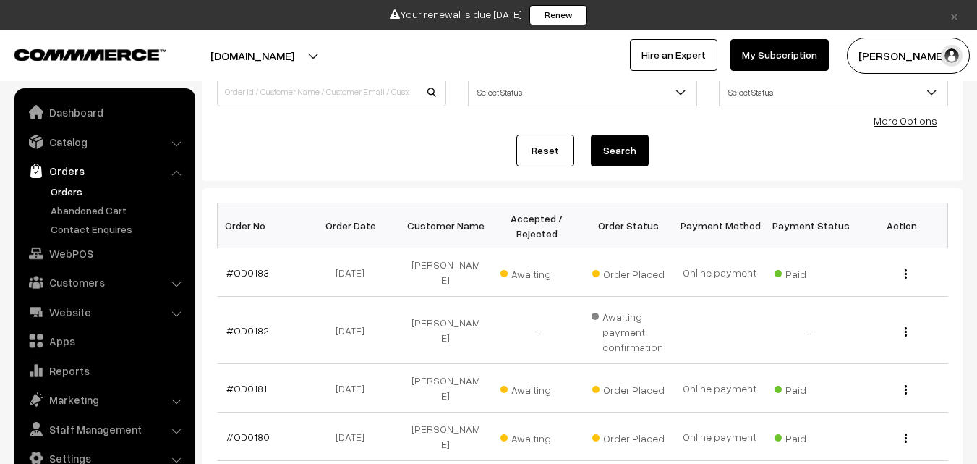
scroll to position [145, 0]
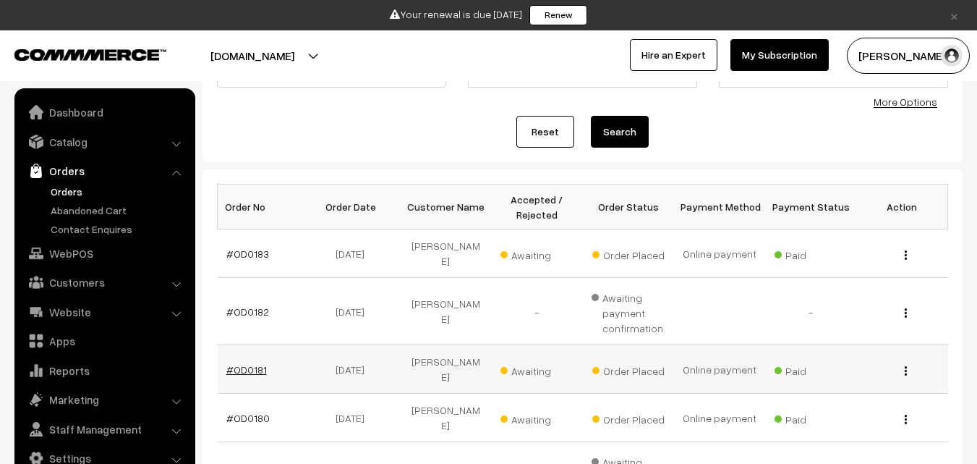
click at [237, 363] on link "#OD0181" at bounding box center [246, 369] width 41 height 12
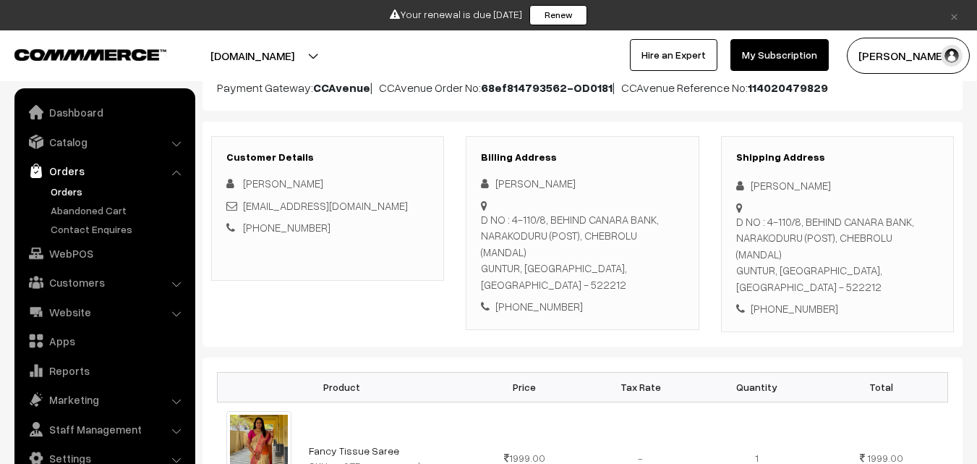
scroll to position [217, 0]
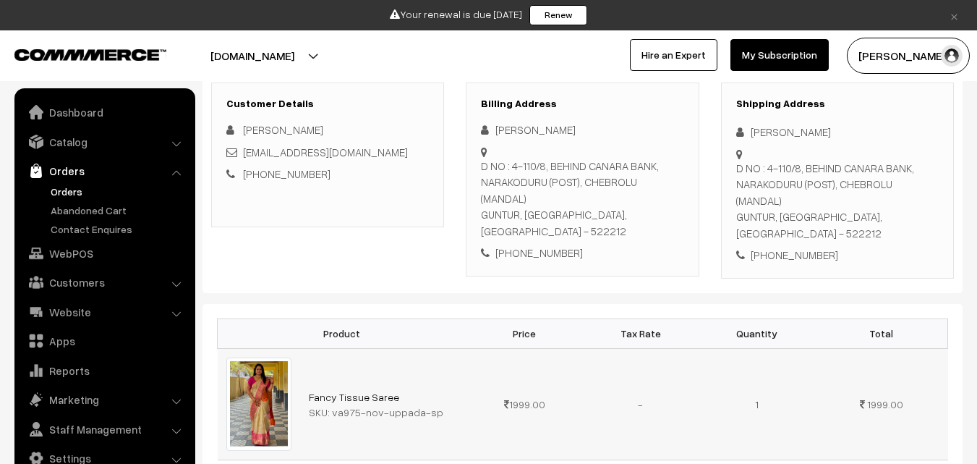
drag, startPoint x: 333, startPoint y: 381, endPoint x: 371, endPoint y: 381, distance: 38.3
click at [371, 404] on div "SKU: va975-nov-uppada-sp" at bounding box center [383, 411] width 149 height 15
drag, startPoint x: 331, startPoint y: 379, endPoint x: 449, endPoint y: 383, distance: 118.0
click at [449, 404] on div "SKU: va975-nov-uppada-sp" at bounding box center [383, 411] width 149 height 15
copy div "va975-nov-uppada-sp"
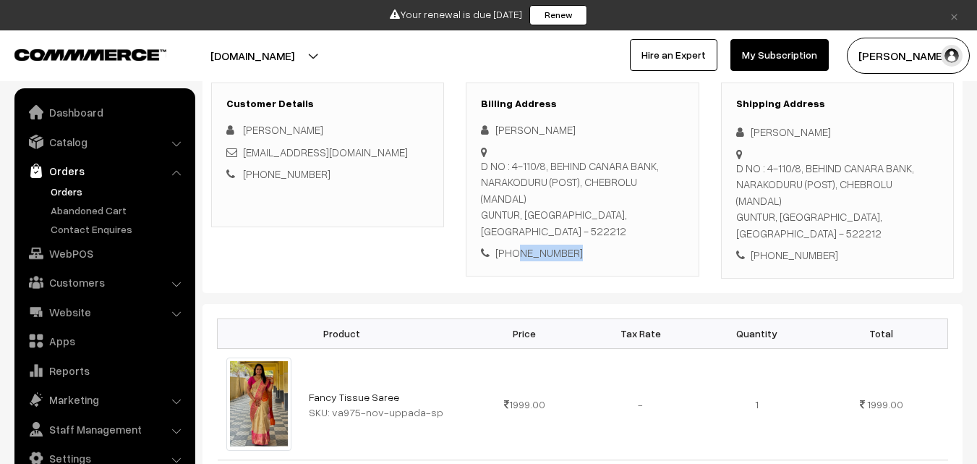
drag, startPoint x: 579, startPoint y: 223, endPoint x: 513, endPoint y: 215, distance: 66.3
click at [513, 245] on div "+91 9390259418" at bounding box center [582, 253] width 203 height 17
copy div "9390259418"
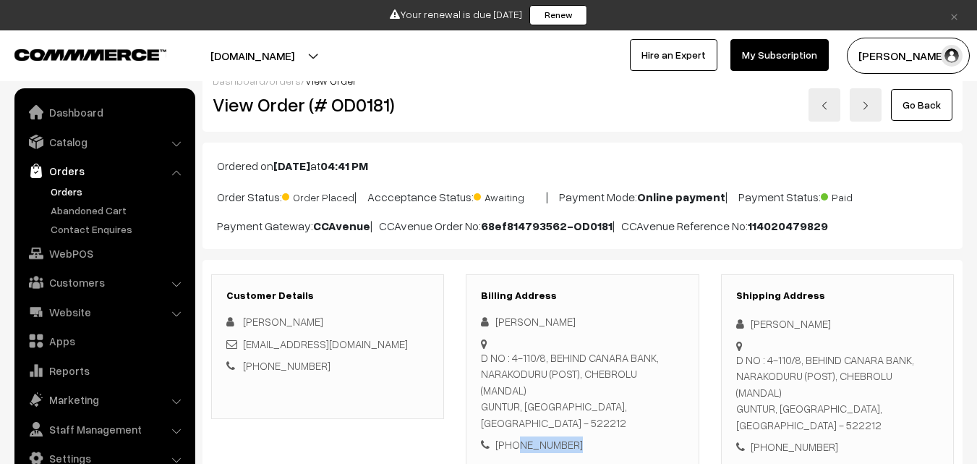
scroll to position [0, 0]
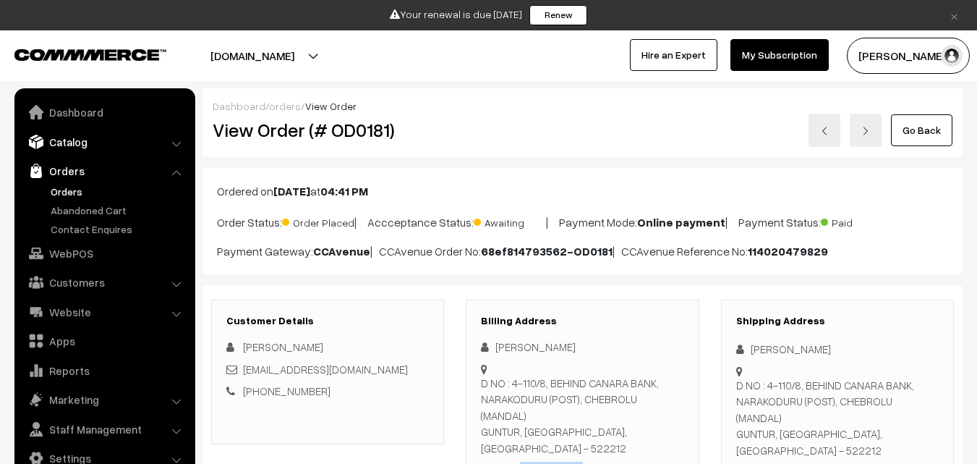
click at [78, 143] on link "Catalog" at bounding box center [104, 142] width 172 height 26
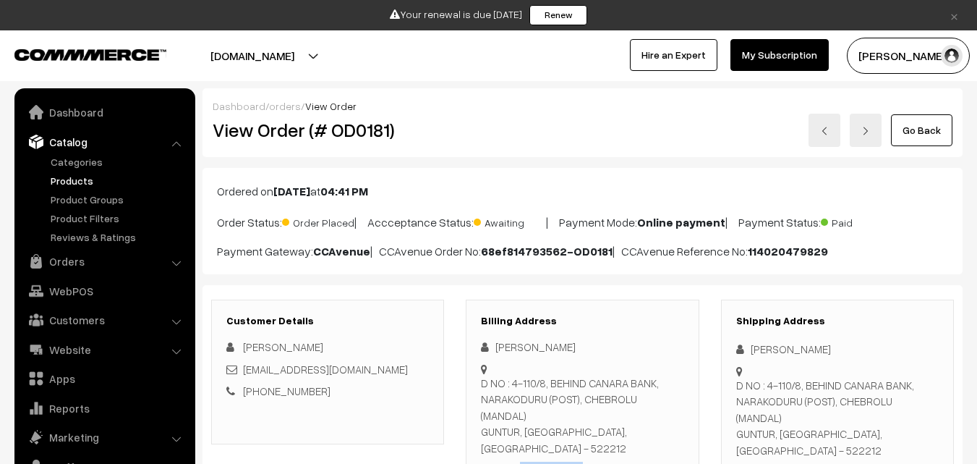
click at [75, 182] on link "Products" at bounding box center [118, 180] width 143 height 15
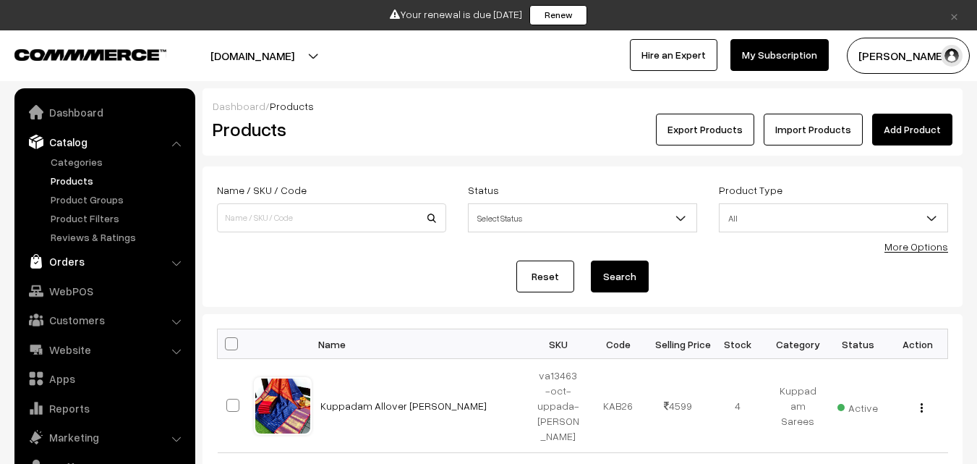
click at [69, 266] on link "Orders" at bounding box center [104, 261] width 172 height 26
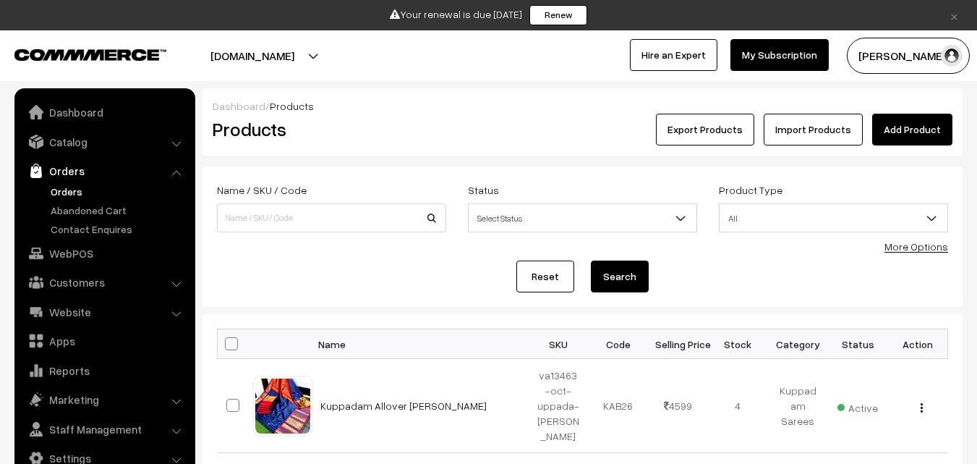
click at [67, 195] on link "Orders" at bounding box center [118, 191] width 143 height 15
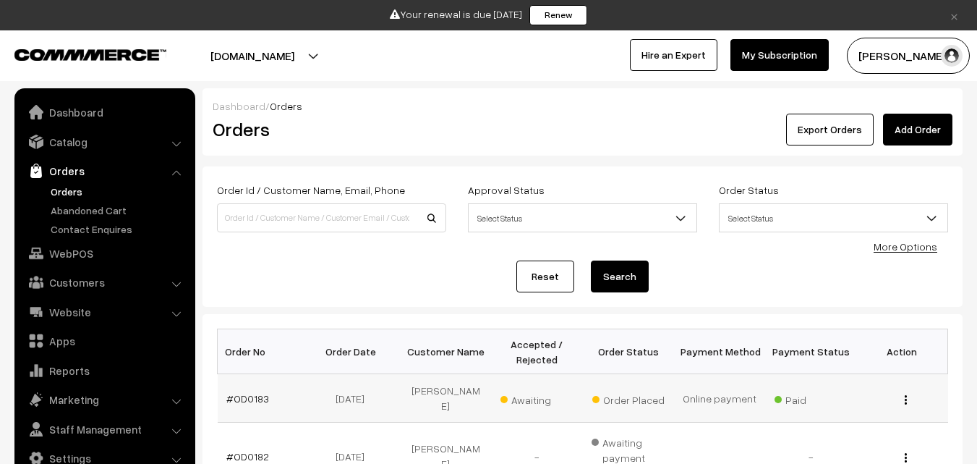
drag, startPoint x: 219, startPoint y: 391, endPoint x: 298, endPoint y: 400, distance: 79.4
click at [298, 400] on td "#OD0183" at bounding box center [263, 398] width 91 height 48
copy link "#OD0183"
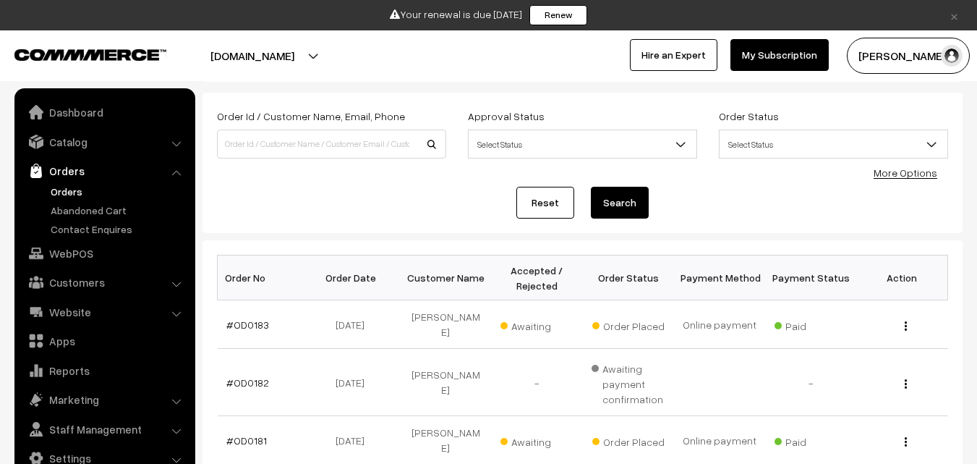
scroll to position [72, 0]
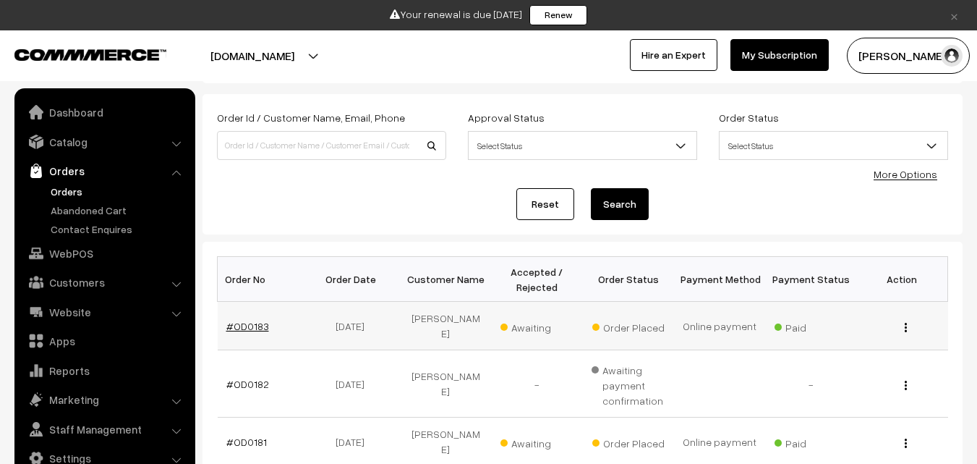
click at [239, 320] on link "#OD0183" at bounding box center [247, 326] width 43 height 12
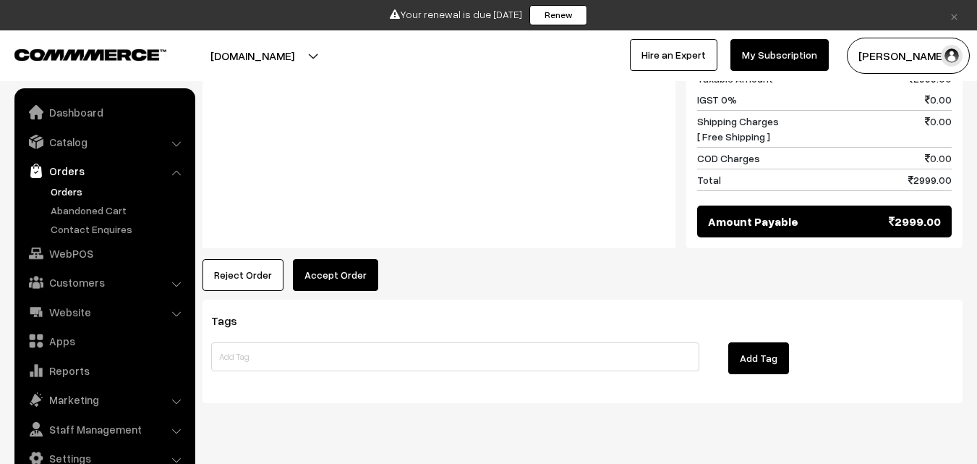
scroll to position [750, 0]
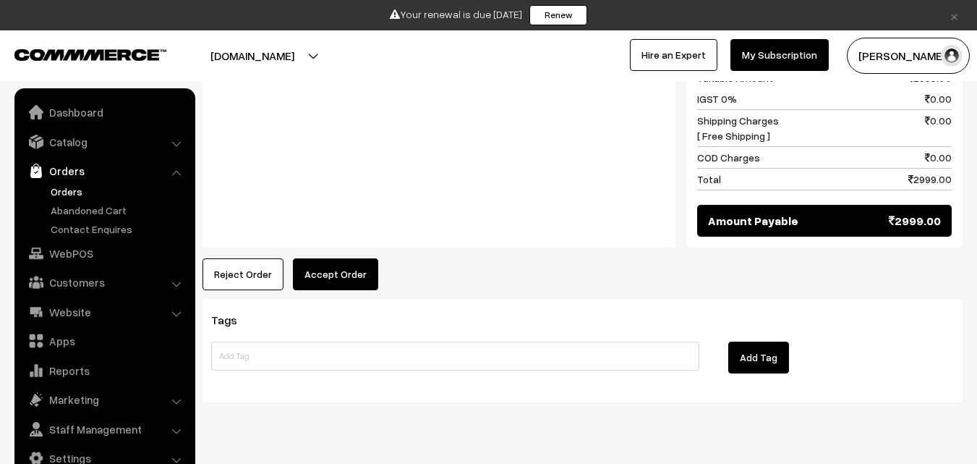
click at [356, 258] on button "Accept Order" at bounding box center [335, 274] width 85 height 32
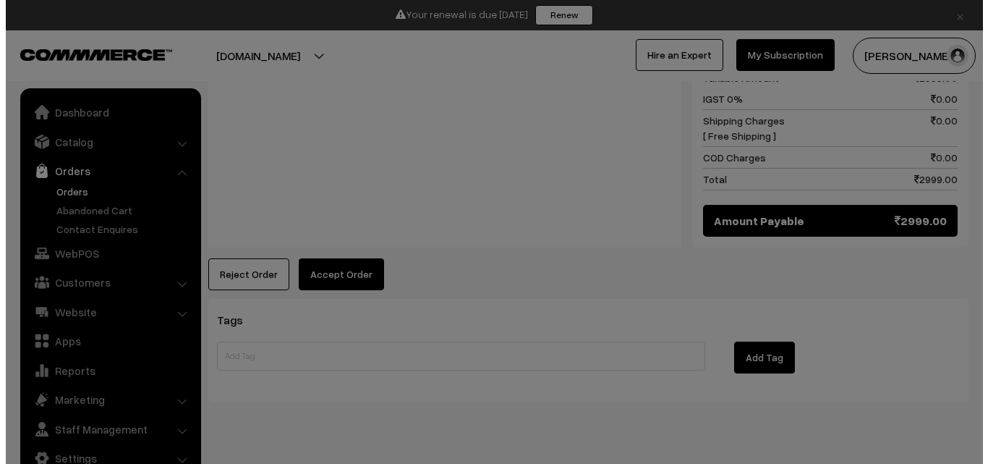
scroll to position [751, 0]
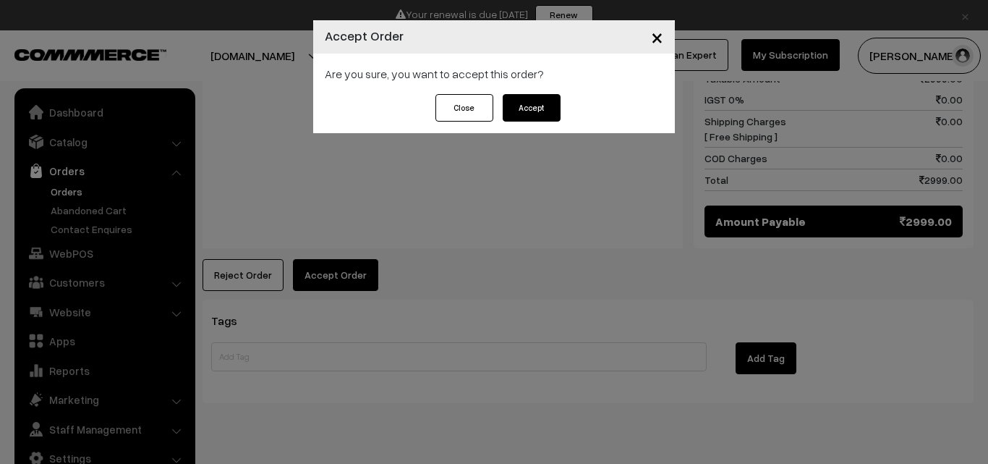
click at [527, 109] on button "Accept" at bounding box center [532, 107] width 58 height 27
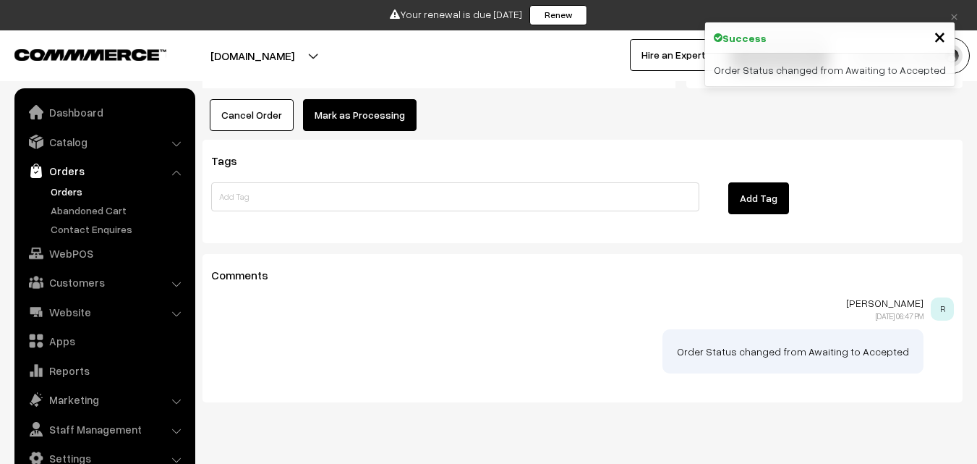
scroll to position [619, 0]
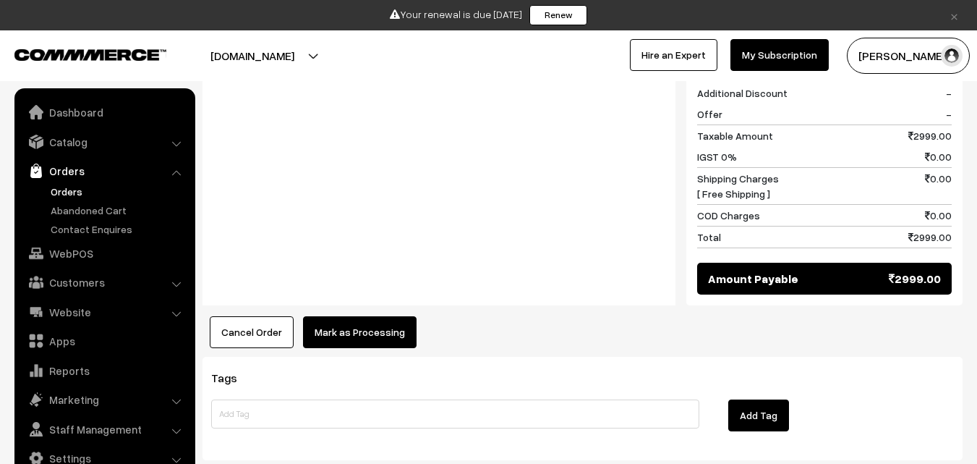
click at [353, 316] on button "Mark as Processing" at bounding box center [360, 332] width 114 height 32
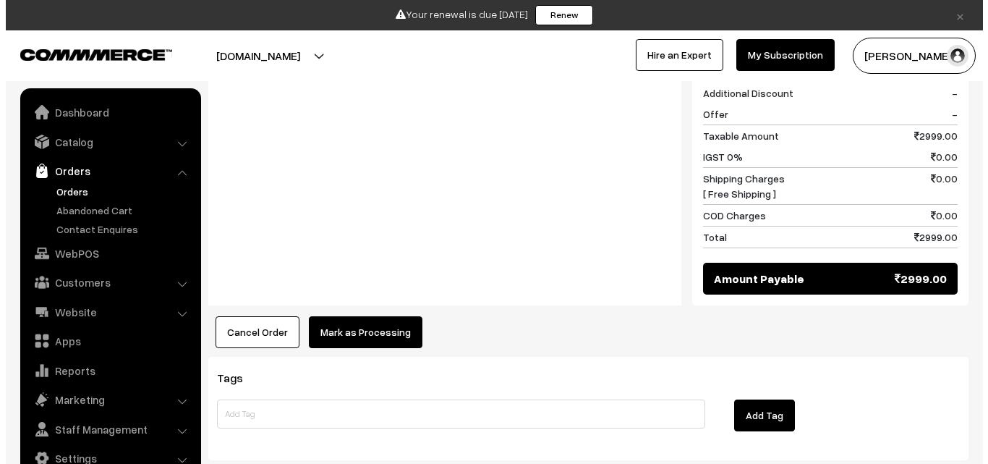
scroll to position [693, 0]
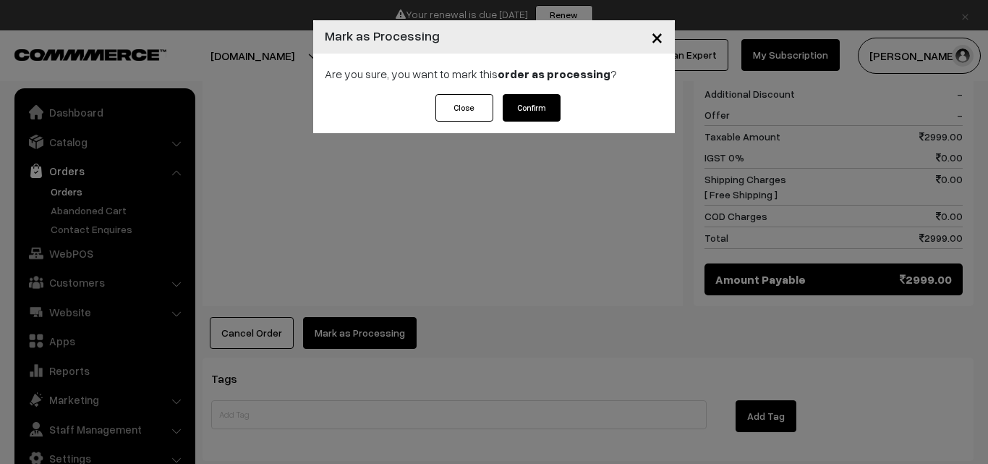
click at [532, 106] on button "Confirm" at bounding box center [532, 107] width 58 height 27
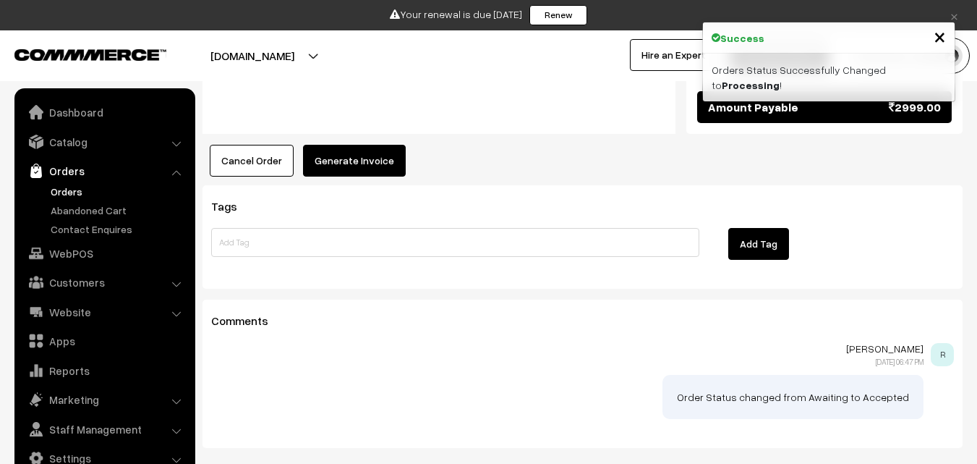
scroll to position [868, 0]
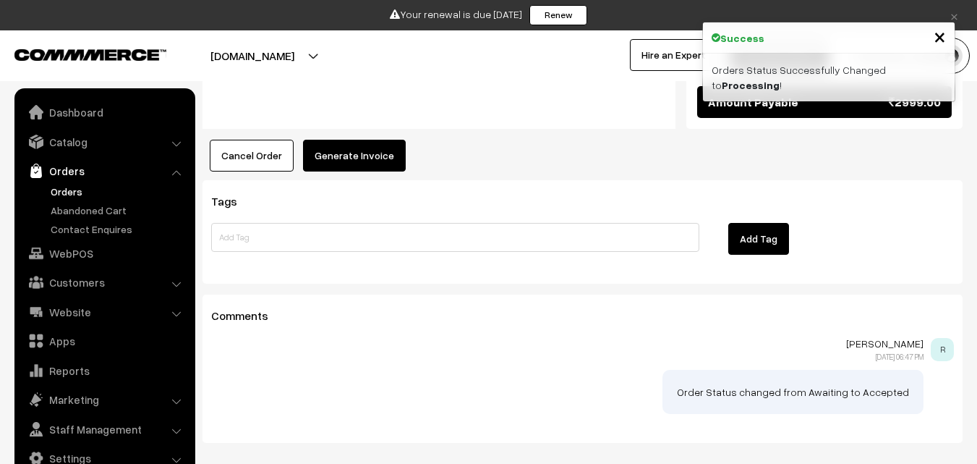
click at [369, 140] on button "Generate Invoice" at bounding box center [354, 156] width 103 height 32
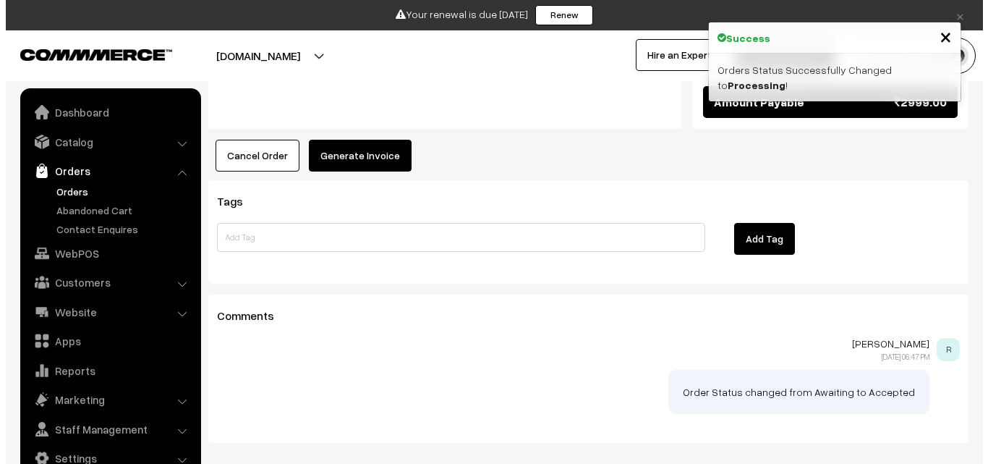
scroll to position [870, 0]
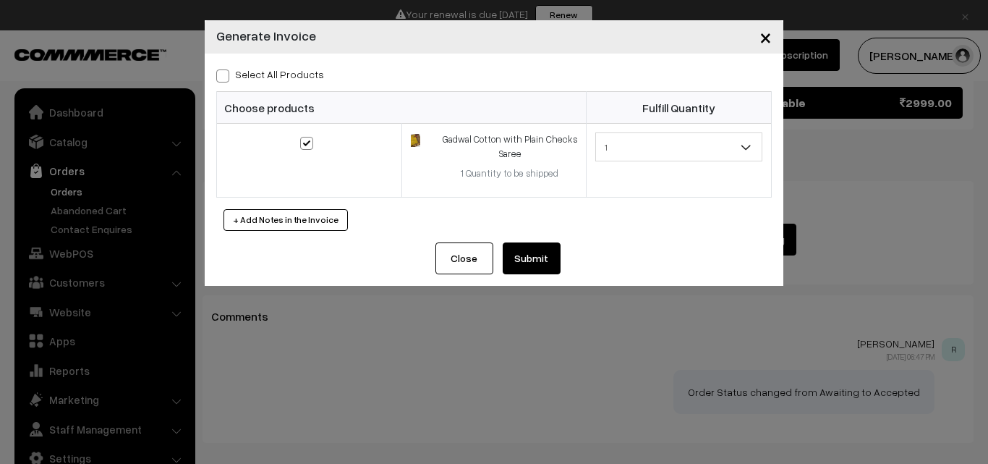
click at [527, 255] on button "Submit" at bounding box center [532, 258] width 58 height 32
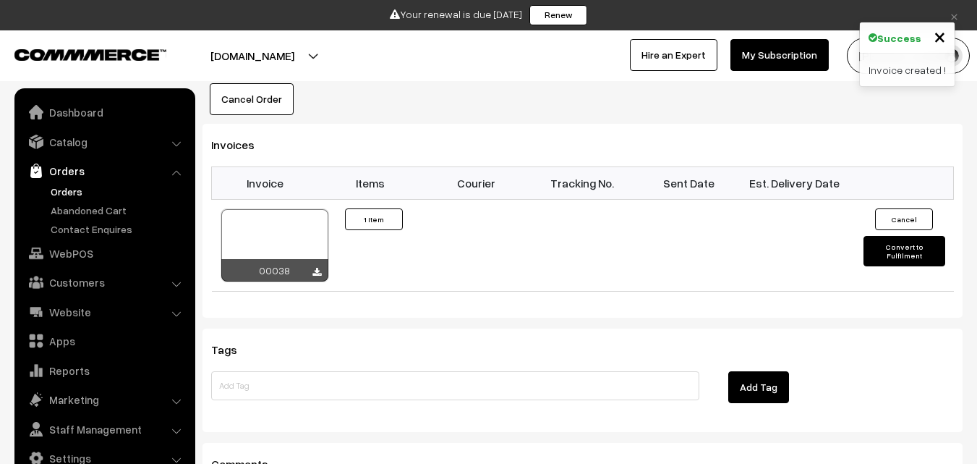
scroll to position [941, 0]
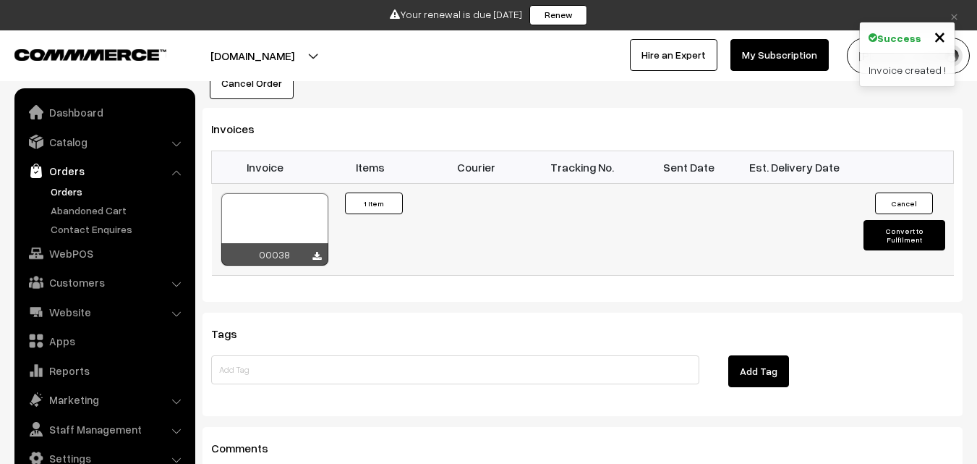
click at [882, 220] on button "Convert to Fulfilment" at bounding box center [905, 235] width 82 height 30
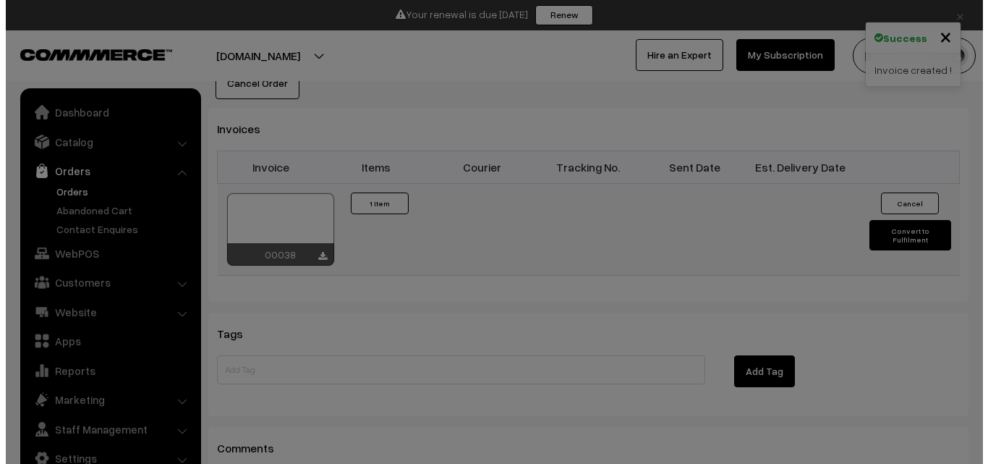
scroll to position [942, 0]
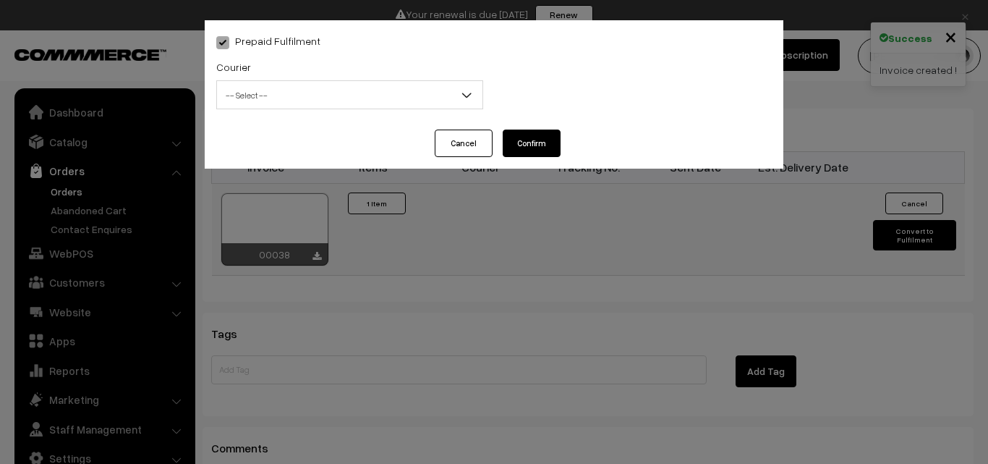
select select "1"
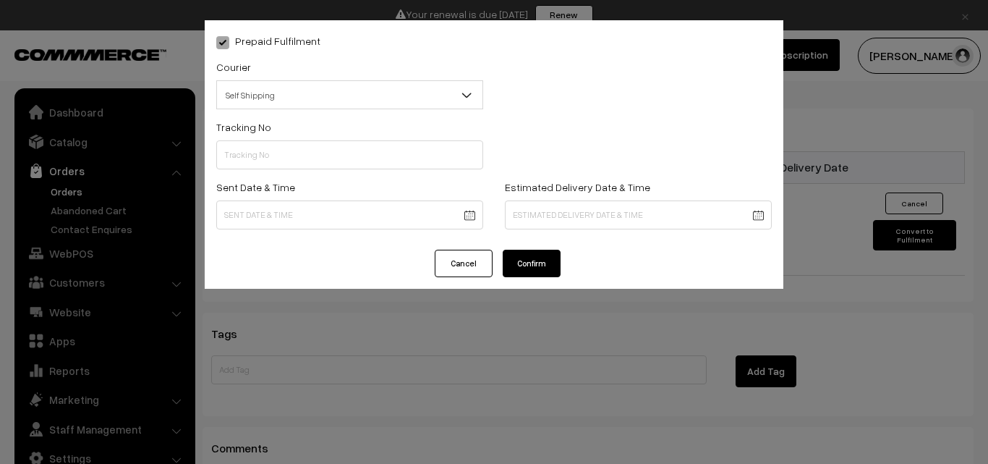
click at [521, 271] on button "Confirm" at bounding box center [532, 263] width 58 height 27
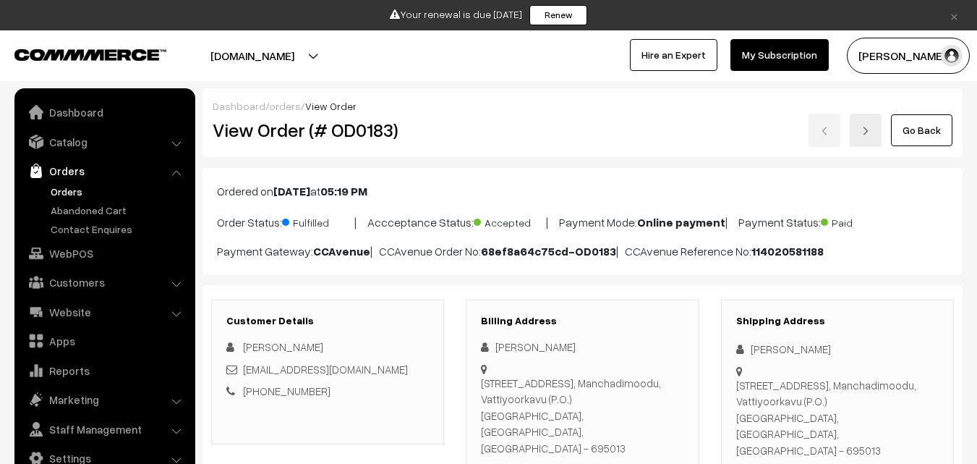
scroll to position [941, 0]
